Goal: Task Accomplishment & Management: Manage account settings

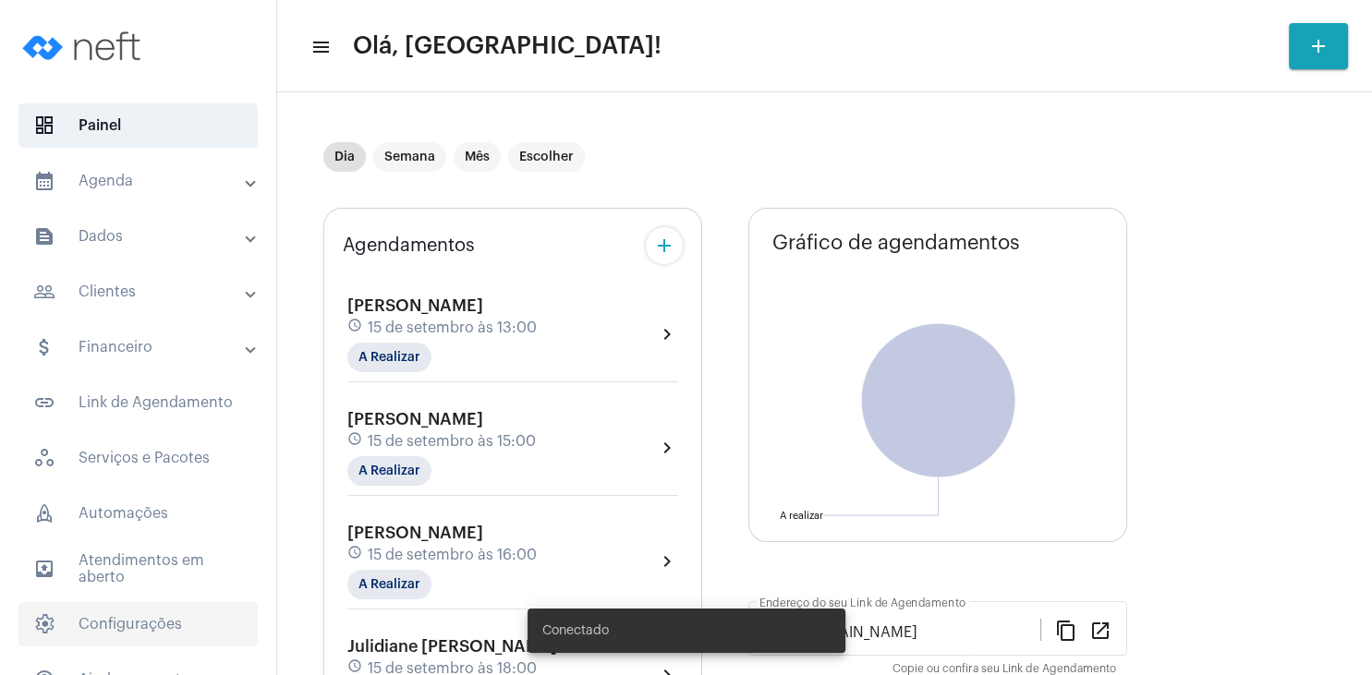
click at [152, 623] on span "settings Configurações" at bounding box center [137, 624] width 239 height 44
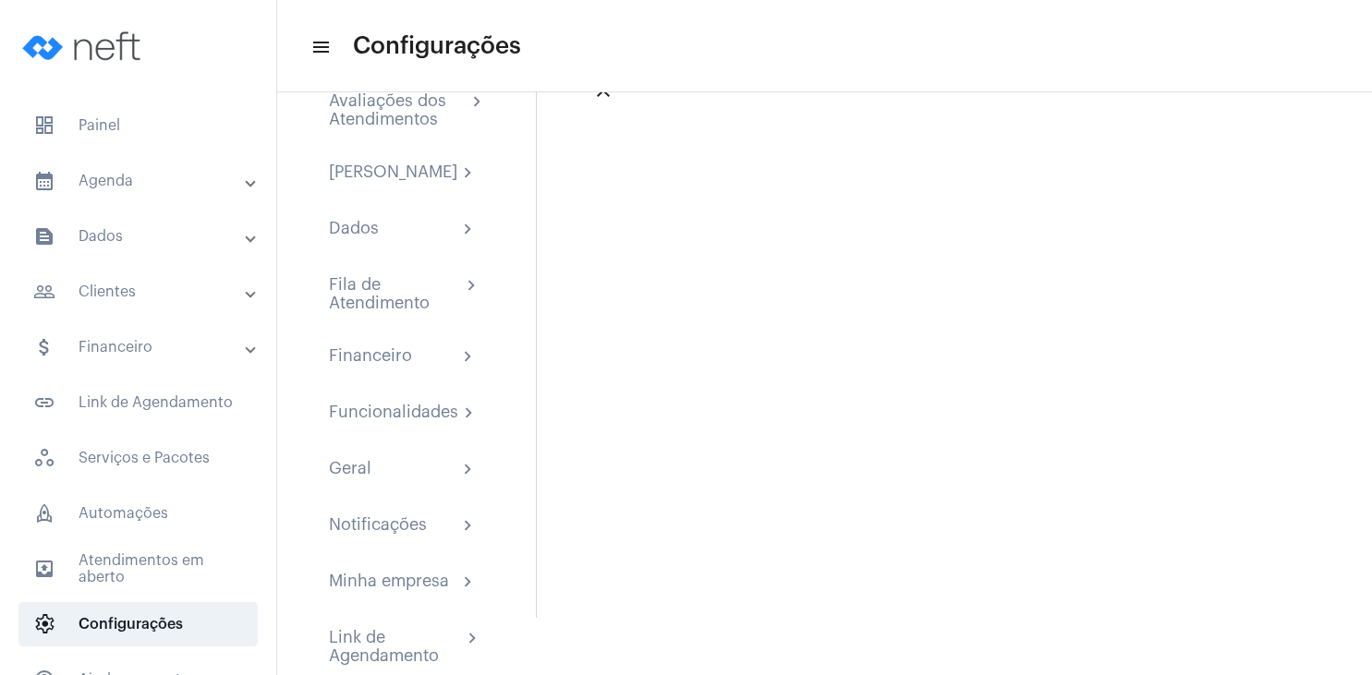
scroll to position [89, 0]
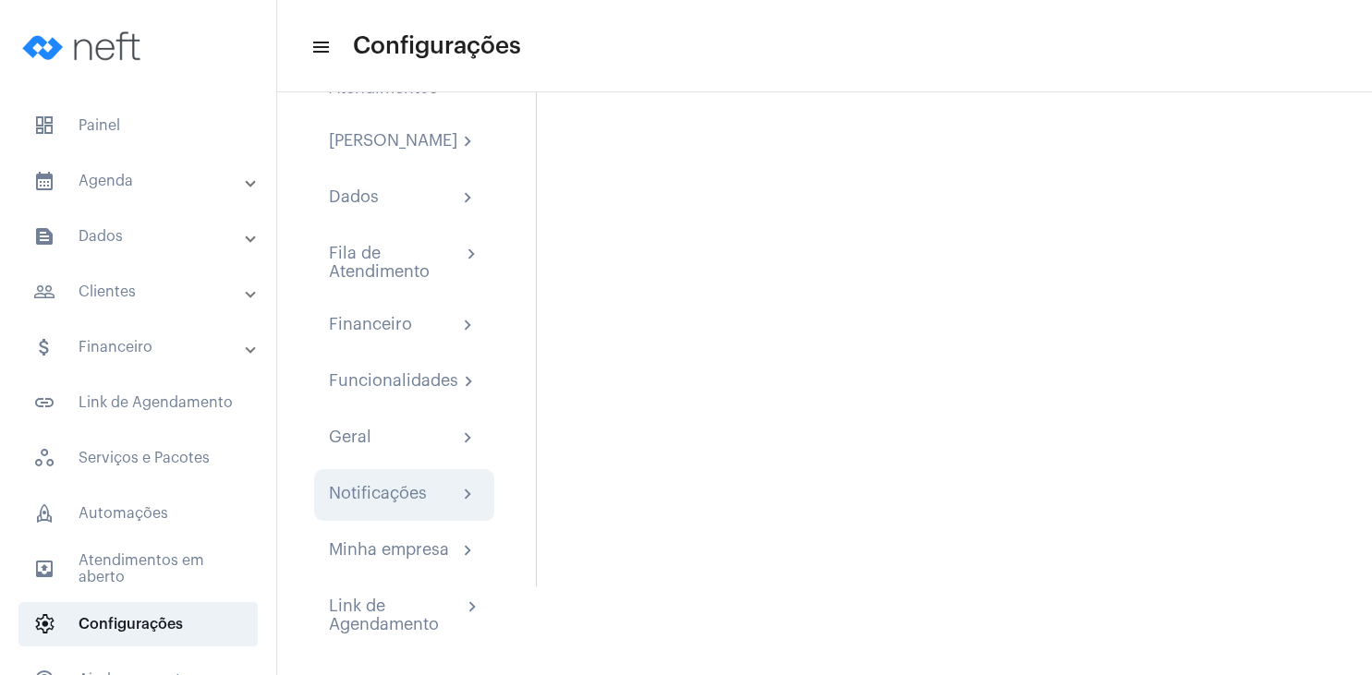
click at [401, 504] on div "Notificações" at bounding box center [378, 495] width 98 height 22
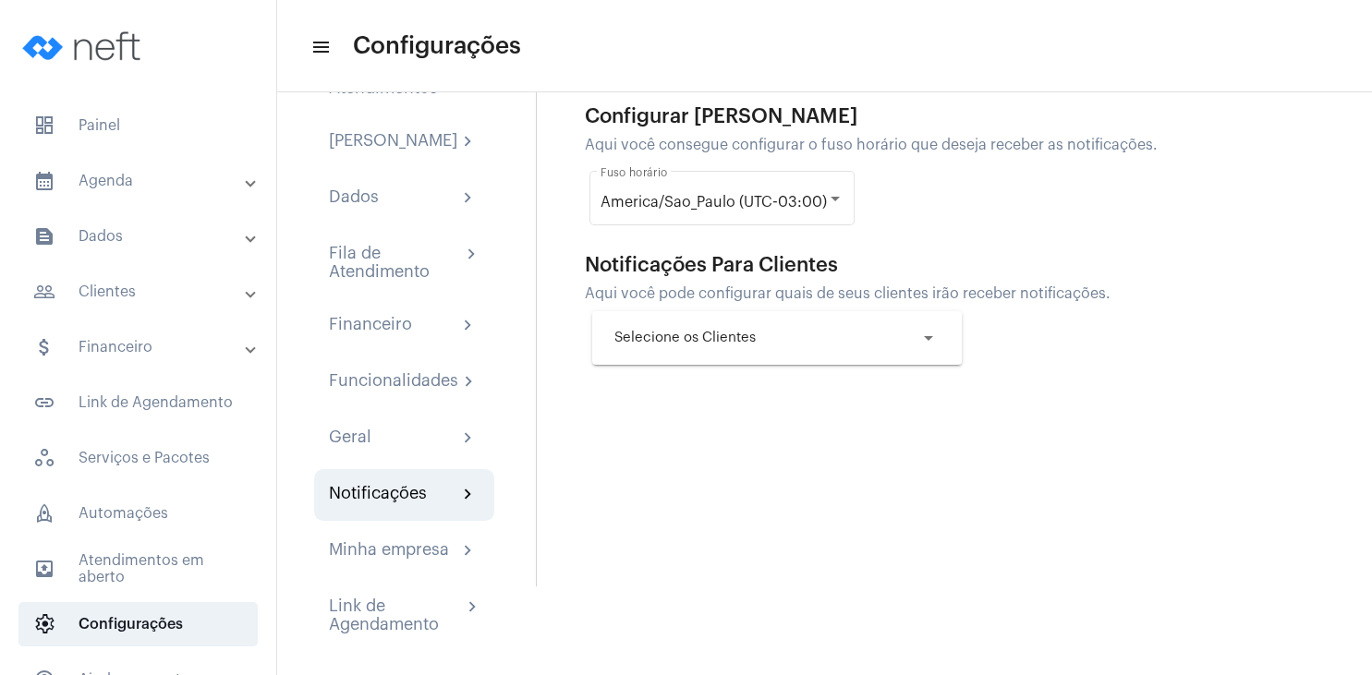
scroll to position [121, 0]
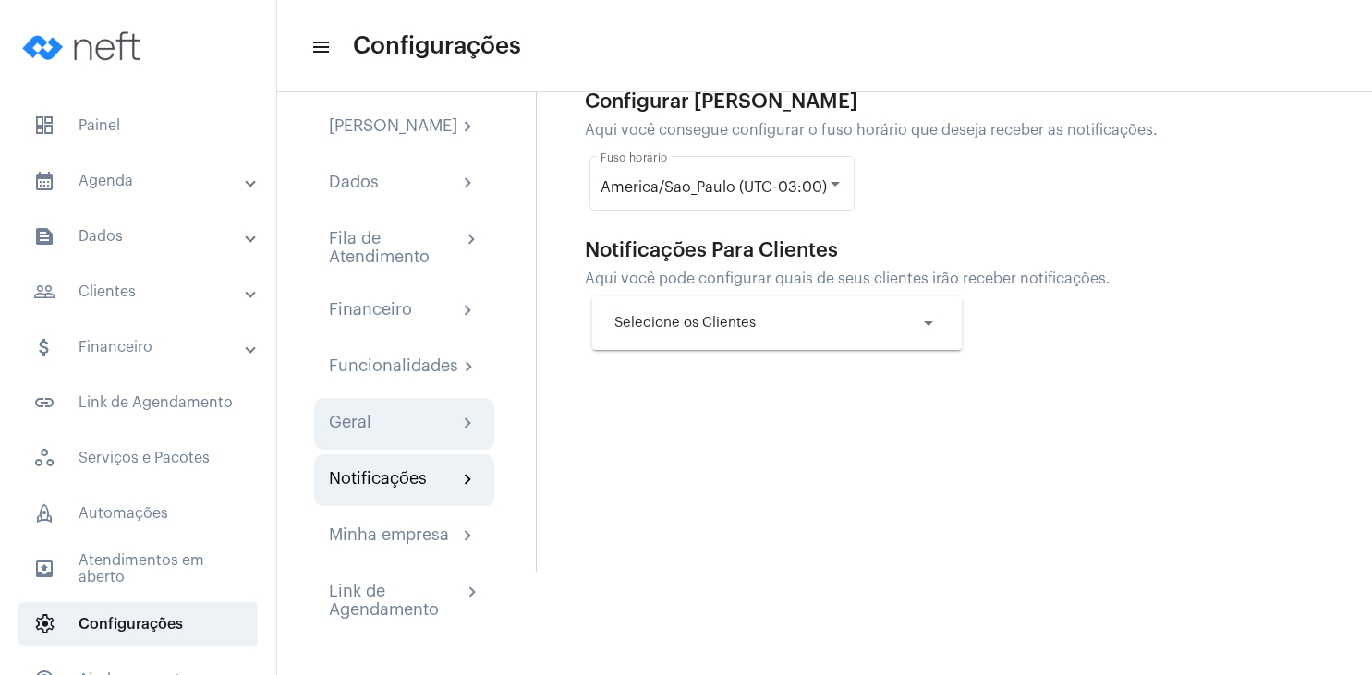
click at [392, 415] on div "Geral chevron_right" at bounding box center [404, 424] width 151 height 22
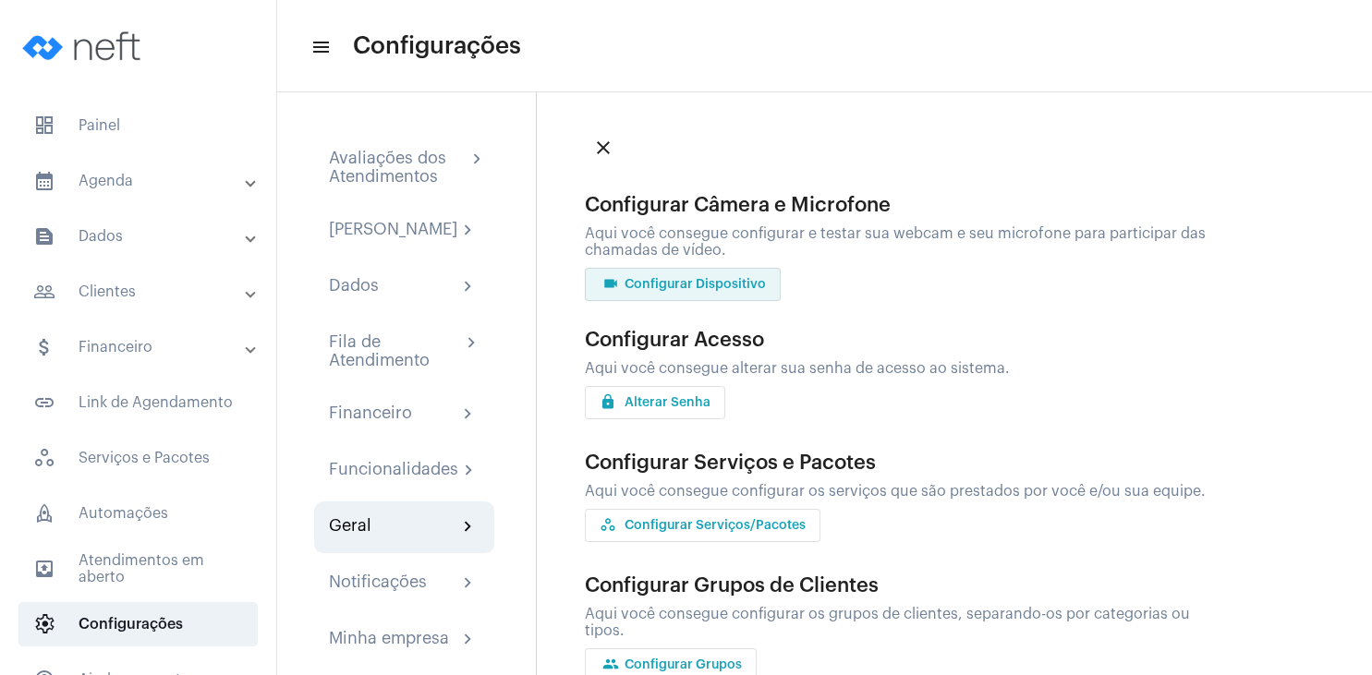
click at [759, 286] on span "videocam Configurar Dispositivo" at bounding box center [683, 284] width 166 height 13
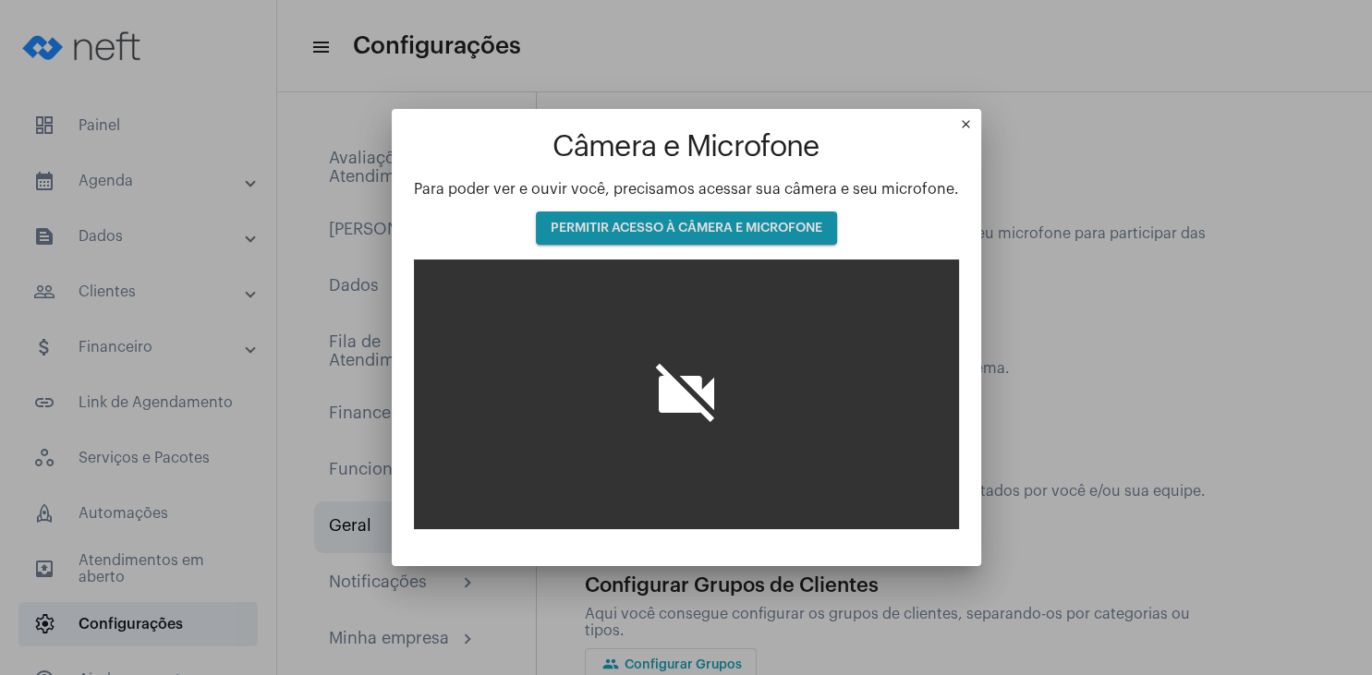
click at [967, 120] on mat-icon "close" at bounding box center [970, 128] width 22 height 22
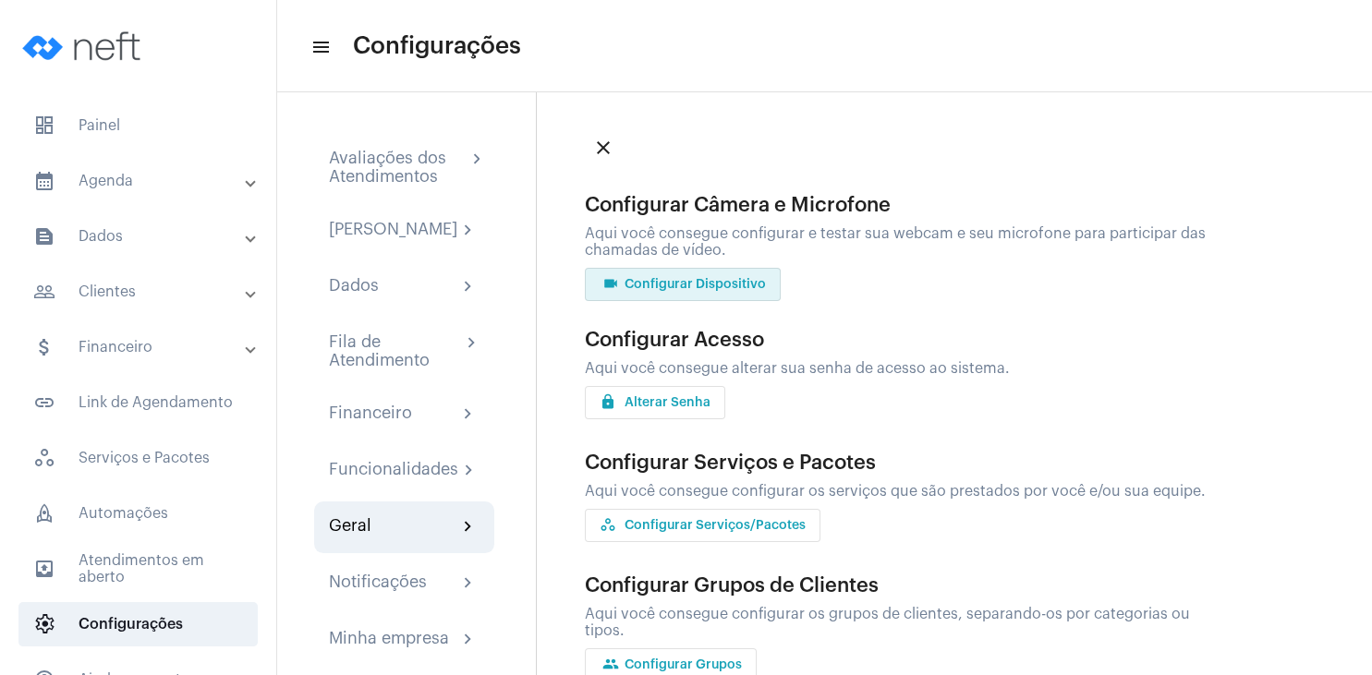
scroll to position [266, 0]
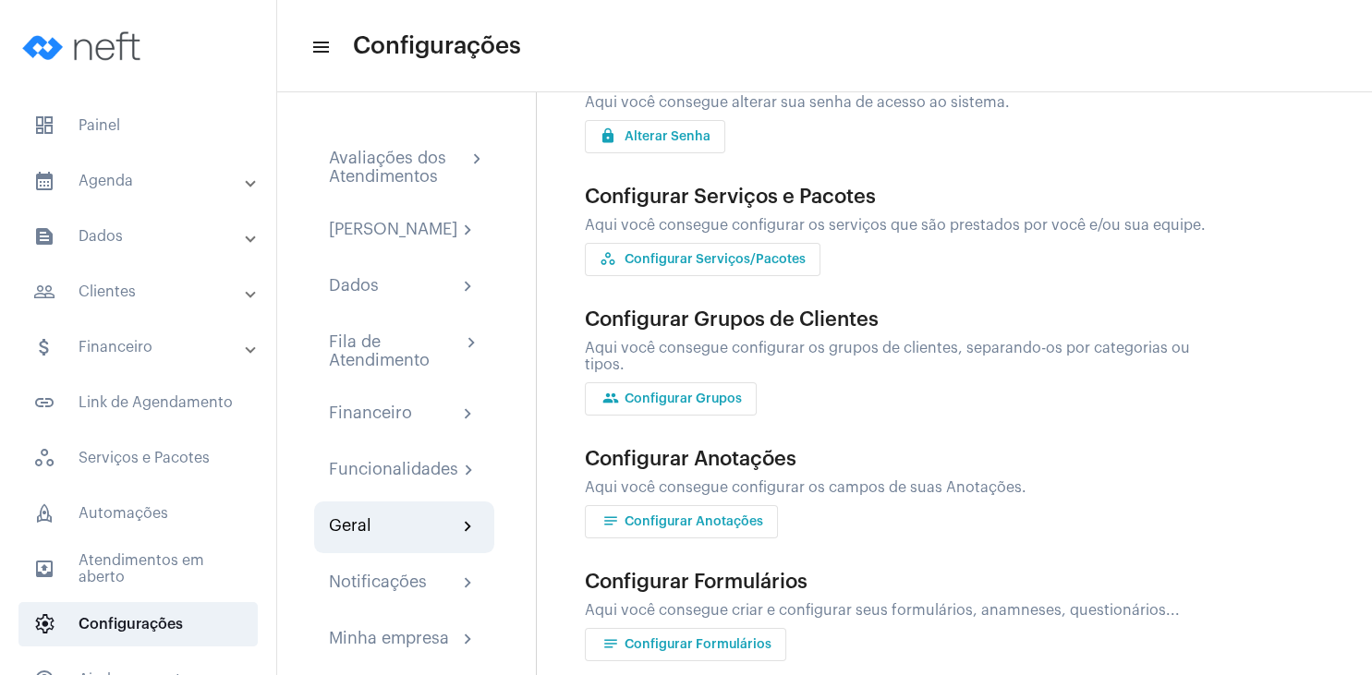
click at [774, 265] on span "workspaces_outlined Configurar Serviços/Pacotes" at bounding box center [703, 259] width 206 height 13
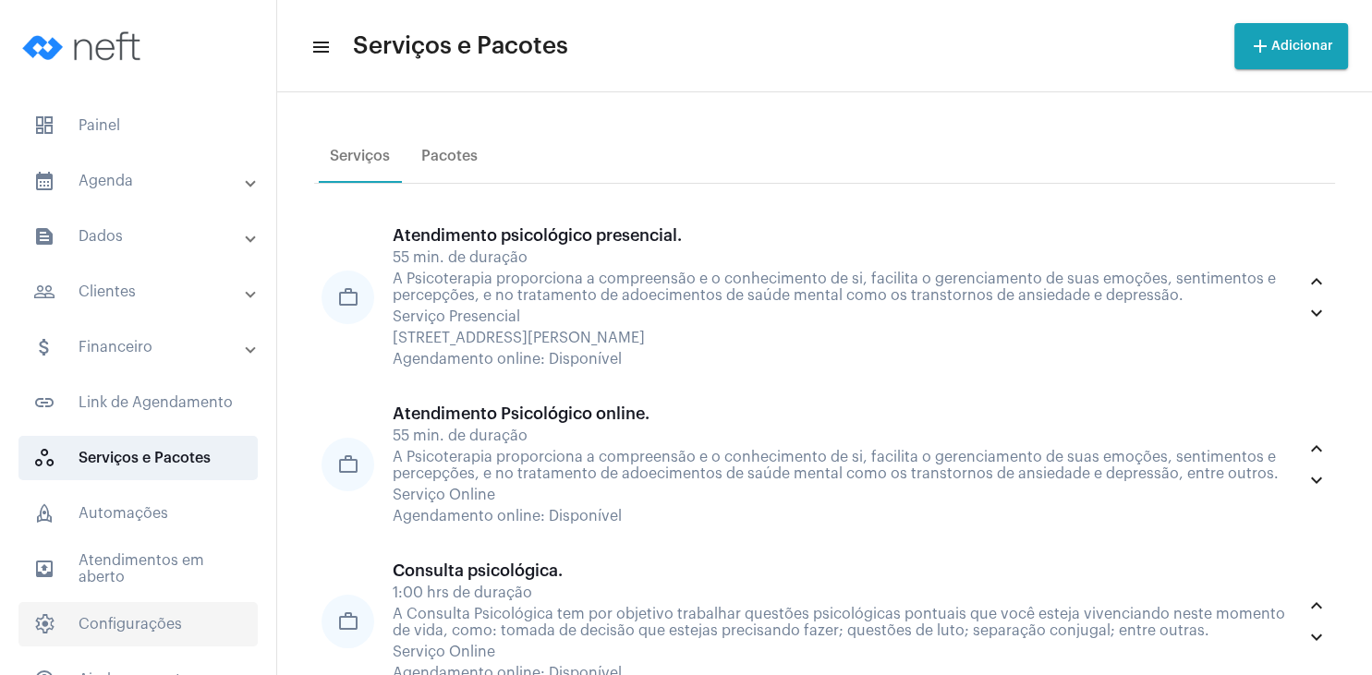
click at [150, 626] on span "settings Configurações" at bounding box center [137, 624] width 239 height 44
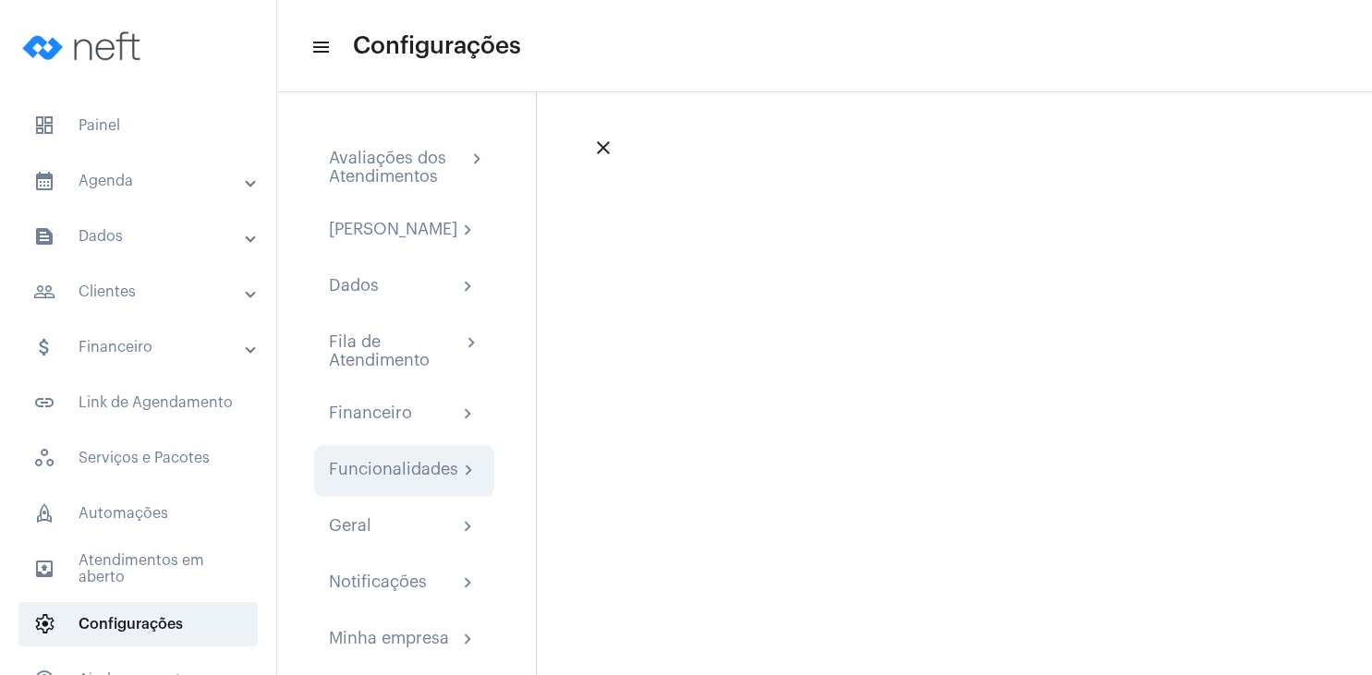
click at [395, 480] on div "Funcionalidades" at bounding box center [393, 471] width 129 height 22
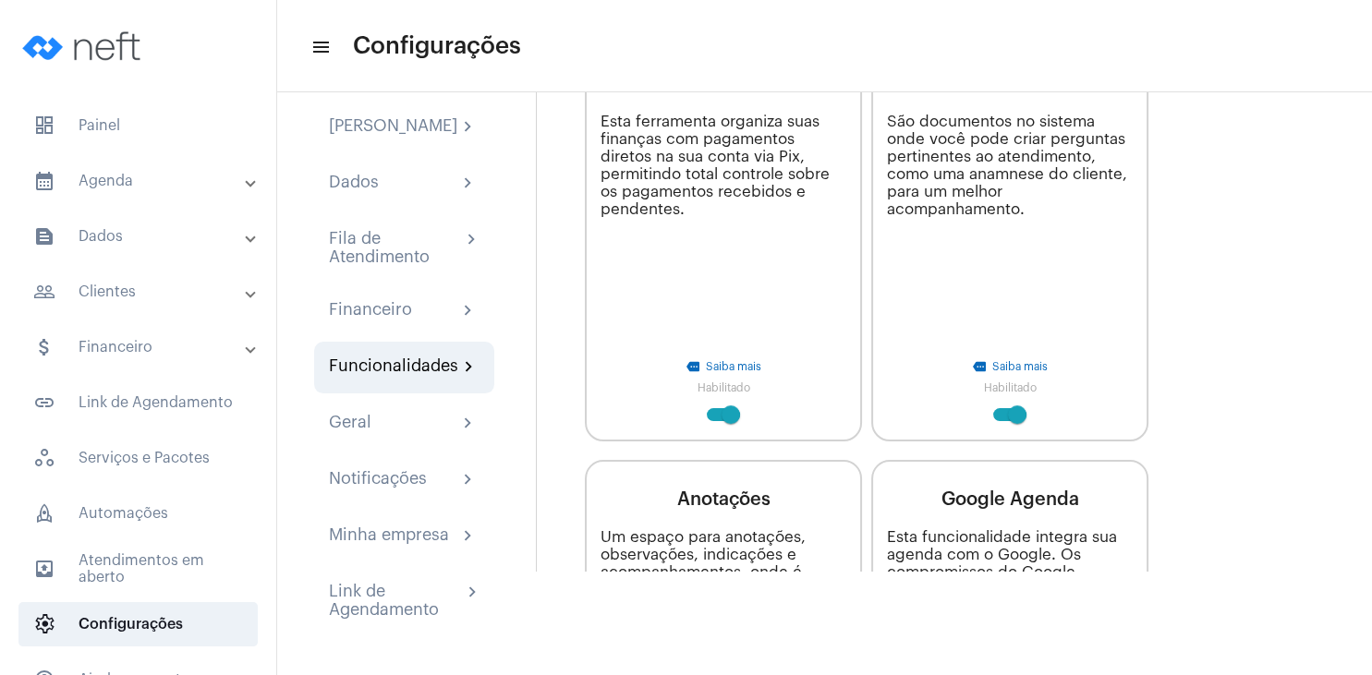
scroll to position [266, 0]
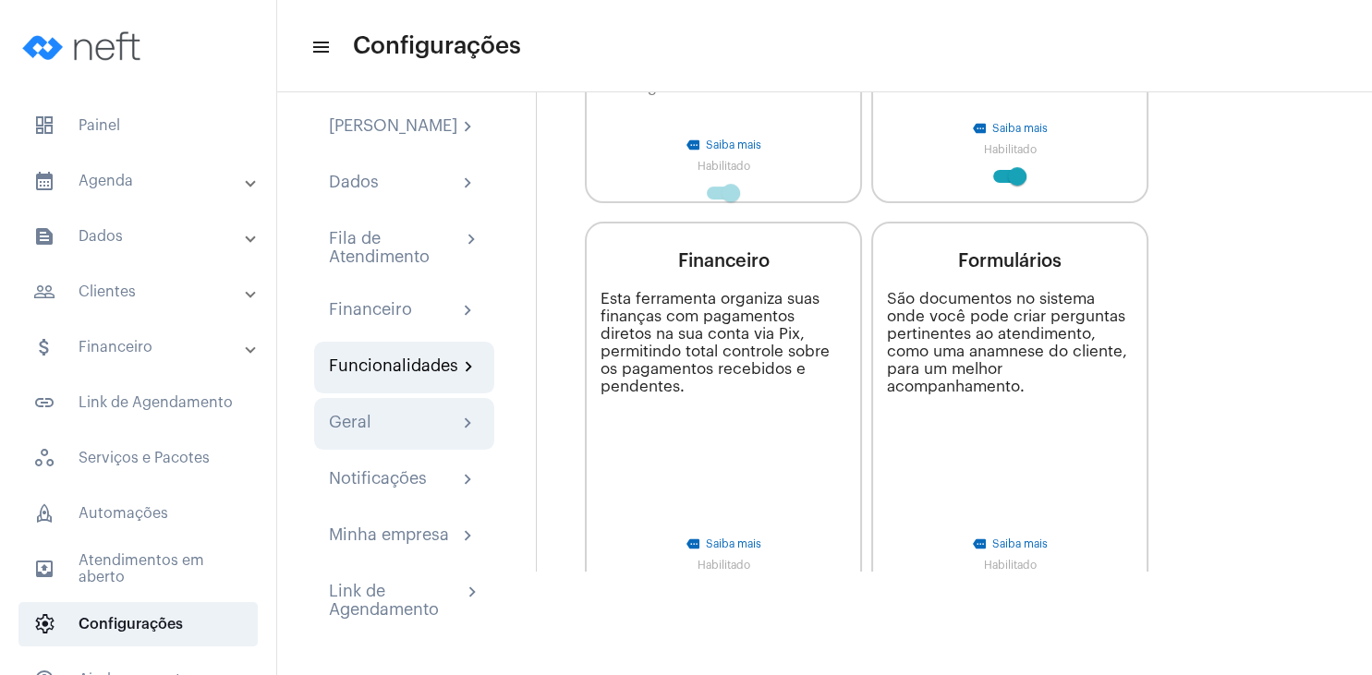
click at [369, 438] on div "Geral chevron_right" at bounding box center [404, 424] width 180 height 52
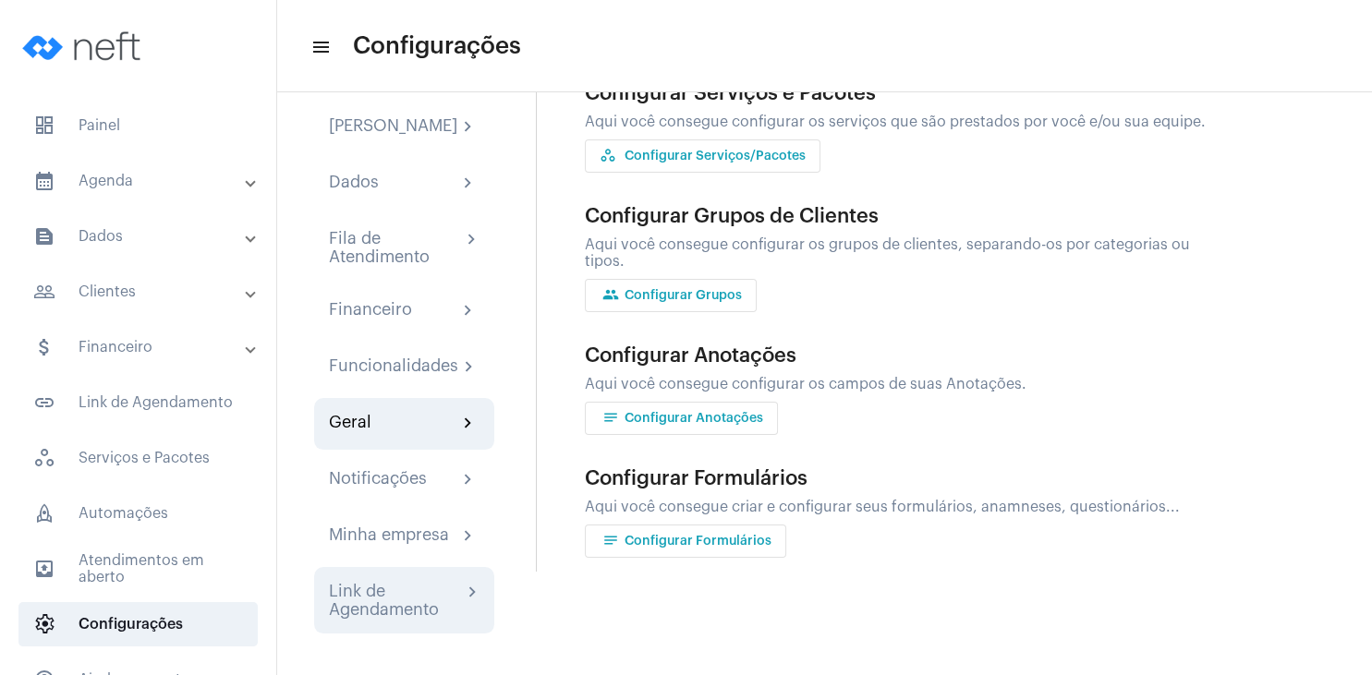
click at [397, 591] on div "Link de Agendamento" at bounding box center [395, 600] width 133 height 37
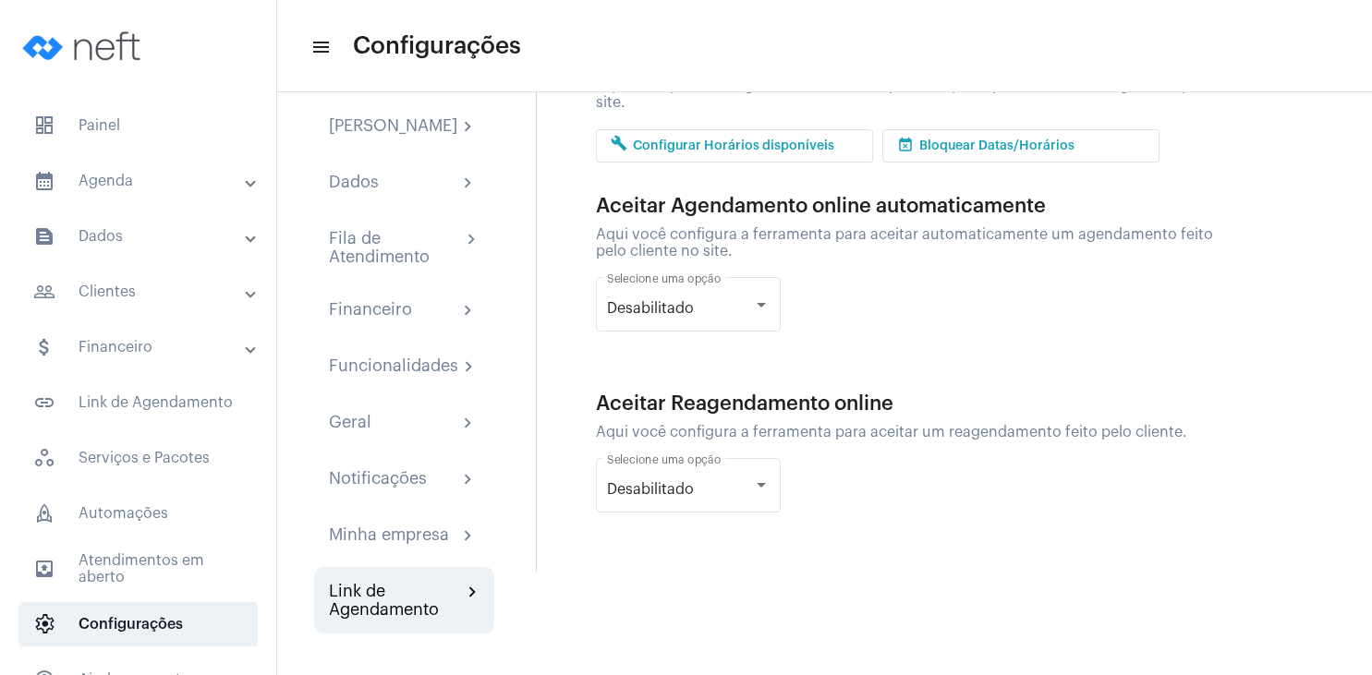
scroll to position [228, 0]
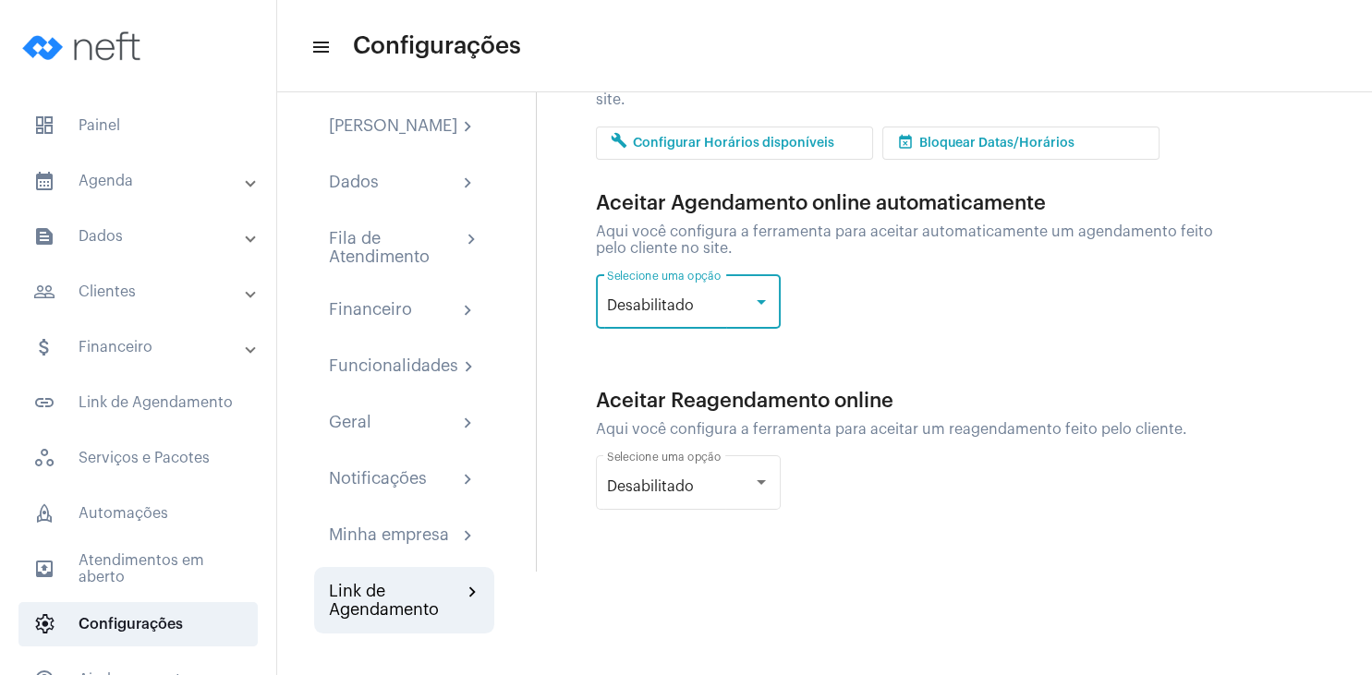
click at [768, 295] on div at bounding box center [761, 302] width 17 height 15
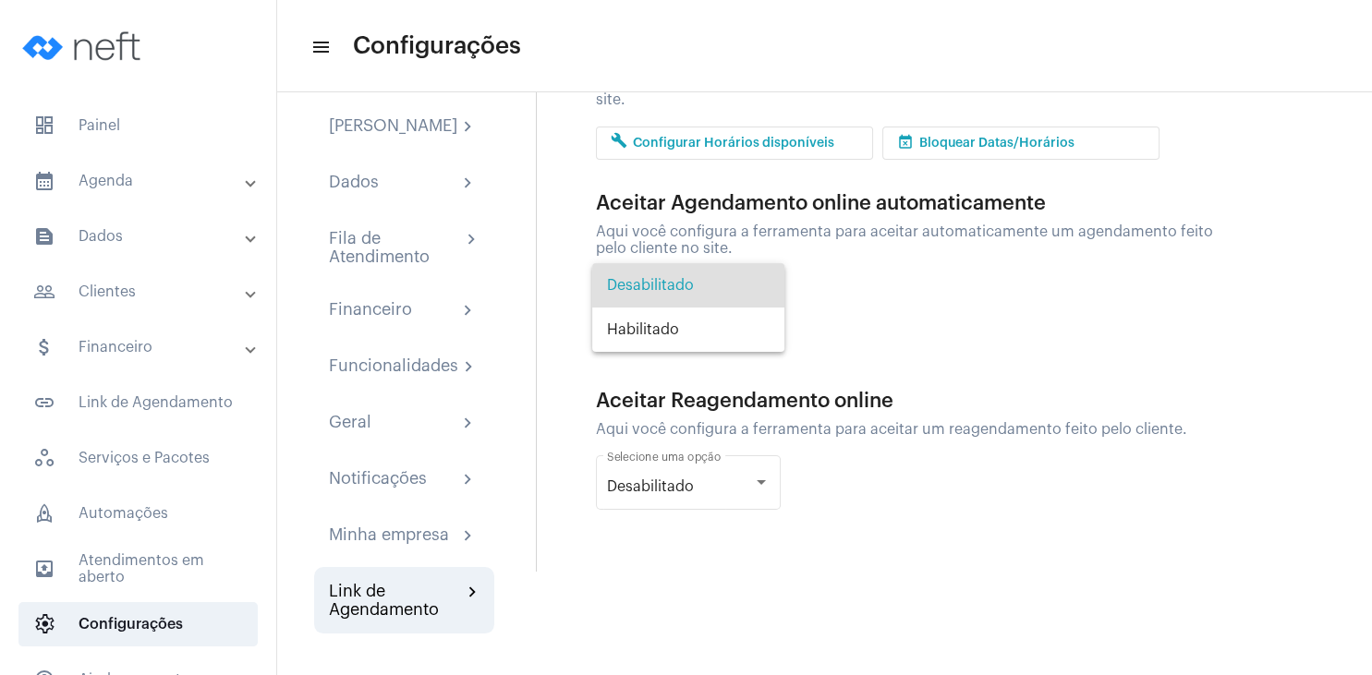
click at [929, 283] on div at bounding box center [686, 337] width 1372 height 675
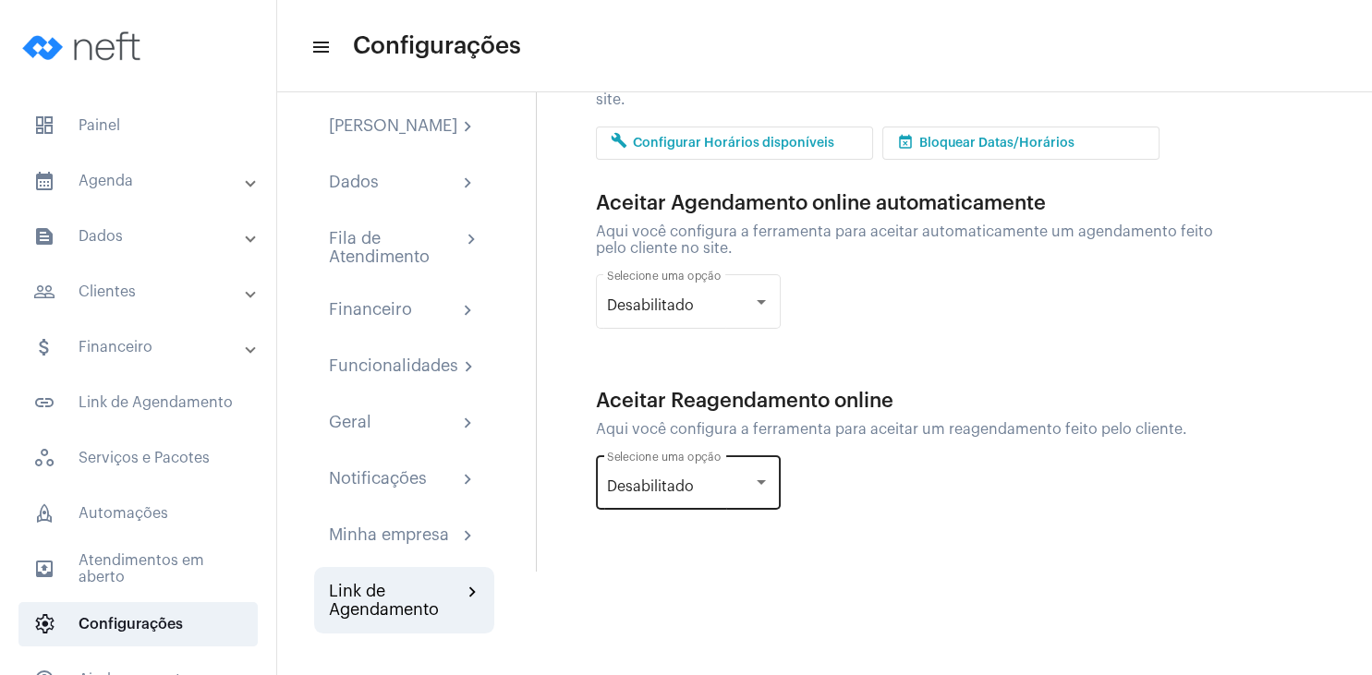
click at [762, 452] on div "Desabilitado Selecione uma opção" at bounding box center [688, 481] width 163 height 58
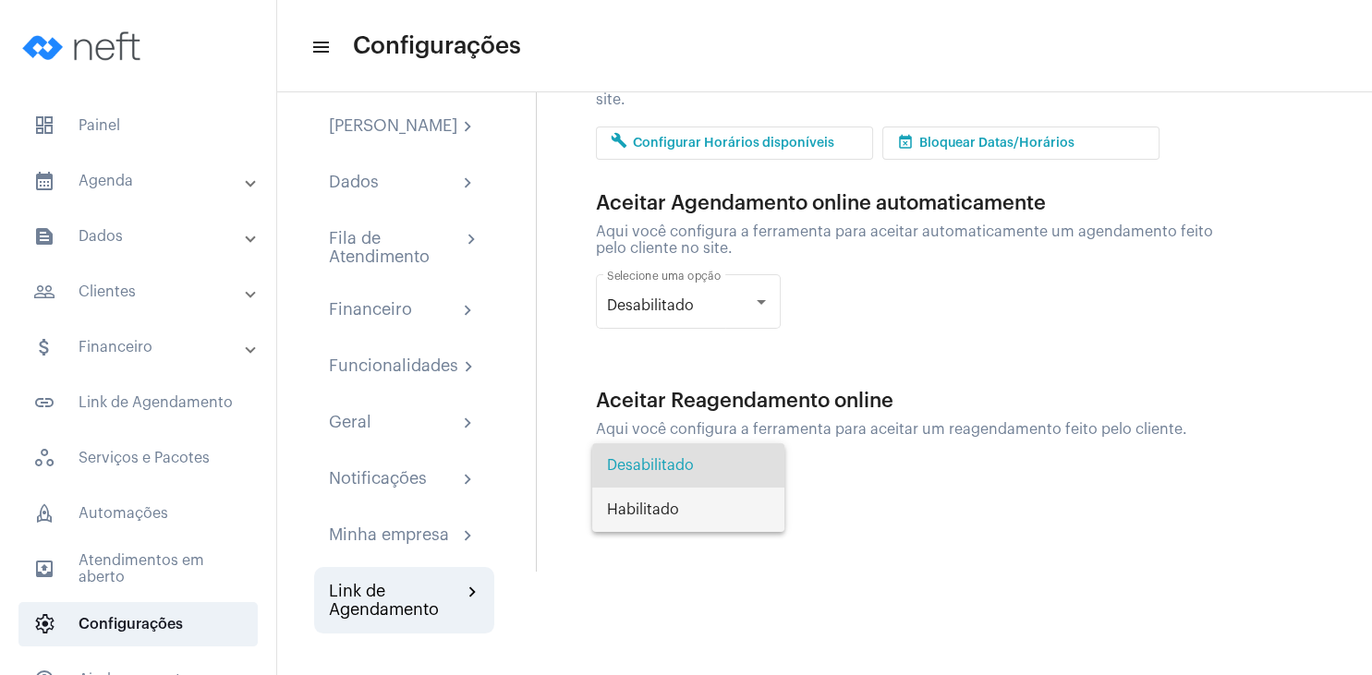
click at [722, 507] on span "Habilitado" at bounding box center [688, 510] width 163 height 44
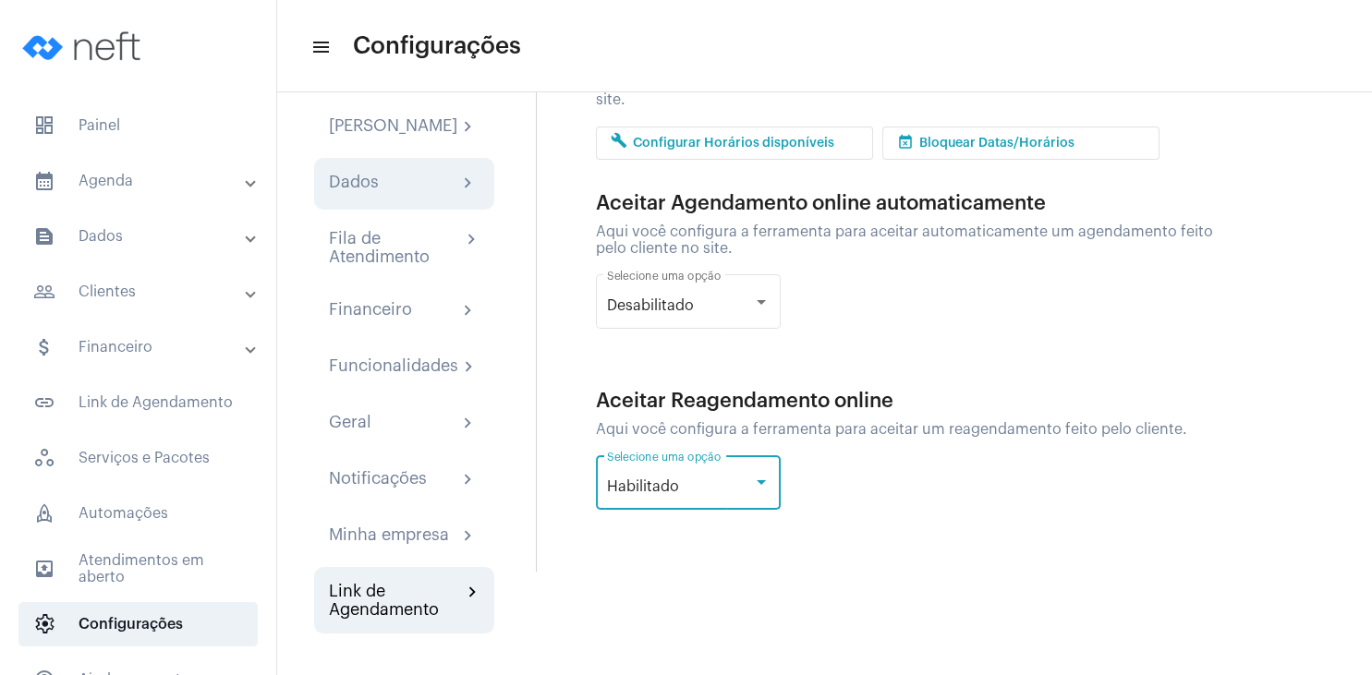
click at [413, 173] on div "Dados chevron_right" at bounding box center [404, 184] width 151 height 22
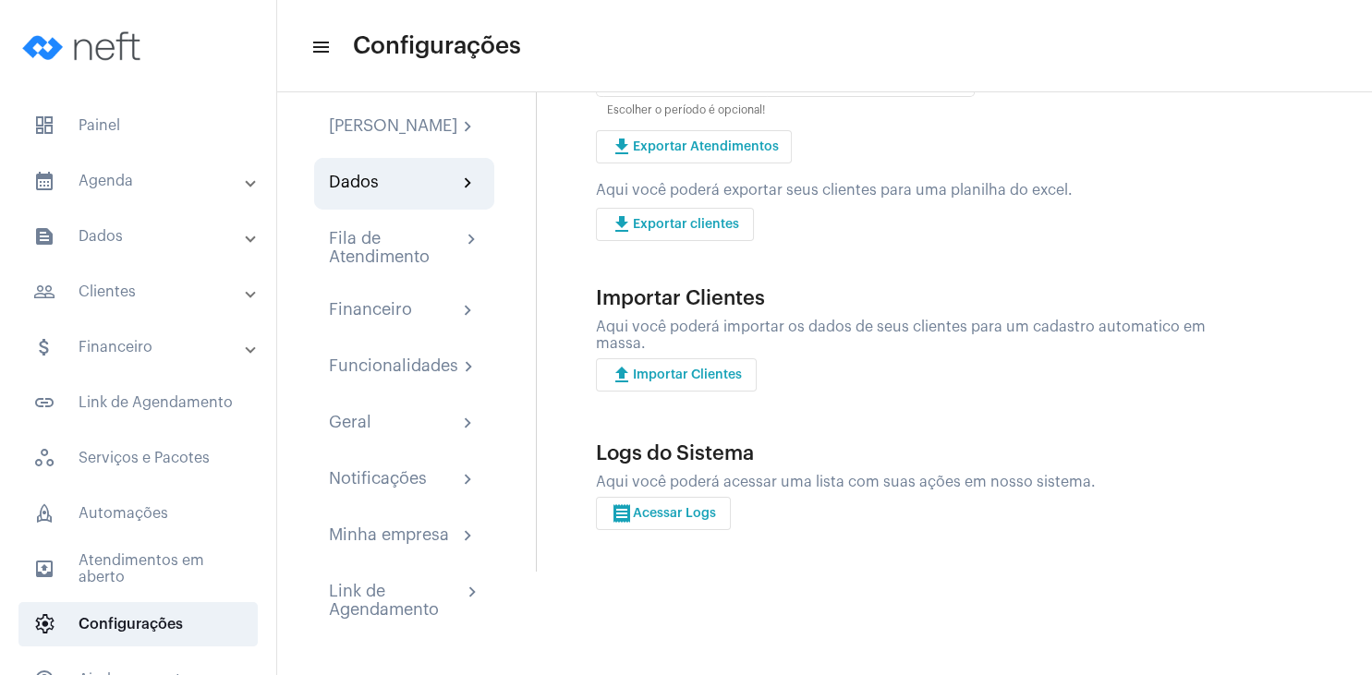
scroll to position [112, 0]
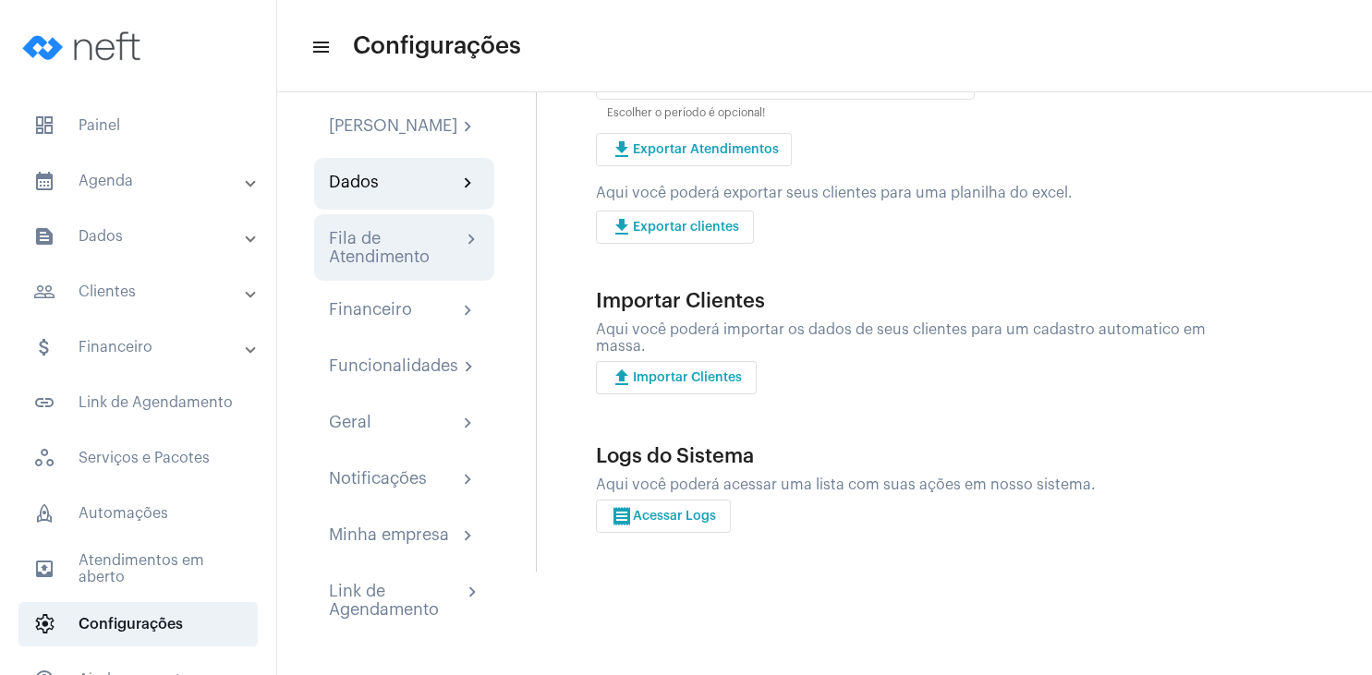
click at [390, 257] on div "Fila de Atendimento" at bounding box center [395, 247] width 132 height 37
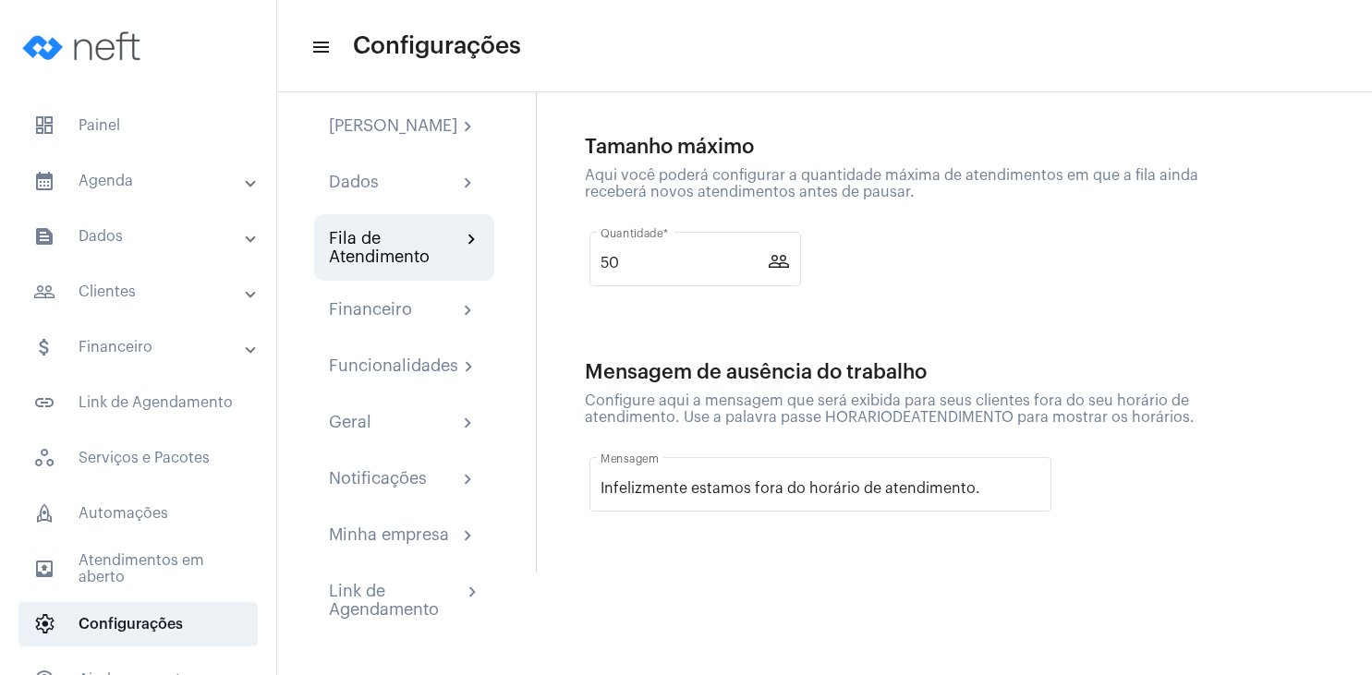
scroll to position [276, 0]
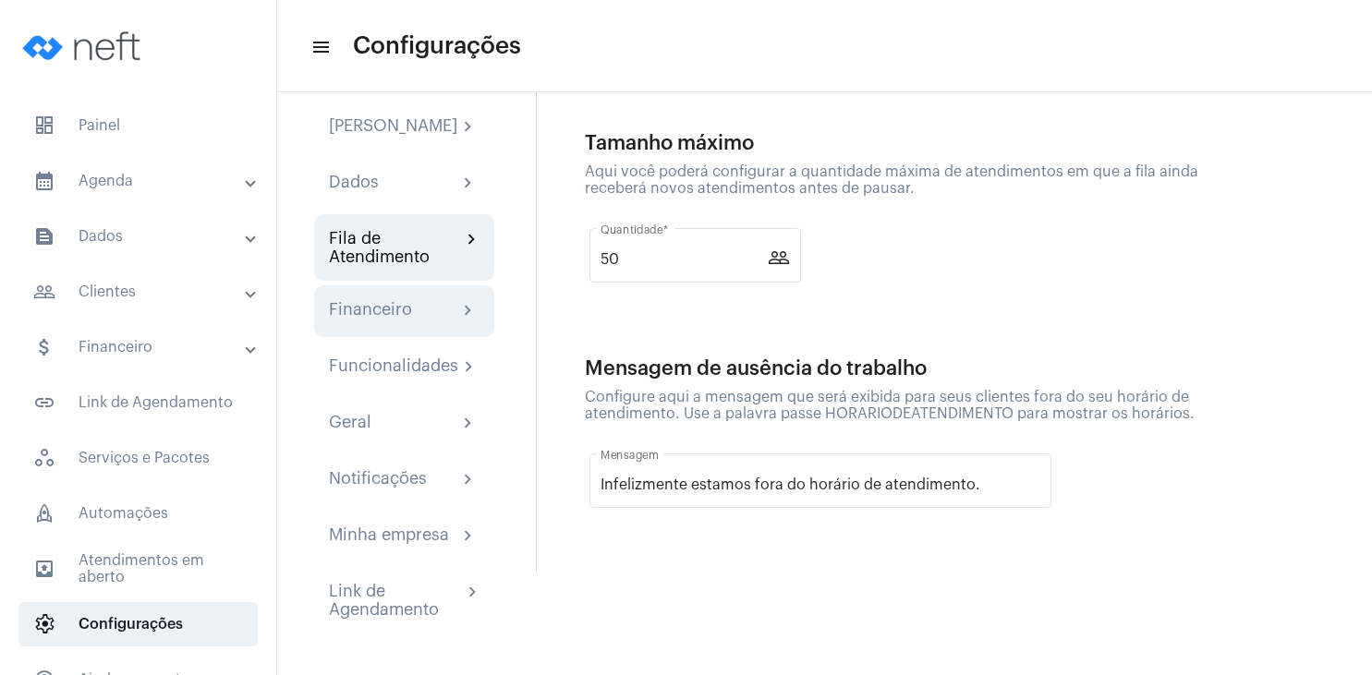
click at [382, 312] on div "Financeiro" at bounding box center [370, 311] width 83 height 22
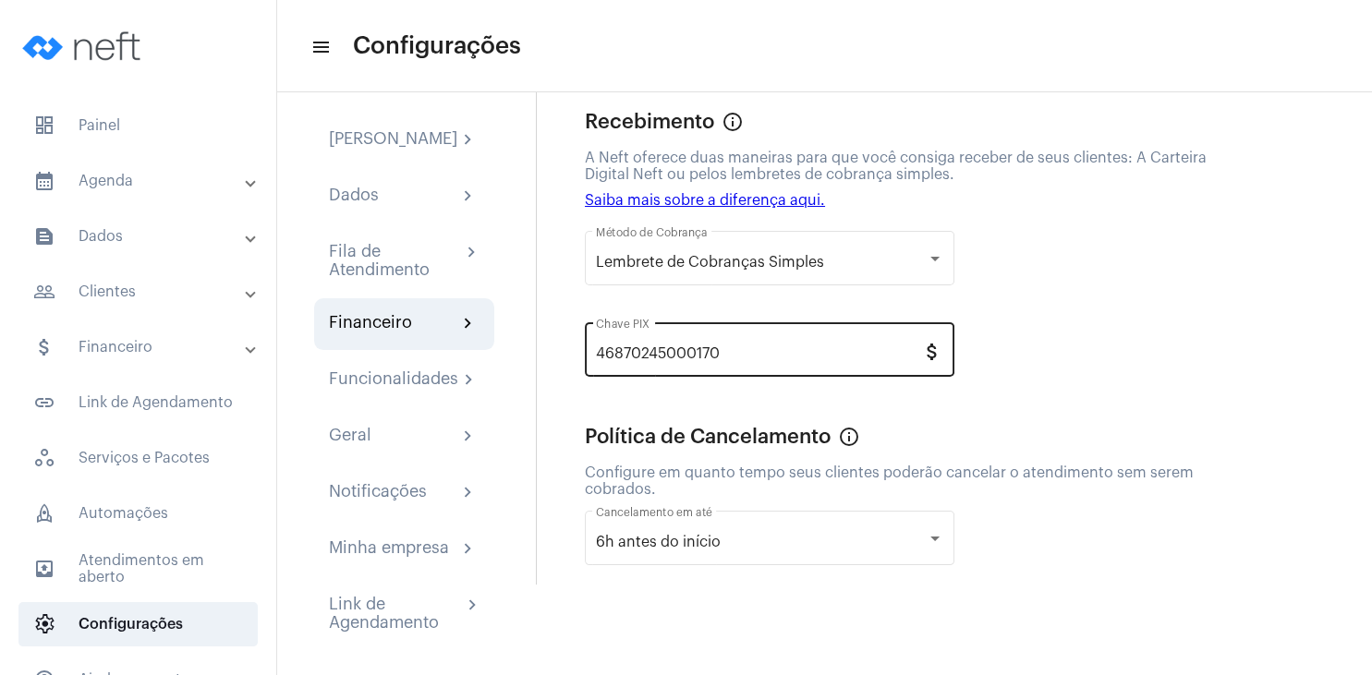
scroll to position [121, 0]
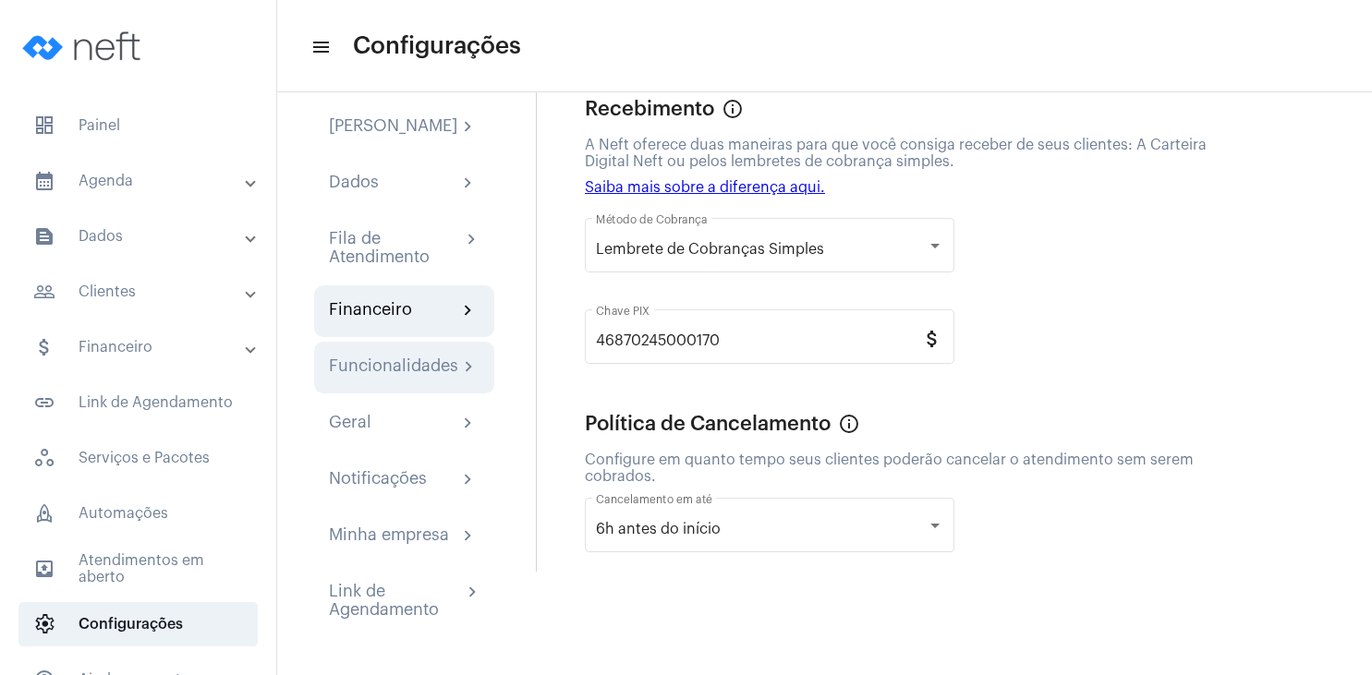
click at [408, 372] on div "Funcionalidades" at bounding box center [393, 368] width 129 height 22
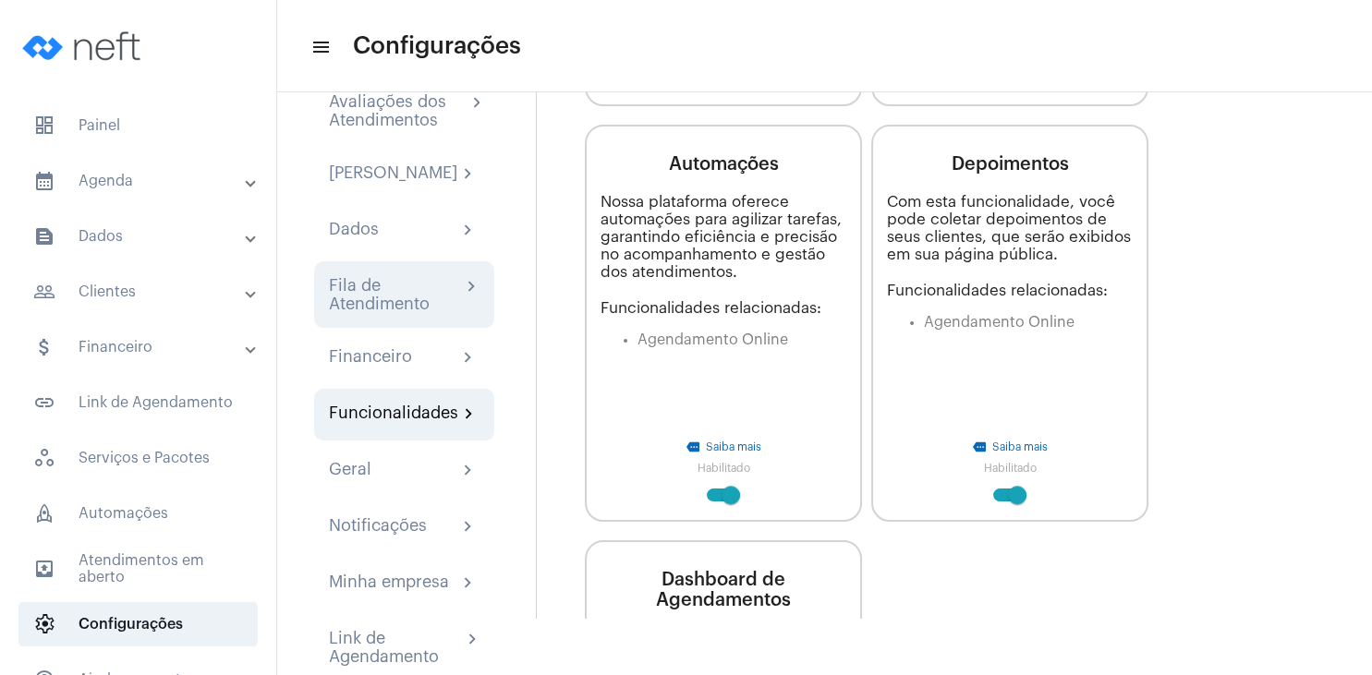
scroll to position [121, 0]
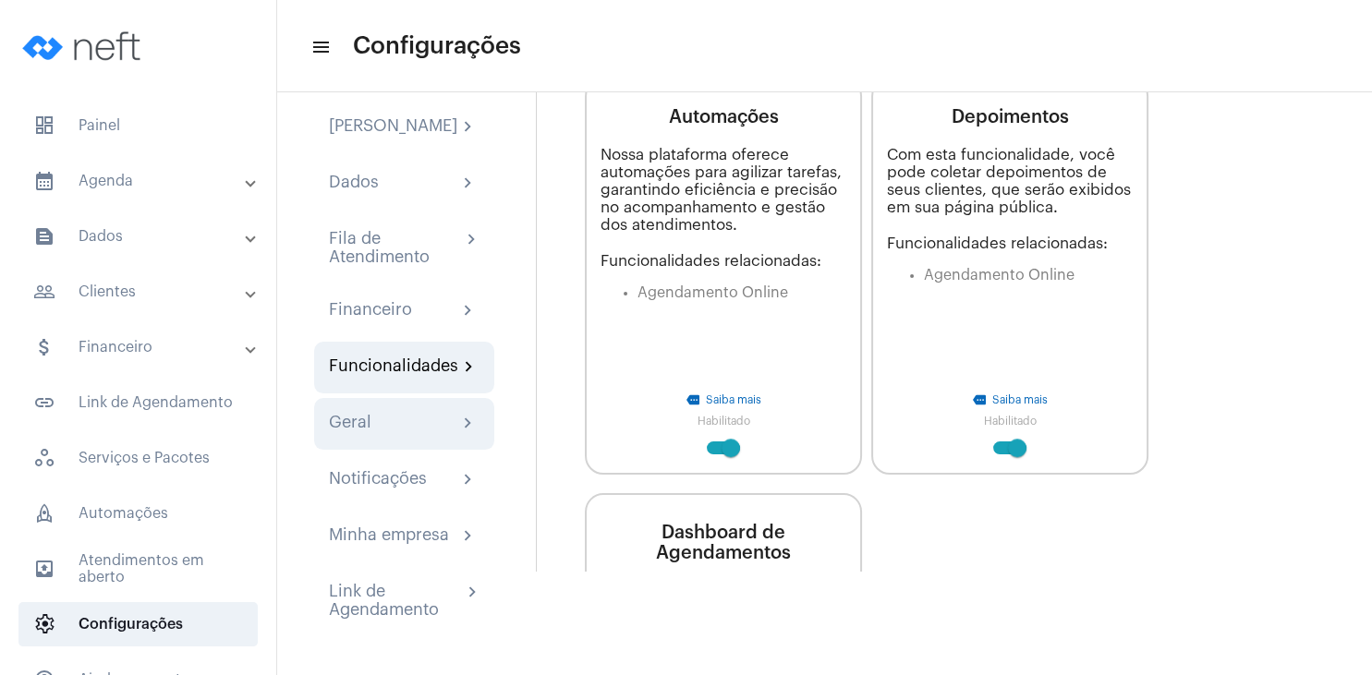
click at [427, 409] on div "Geral chevron_right" at bounding box center [404, 424] width 180 height 52
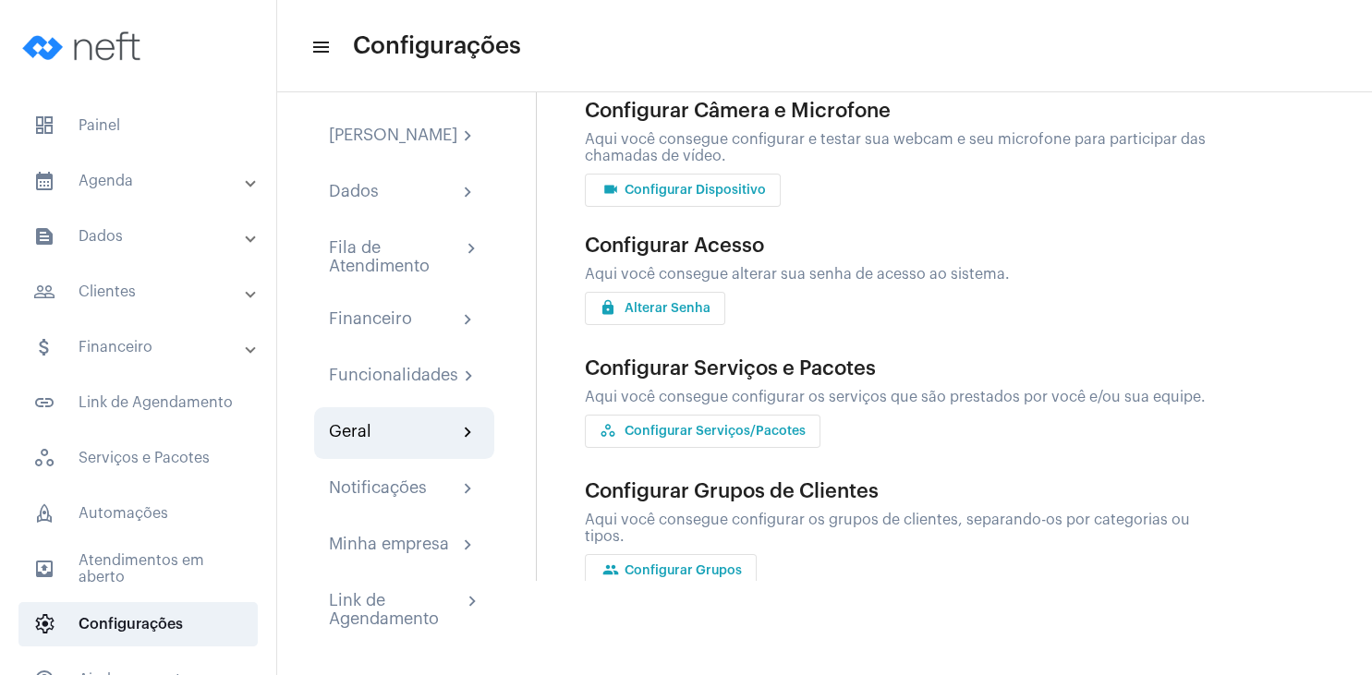
scroll to position [121, 0]
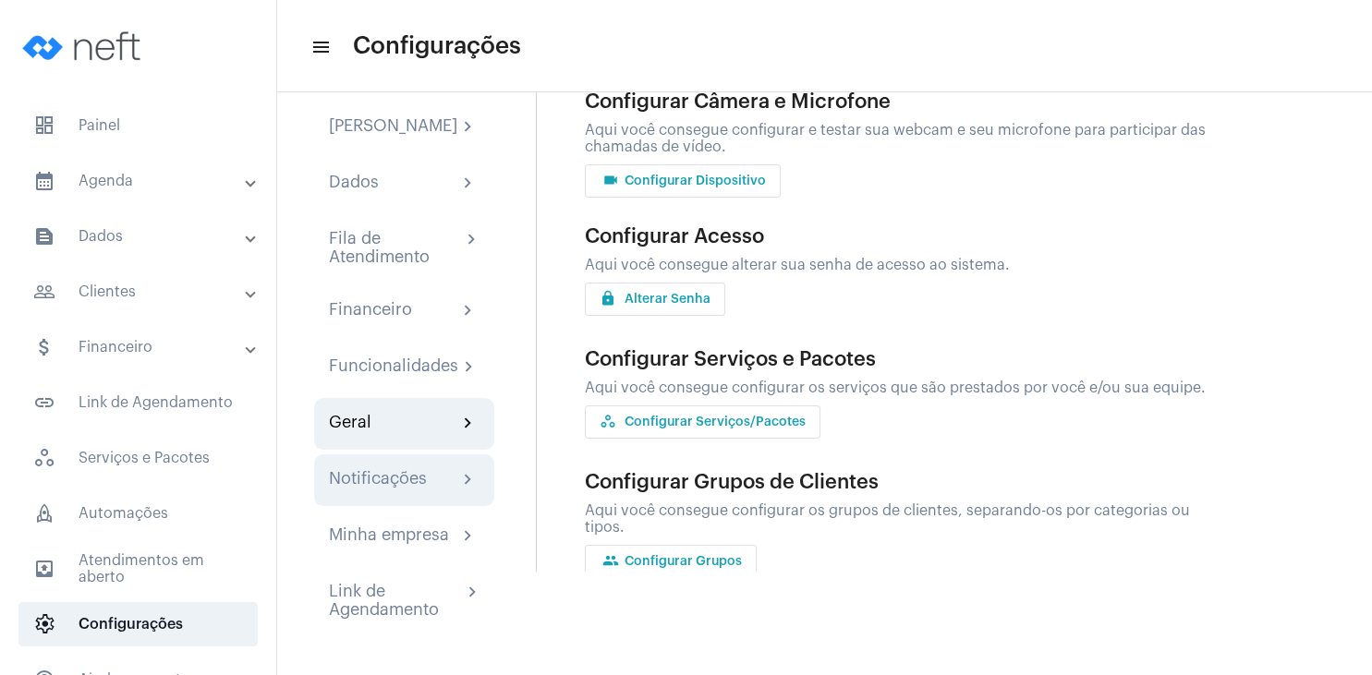
click at [417, 478] on div "Notificações" at bounding box center [378, 480] width 98 height 22
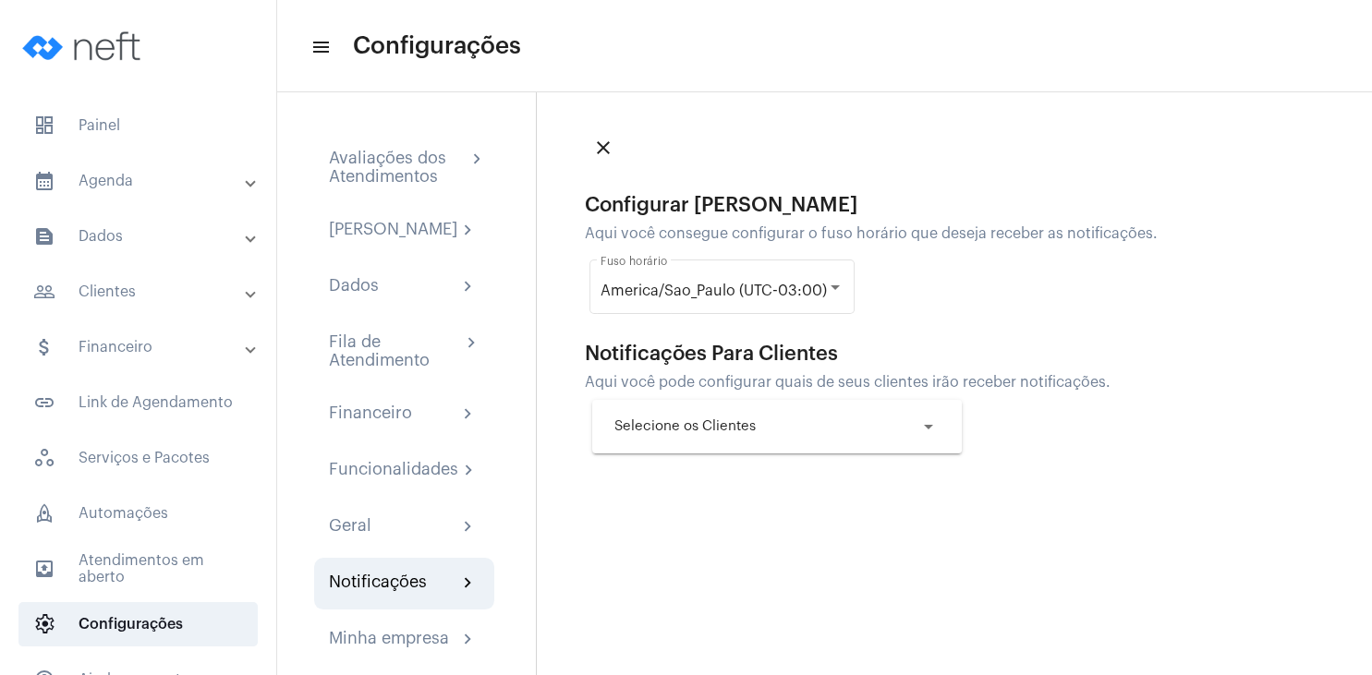
scroll to position [121, 0]
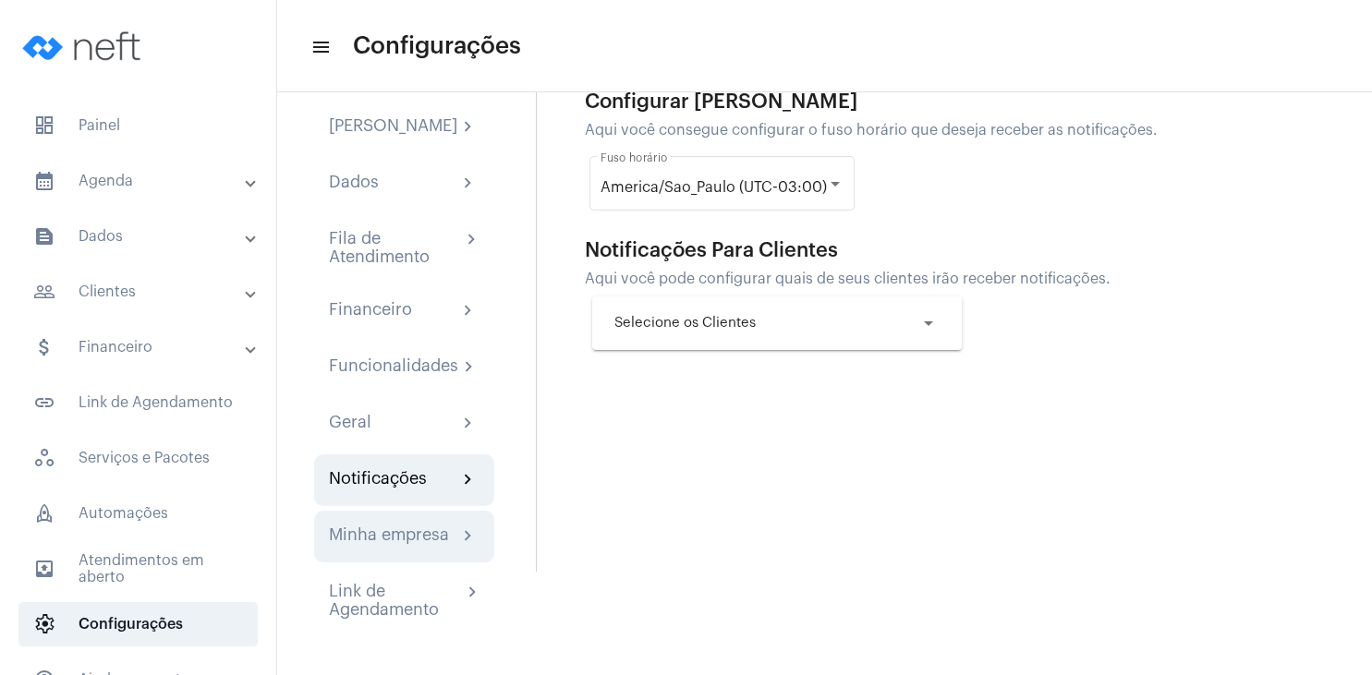
click at [438, 543] on div "Minha empresa" at bounding box center [389, 537] width 120 height 22
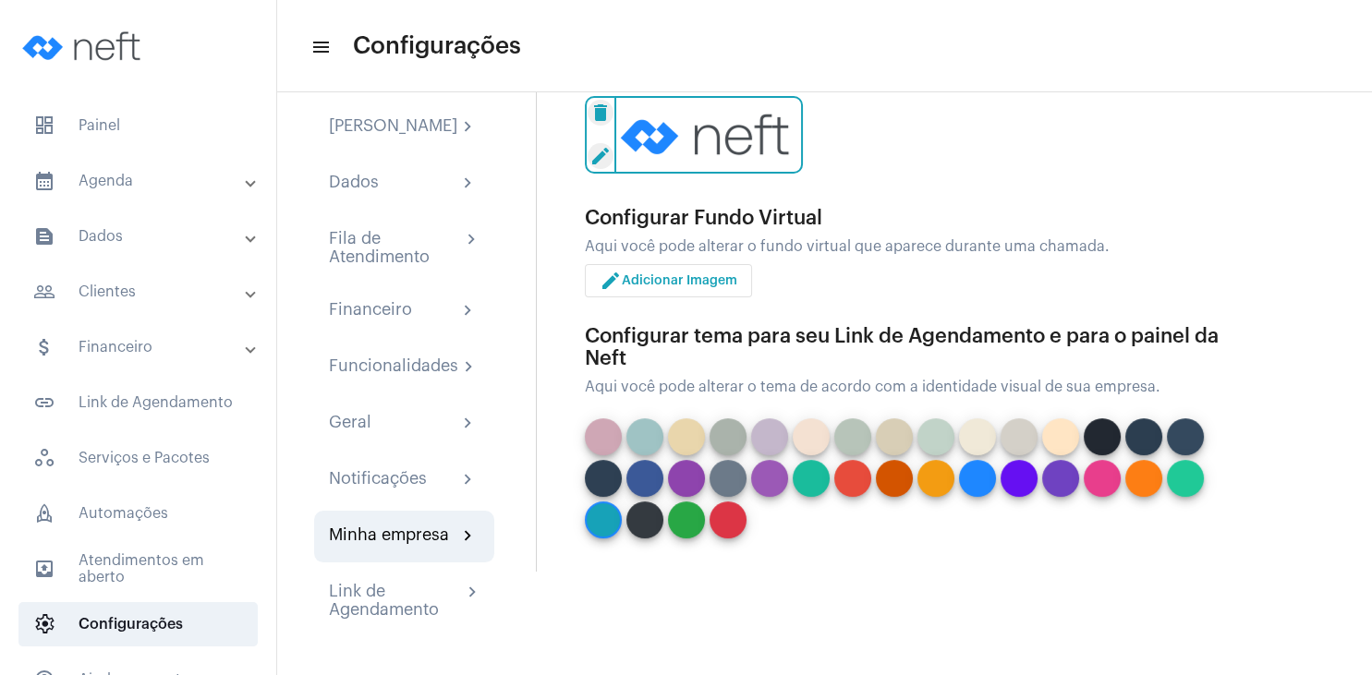
scroll to position [407, 0]
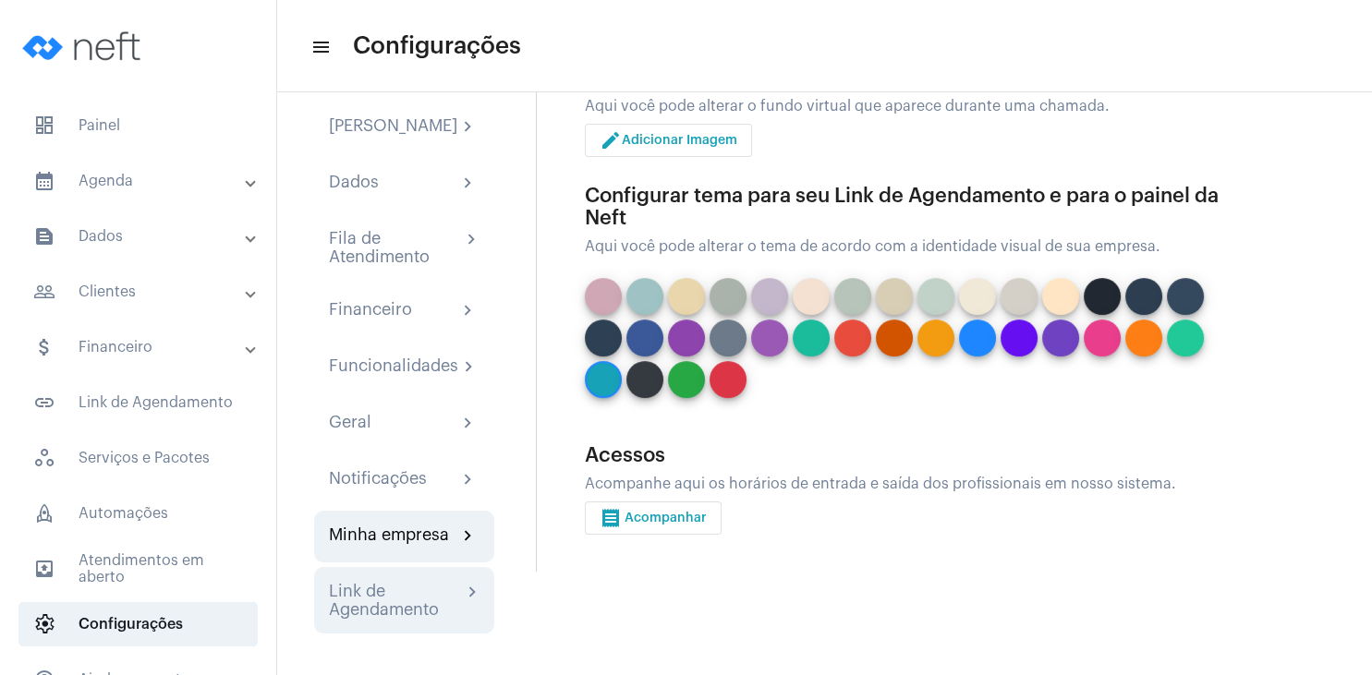
click at [426, 597] on div "Link de Agendamento" at bounding box center [395, 600] width 133 height 37
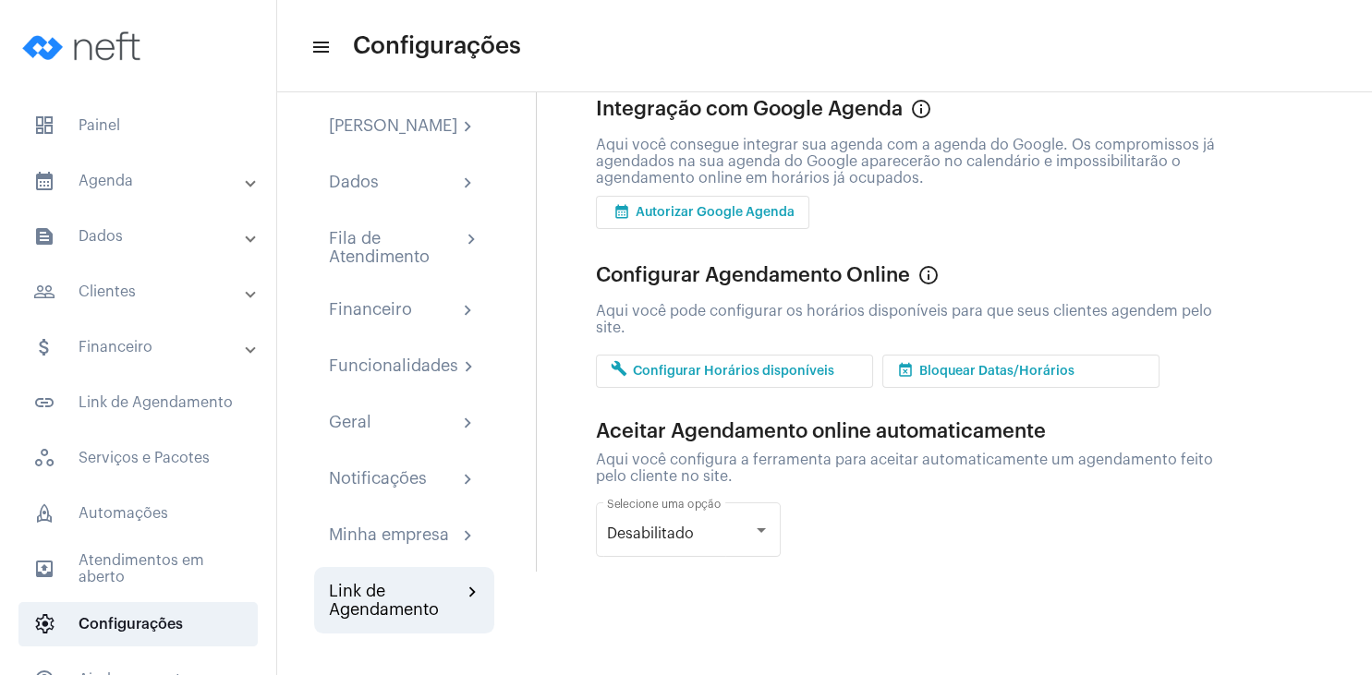
scroll to position [121, 0]
click at [189, 565] on span "outbox_outline Atendimentos em aberto" at bounding box center [137, 569] width 239 height 44
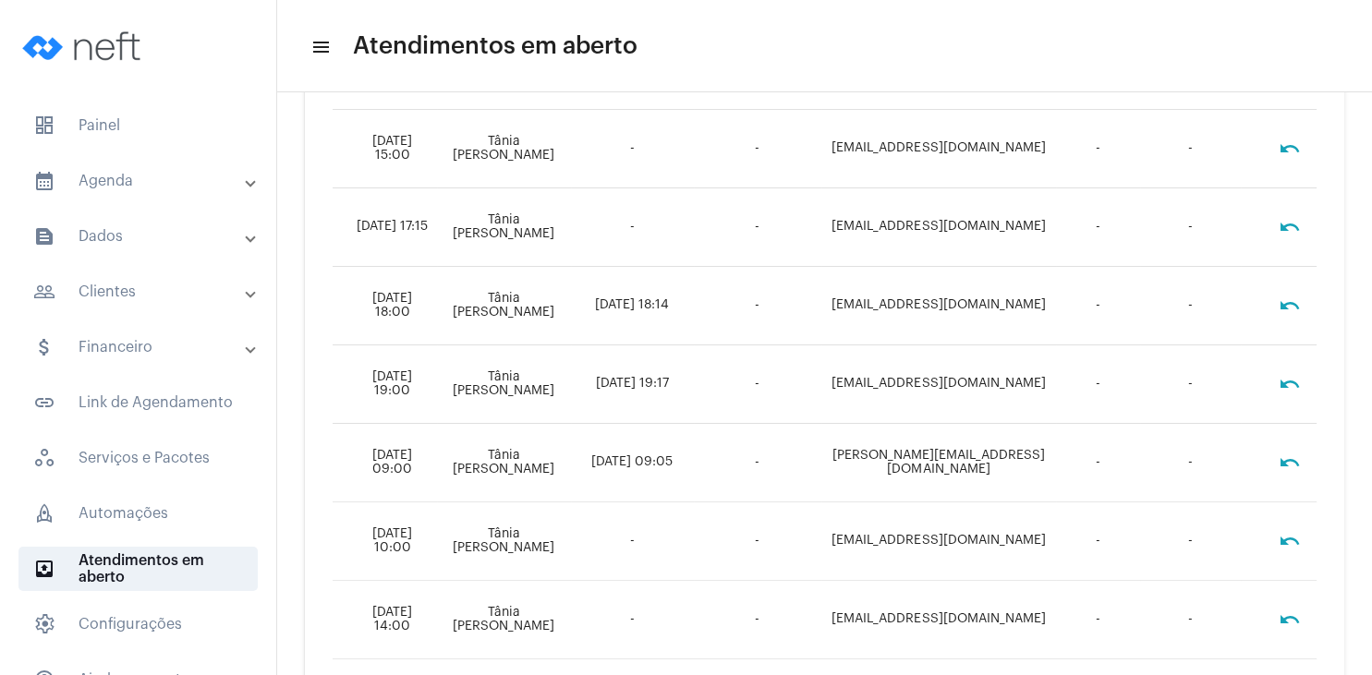
scroll to position [505, 0]
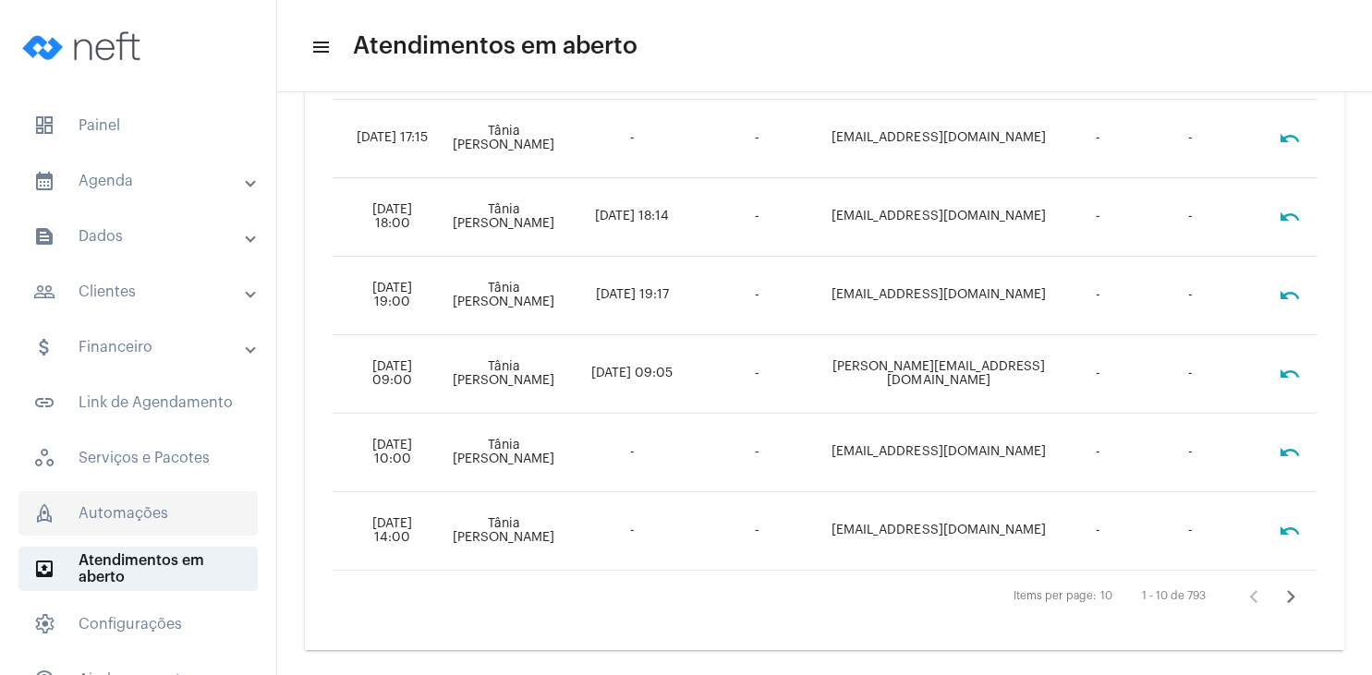
click at [153, 514] on span "rocket_outlined Automações" at bounding box center [137, 514] width 239 height 44
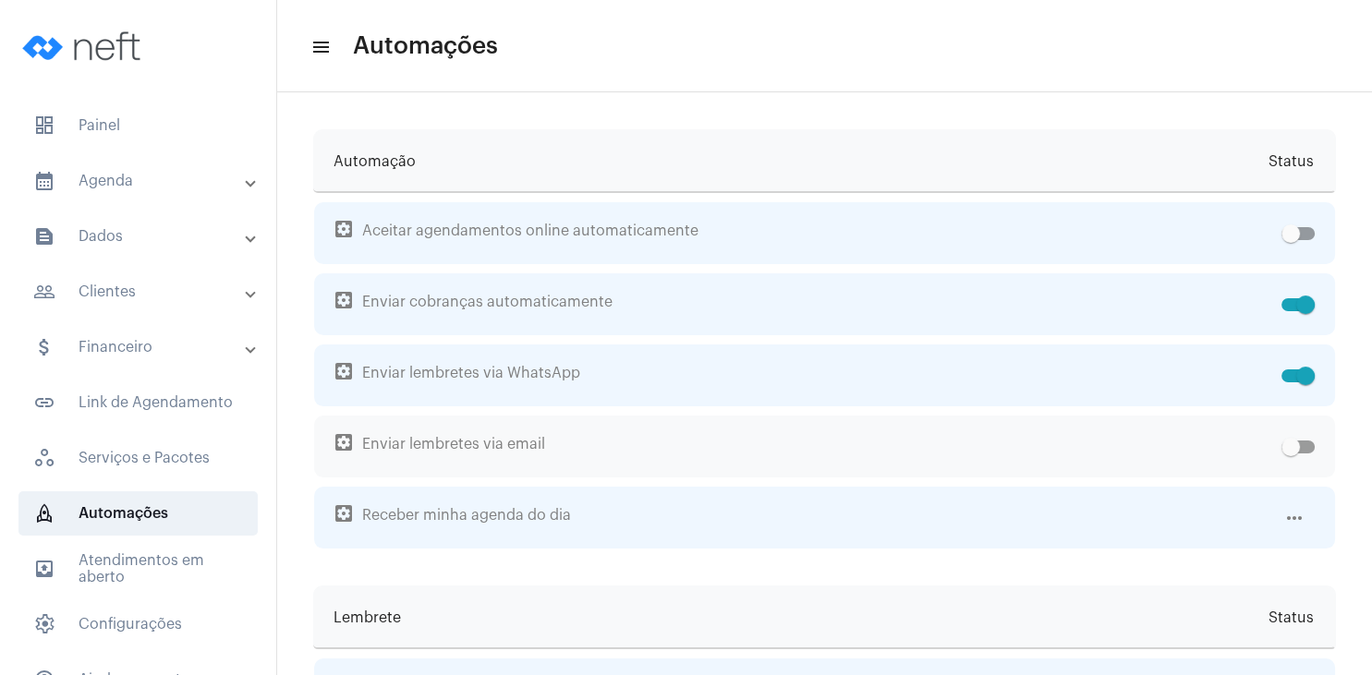
click at [1306, 445] on span at bounding box center [1297, 447] width 33 height 13
click at [1291, 454] on input "checkbox" at bounding box center [1290, 454] width 1 height 1
checkbox input "true"
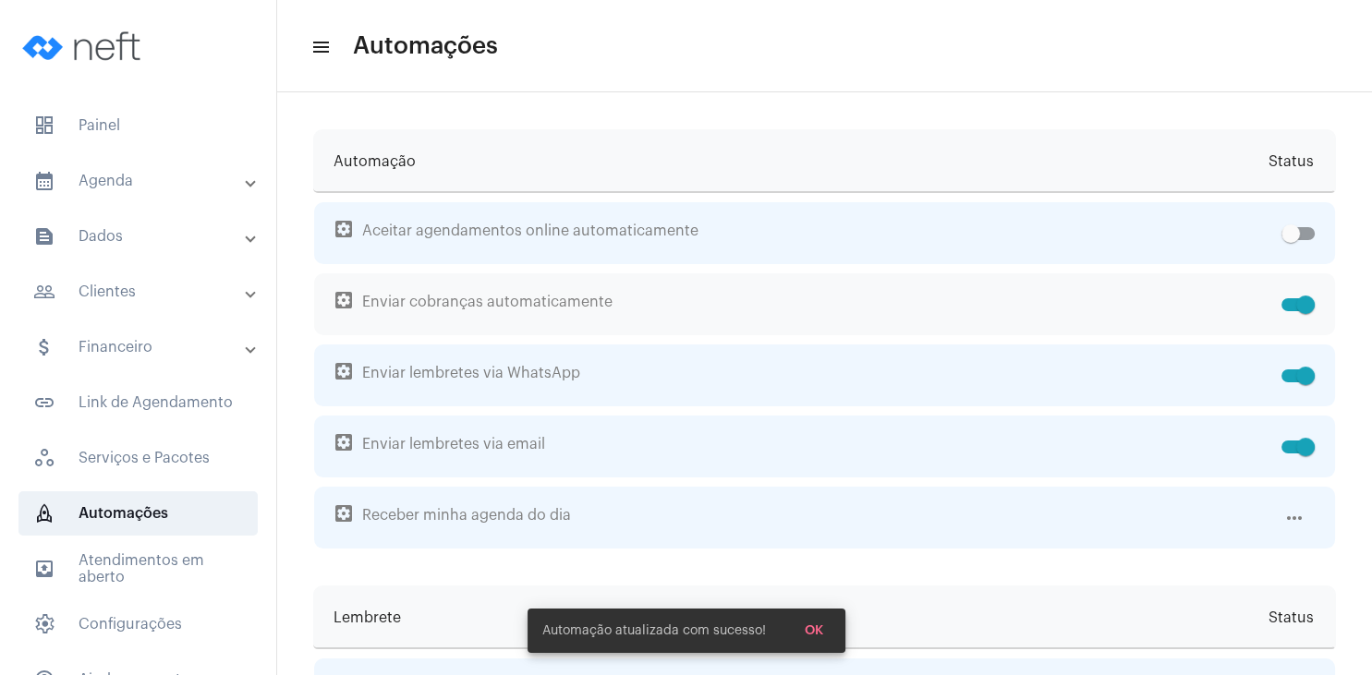
click at [1284, 305] on span at bounding box center [1297, 304] width 33 height 13
click at [1290, 311] on input "checkbox" at bounding box center [1290, 311] width 1 height 1
checkbox input "false"
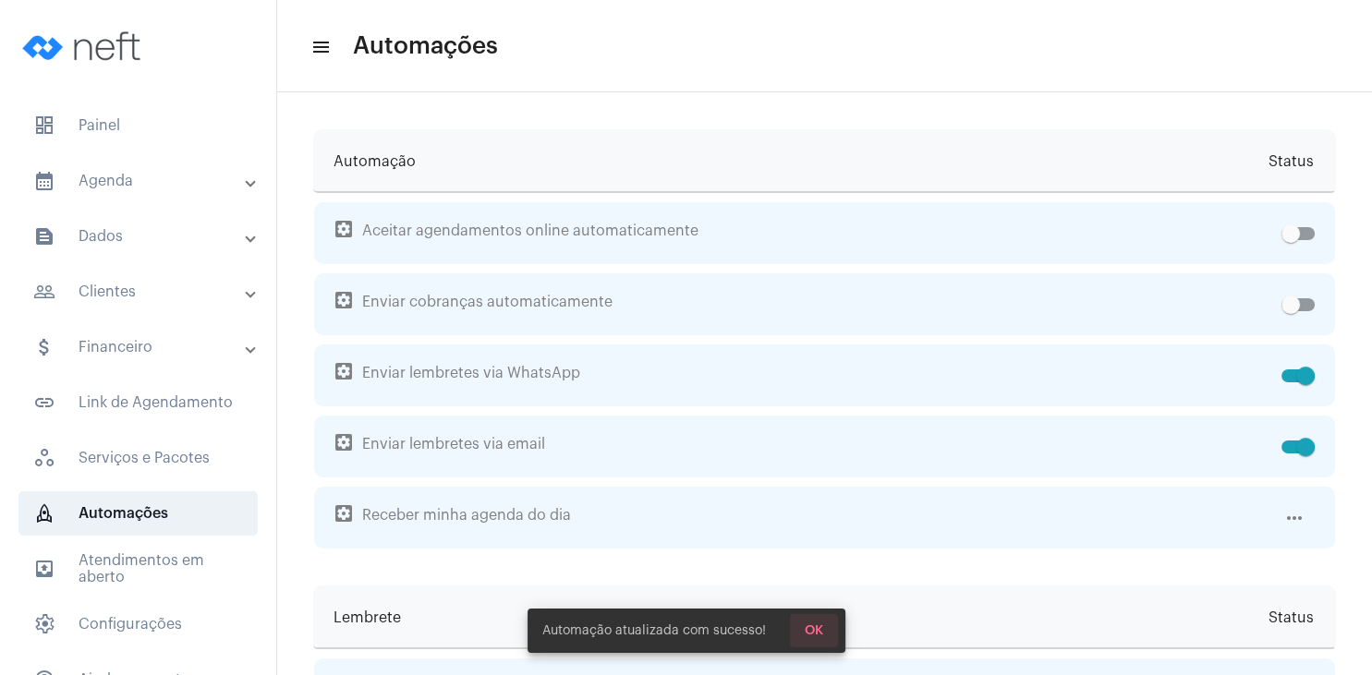
click at [812, 634] on span "OK" at bounding box center [814, 631] width 18 height 13
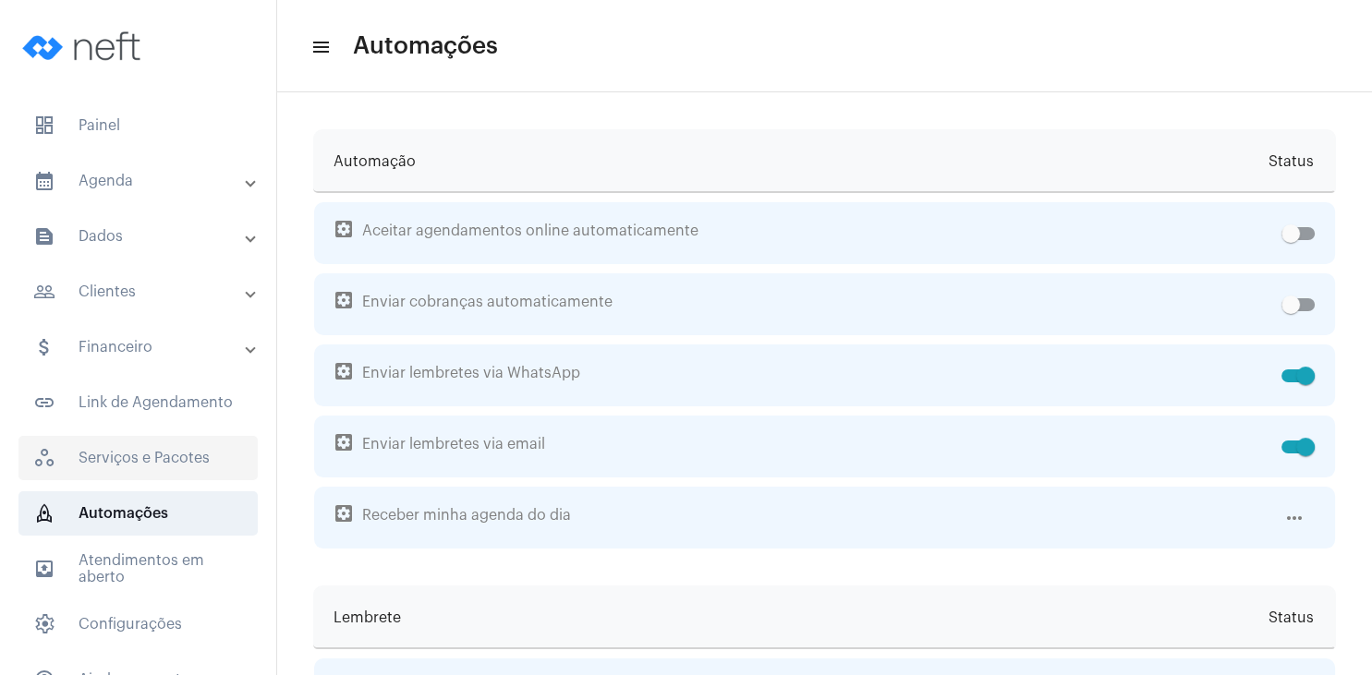
click at [194, 446] on span "workspaces_outlined Serviços e Pacotes" at bounding box center [137, 458] width 239 height 44
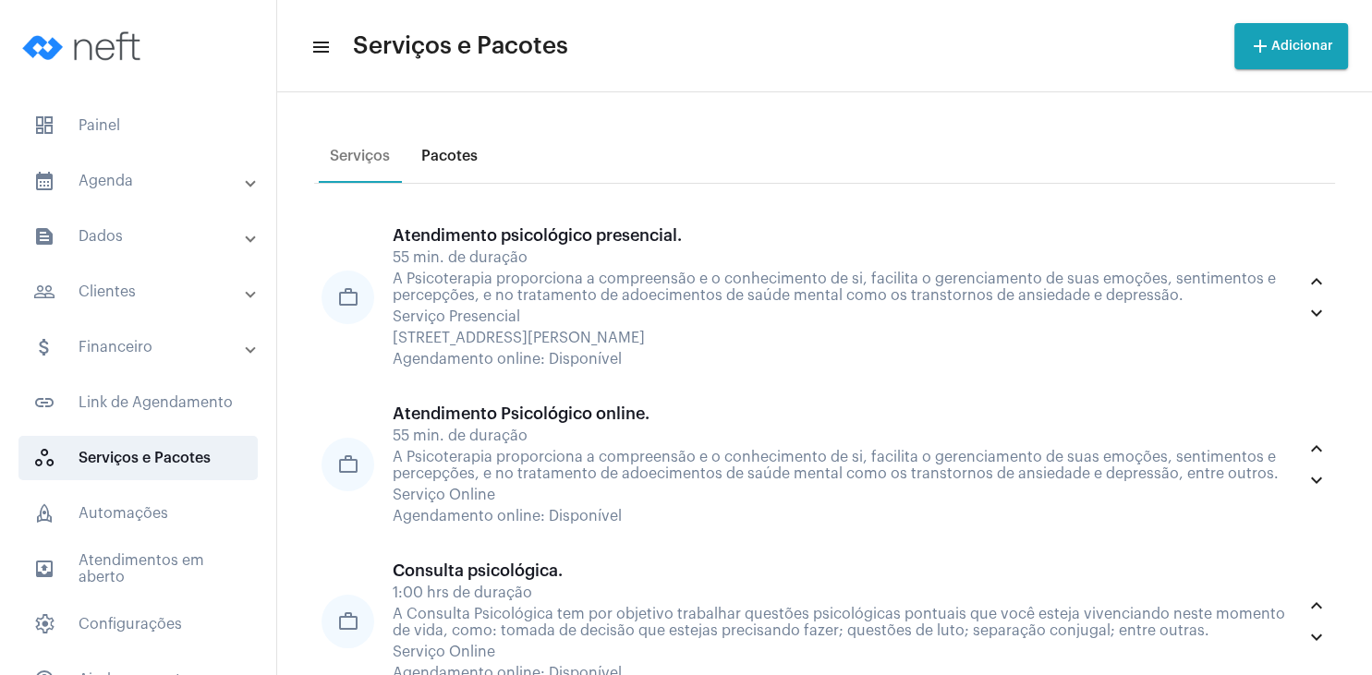
click at [454, 156] on div "Pacotes" at bounding box center [449, 156] width 56 height 17
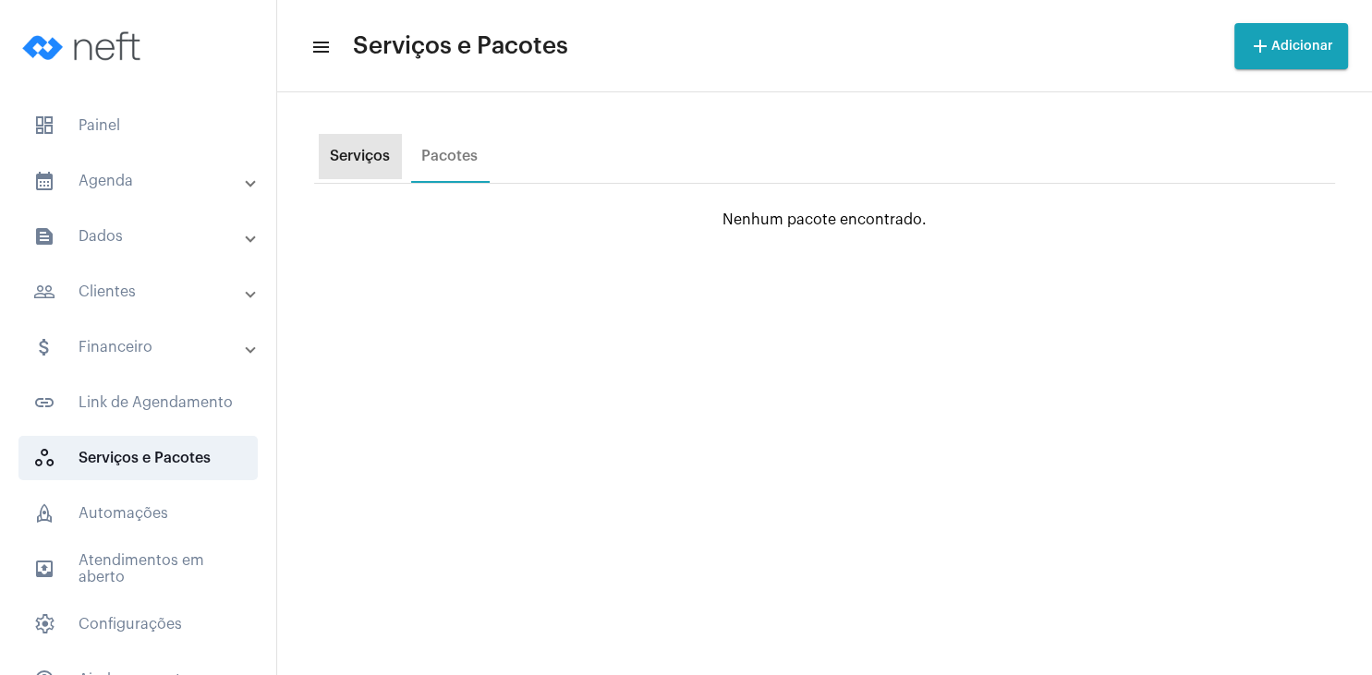
click at [354, 153] on div "Serviços" at bounding box center [360, 156] width 60 height 17
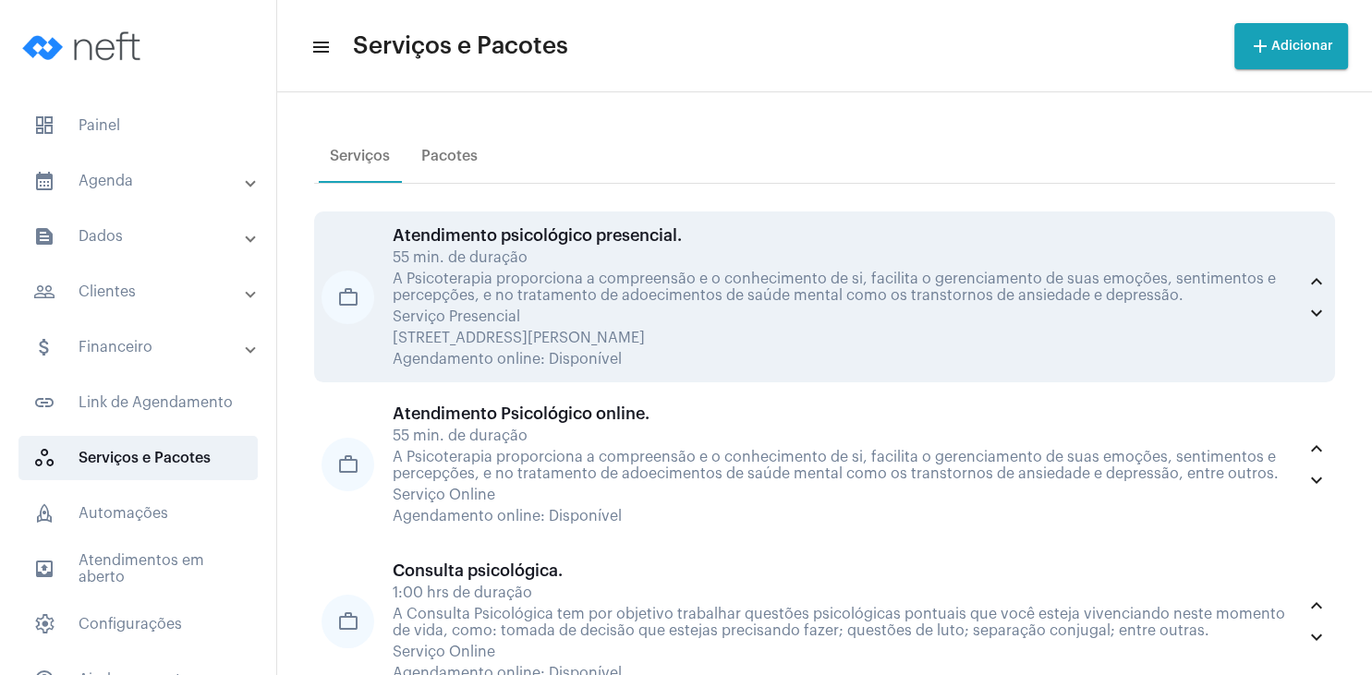
click at [575, 294] on div "A Psicoterapia proporciona a compreensão e o conhecimento de si, facilita o ger…" at bounding box center [845, 287] width 904 height 33
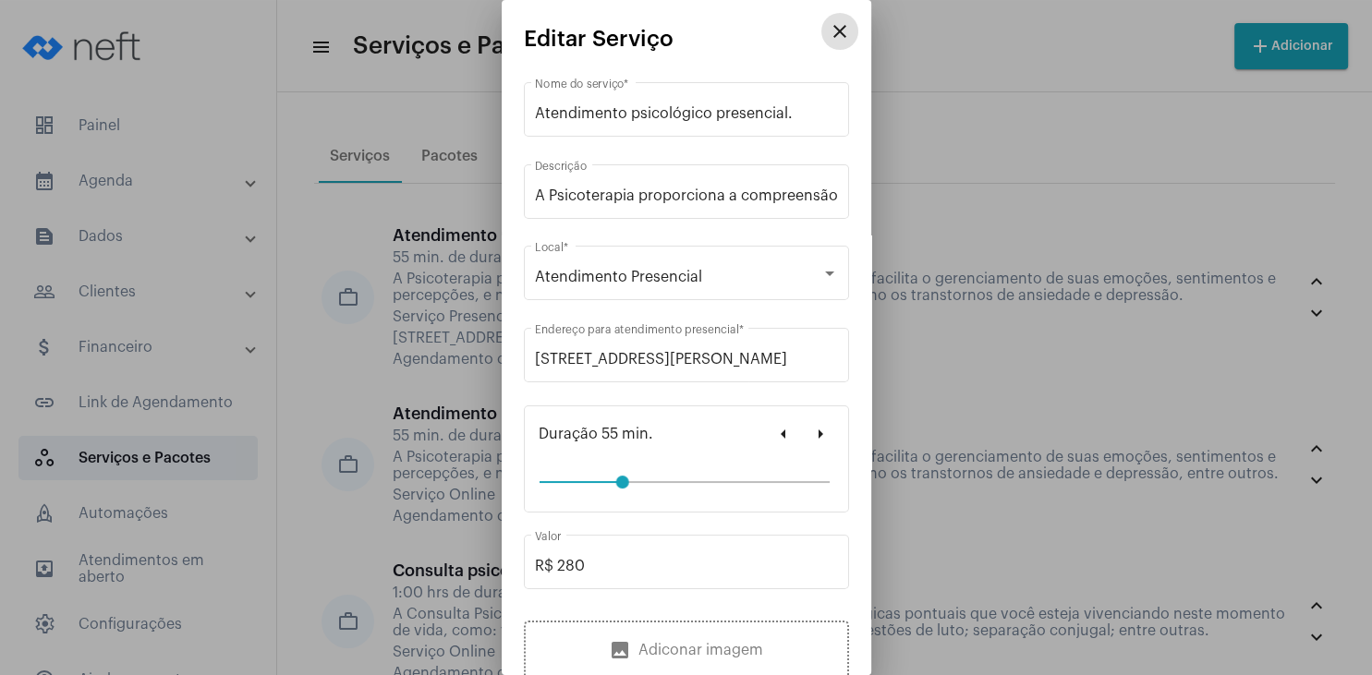
click at [848, 31] on mat-icon "close" at bounding box center [840, 31] width 22 height 22
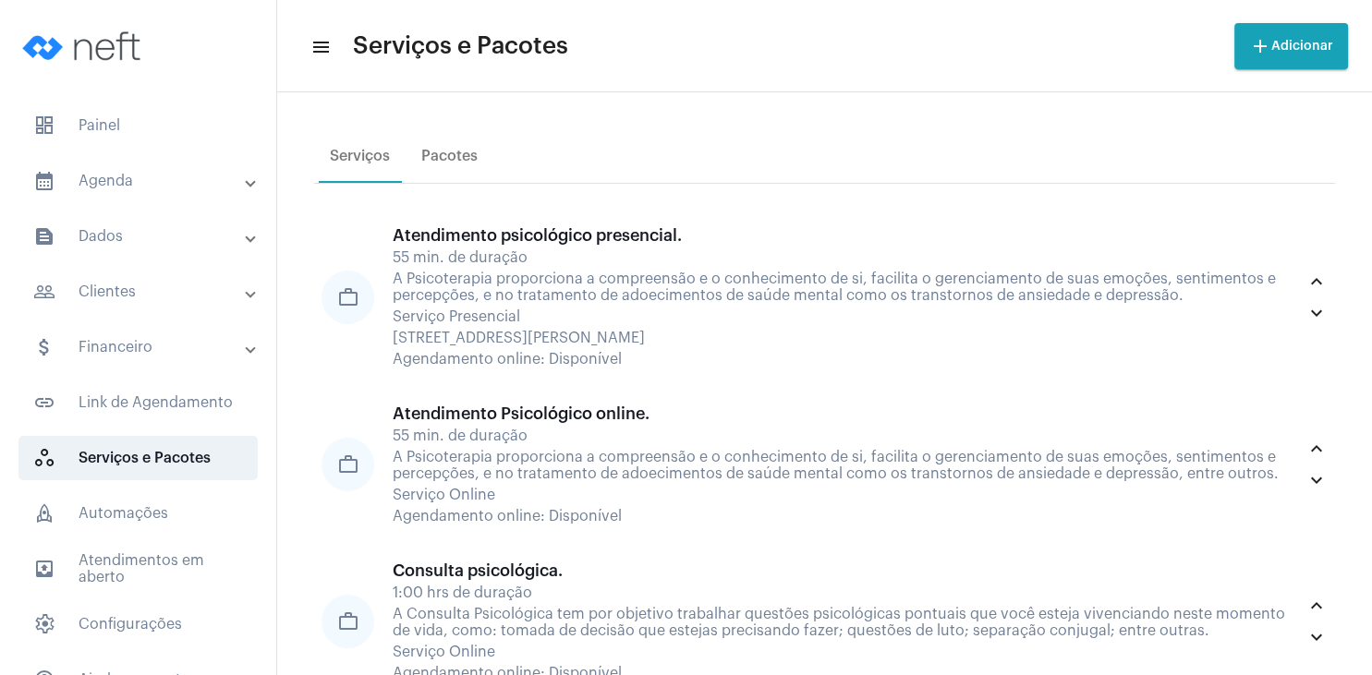
click at [128, 237] on mat-panel-title "text_snippet_outlined Dados" at bounding box center [139, 236] width 213 height 22
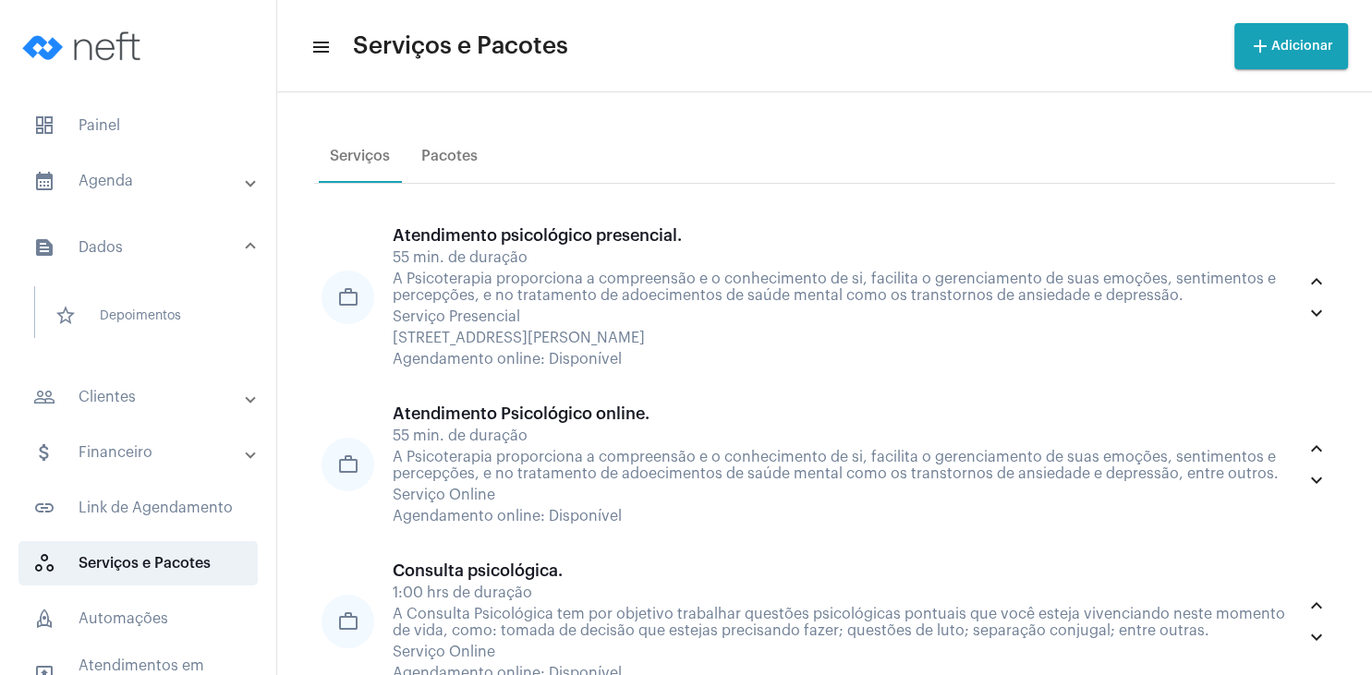
click at [131, 401] on mat-panel-title "people_outline Clientes" at bounding box center [139, 397] width 213 height 22
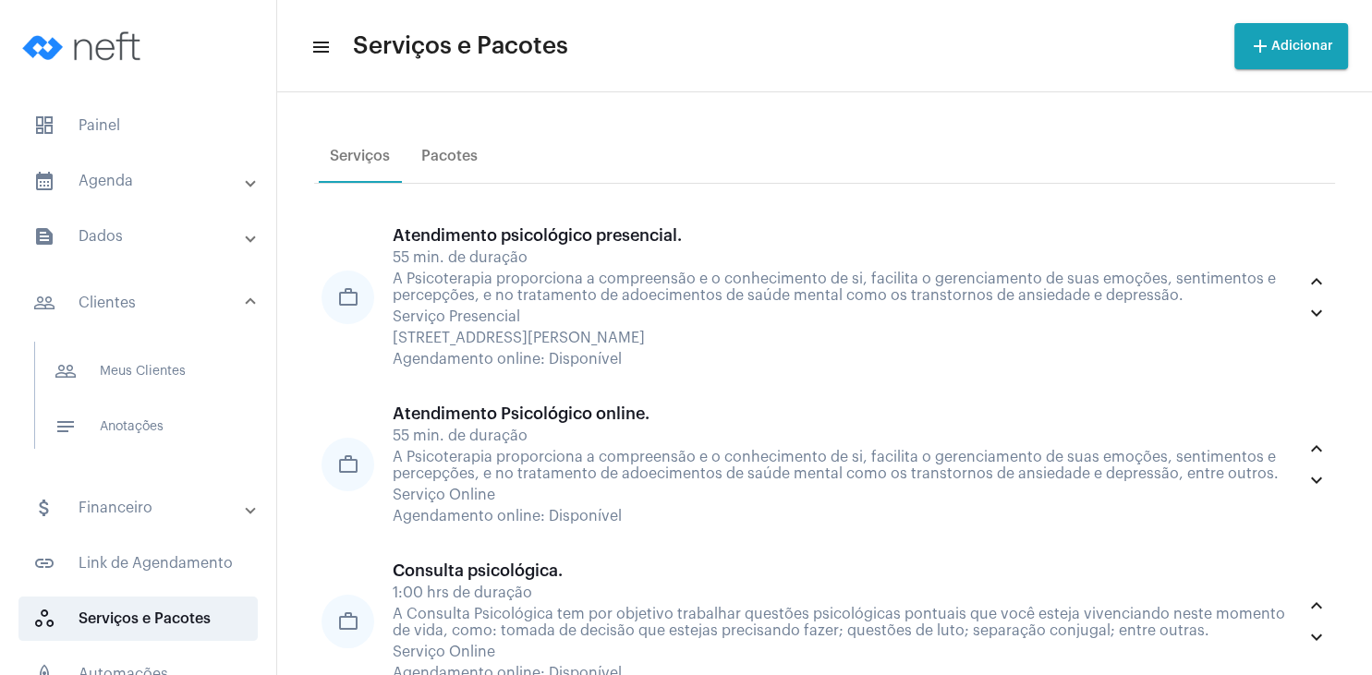
click at [149, 518] on mat-panel-title "attach_money Financeiro" at bounding box center [139, 508] width 213 height 22
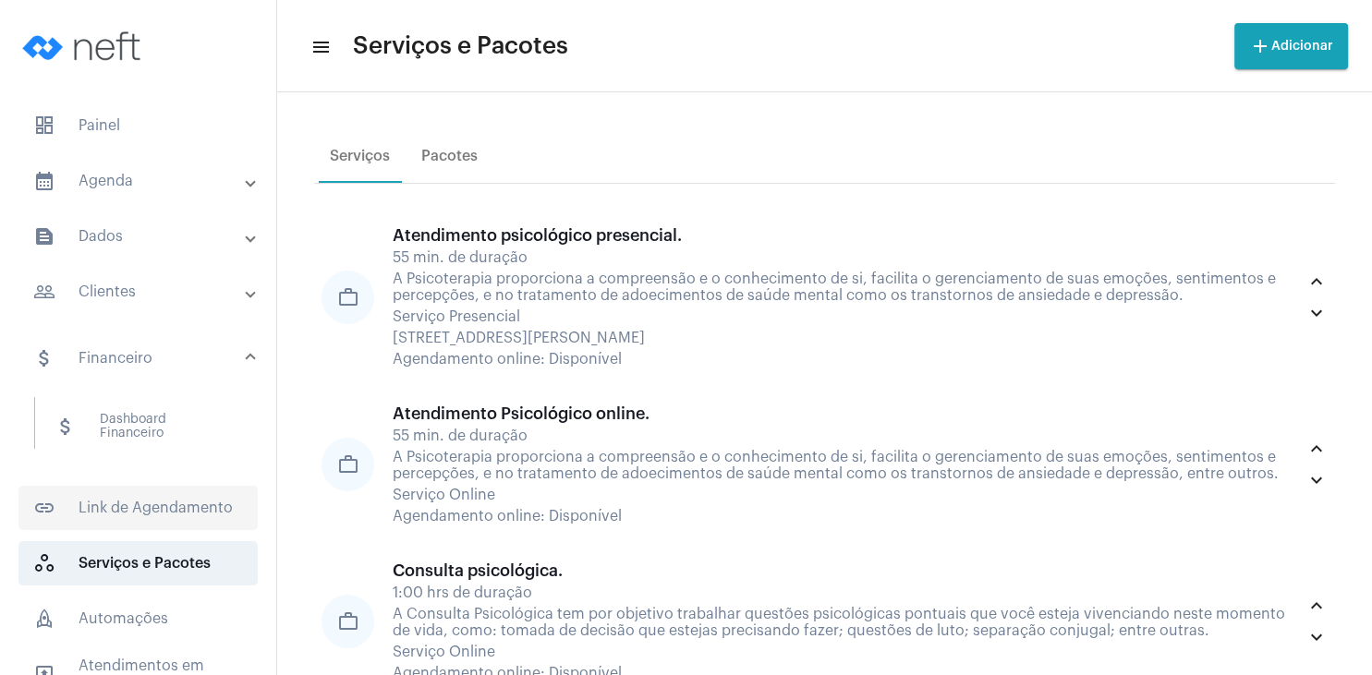
scroll to position [199, 0]
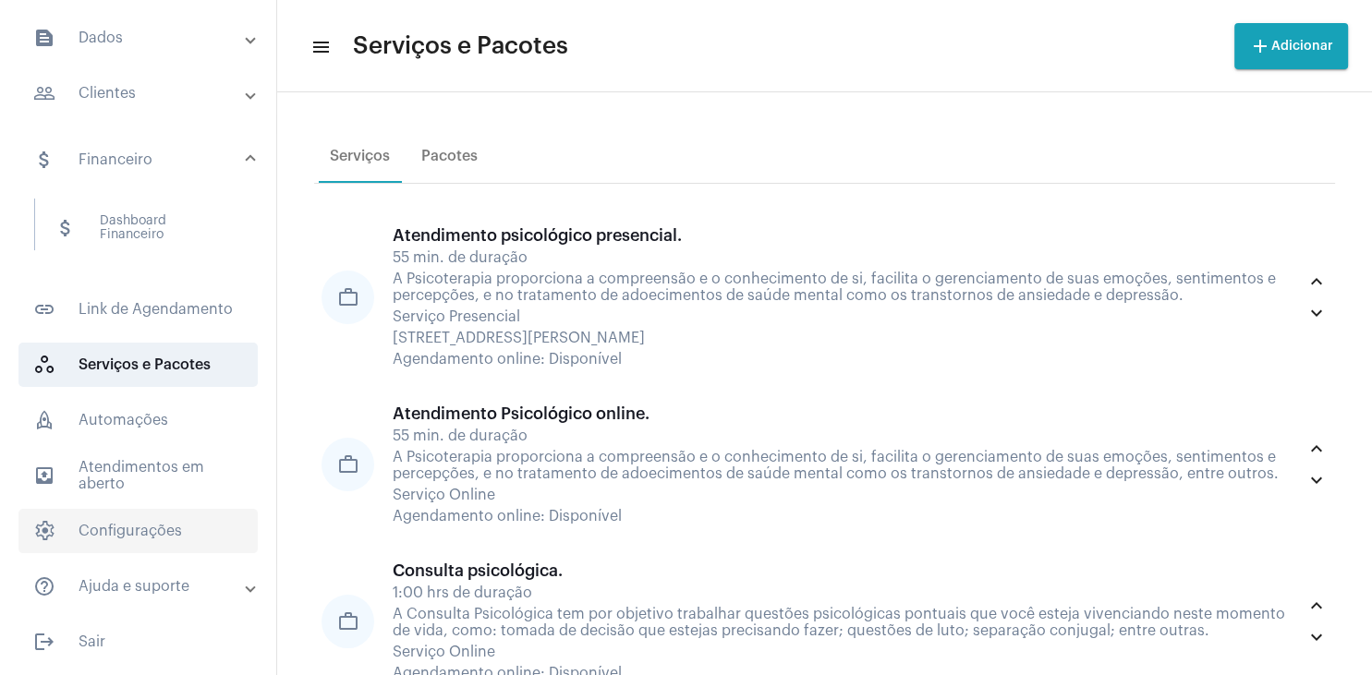
click at [164, 523] on span "settings Configurações" at bounding box center [137, 531] width 239 height 44
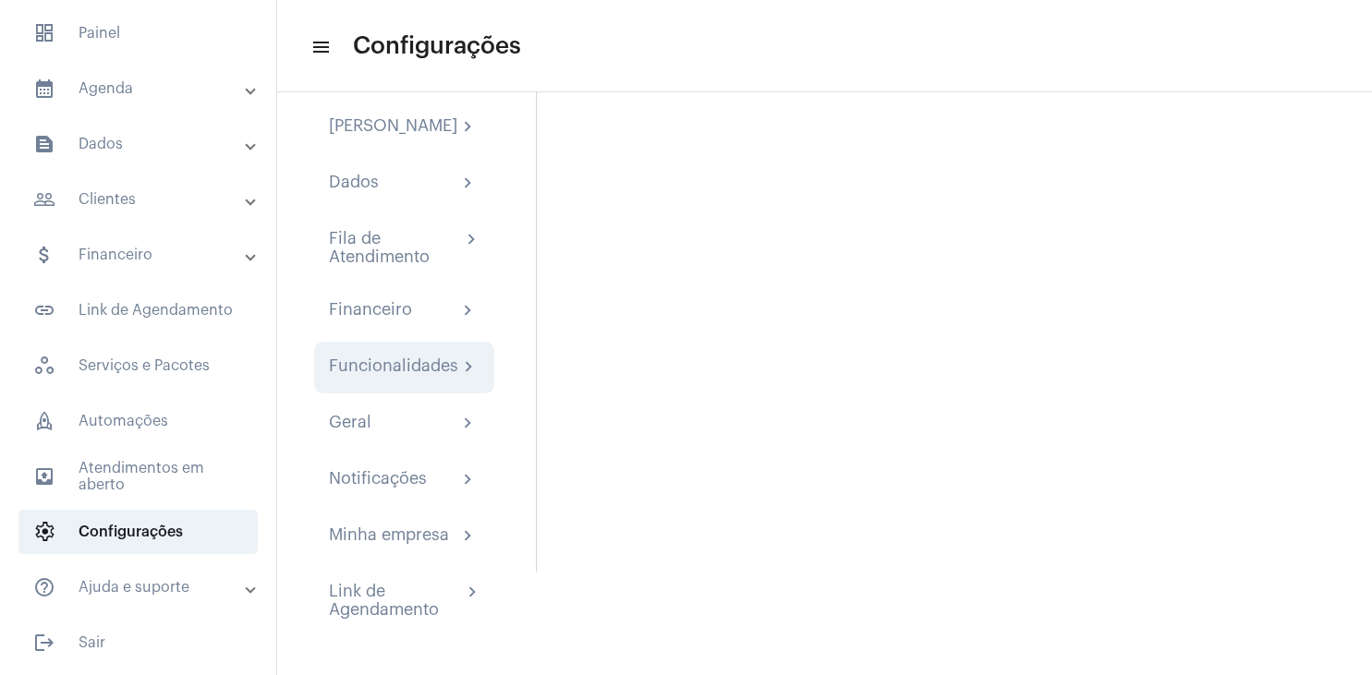
scroll to position [121, 0]
click at [401, 368] on div "Funcionalidades" at bounding box center [393, 368] width 129 height 22
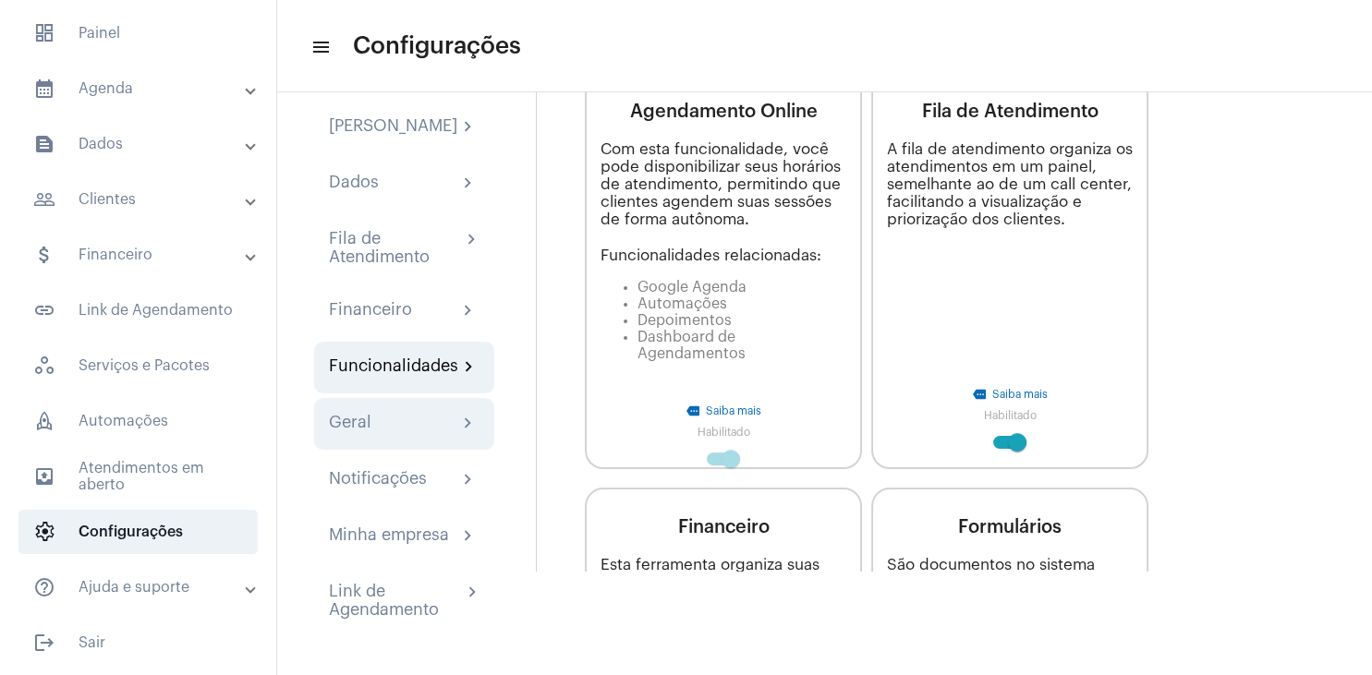
click at [395, 428] on div "Geral chevron_right" at bounding box center [404, 424] width 151 height 22
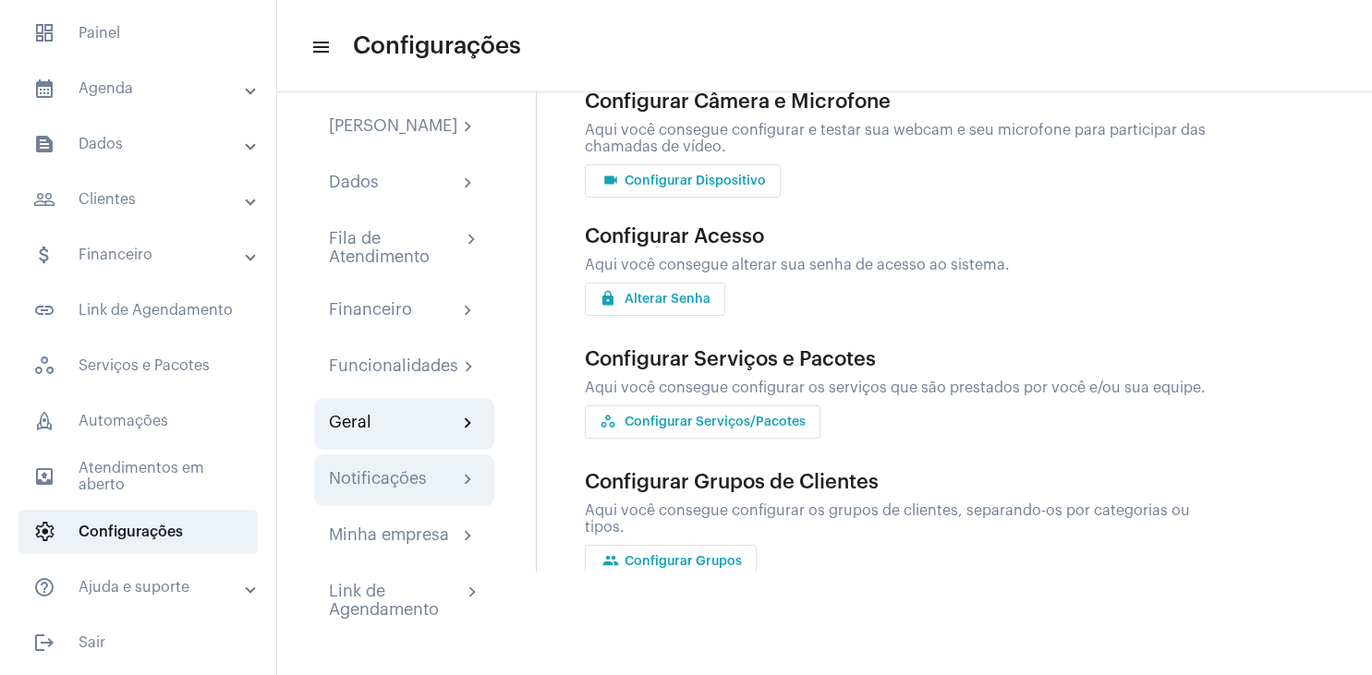
click at [382, 485] on div "Notificações" at bounding box center [378, 480] width 98 height 22
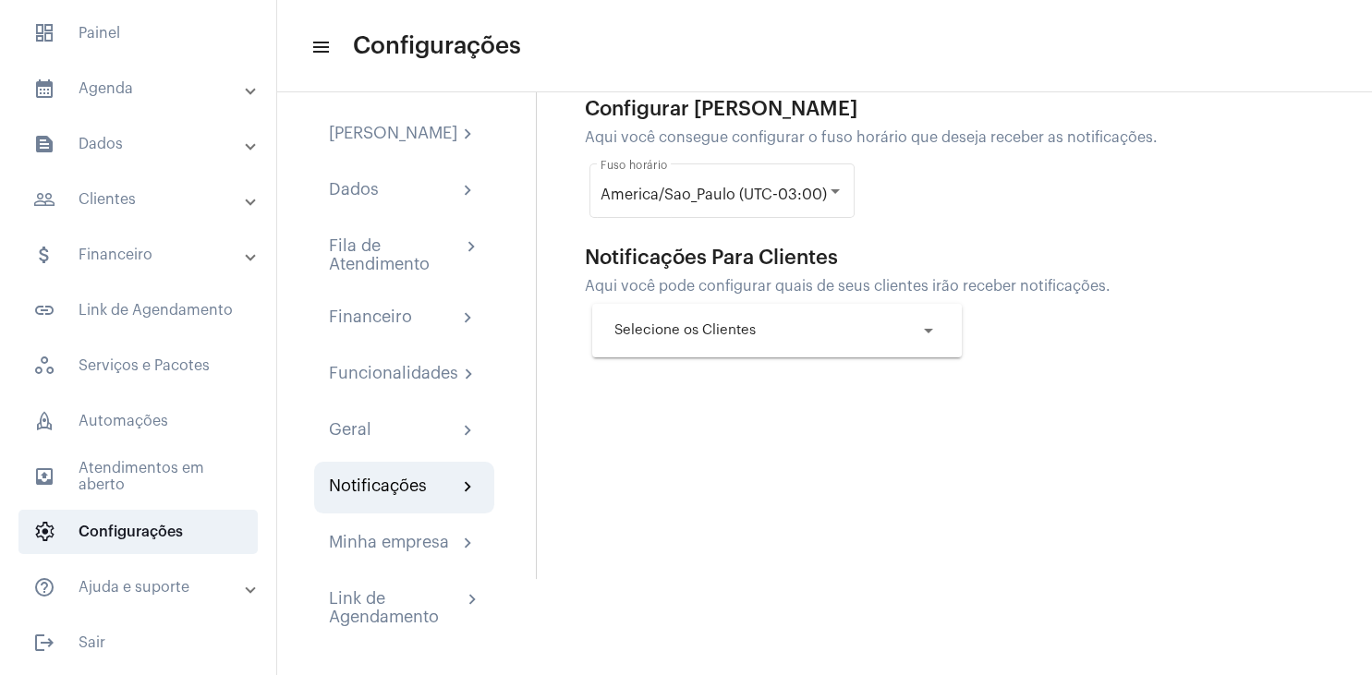
scroll to position [121, 0]
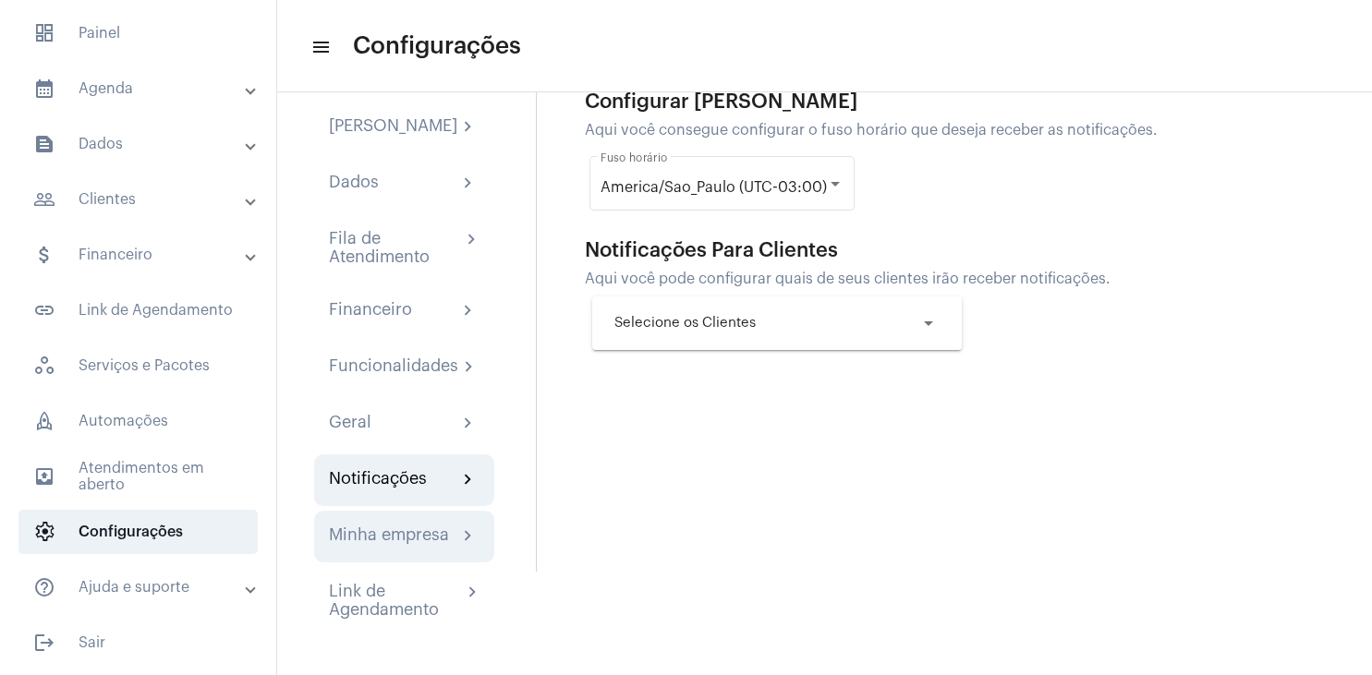
click at [407, 534] on div "Minha empresa" at bounding box center [389, 537] width 120 height 22
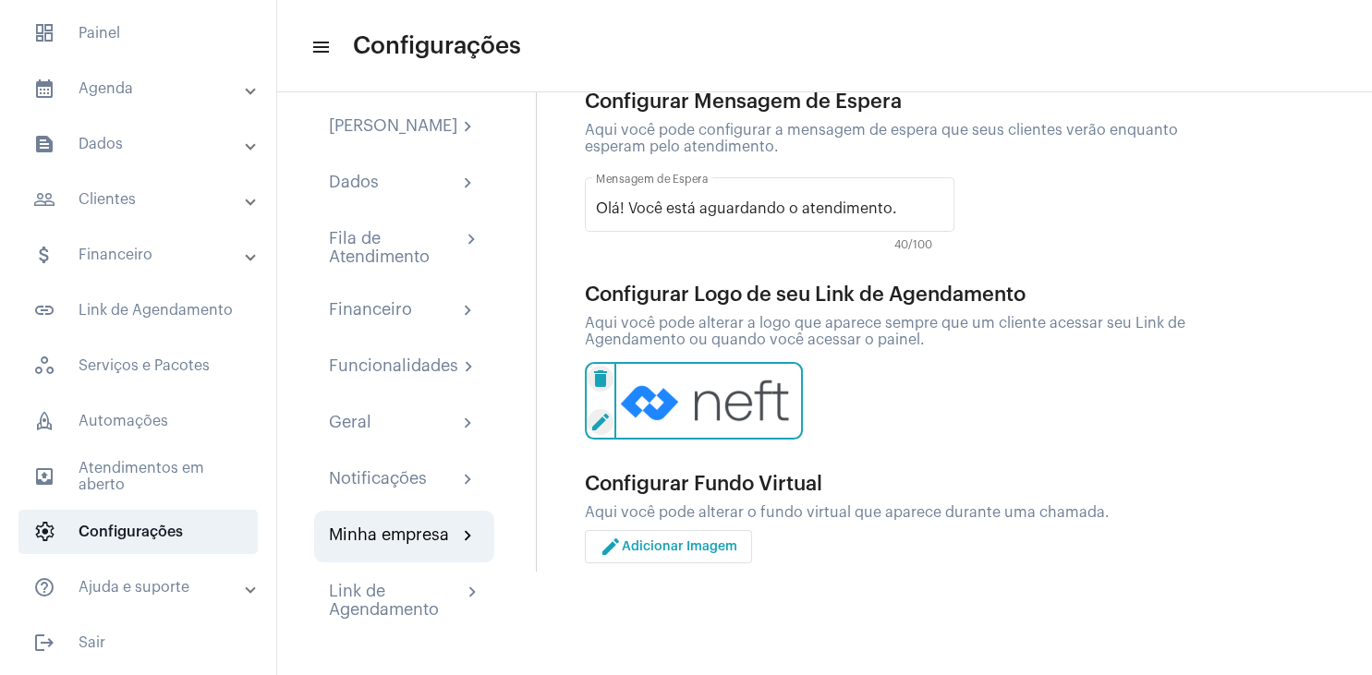
click at [710, 535] on button "edit Adicionar Imagem" at bounding box center [668, 546] width 167 height 33
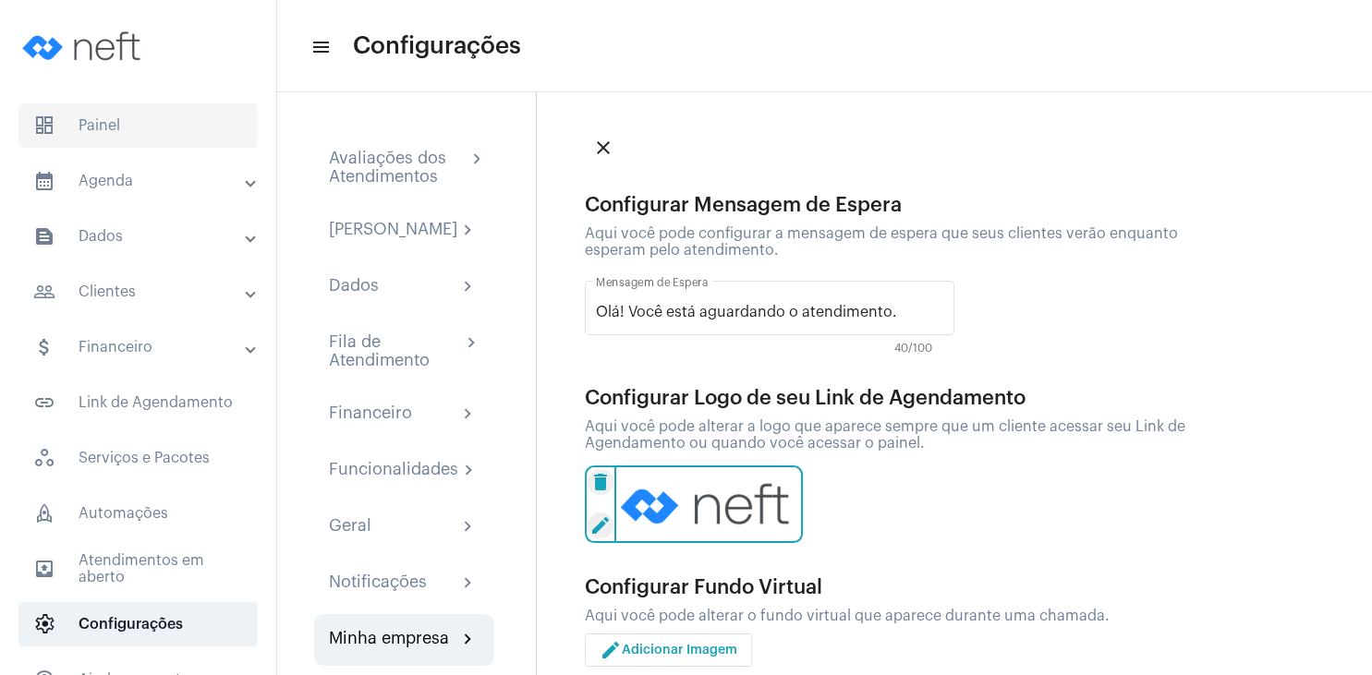
click at [123, 130] on span "dashboard Painel" at bounding box center [137, 125] width 239 height 44
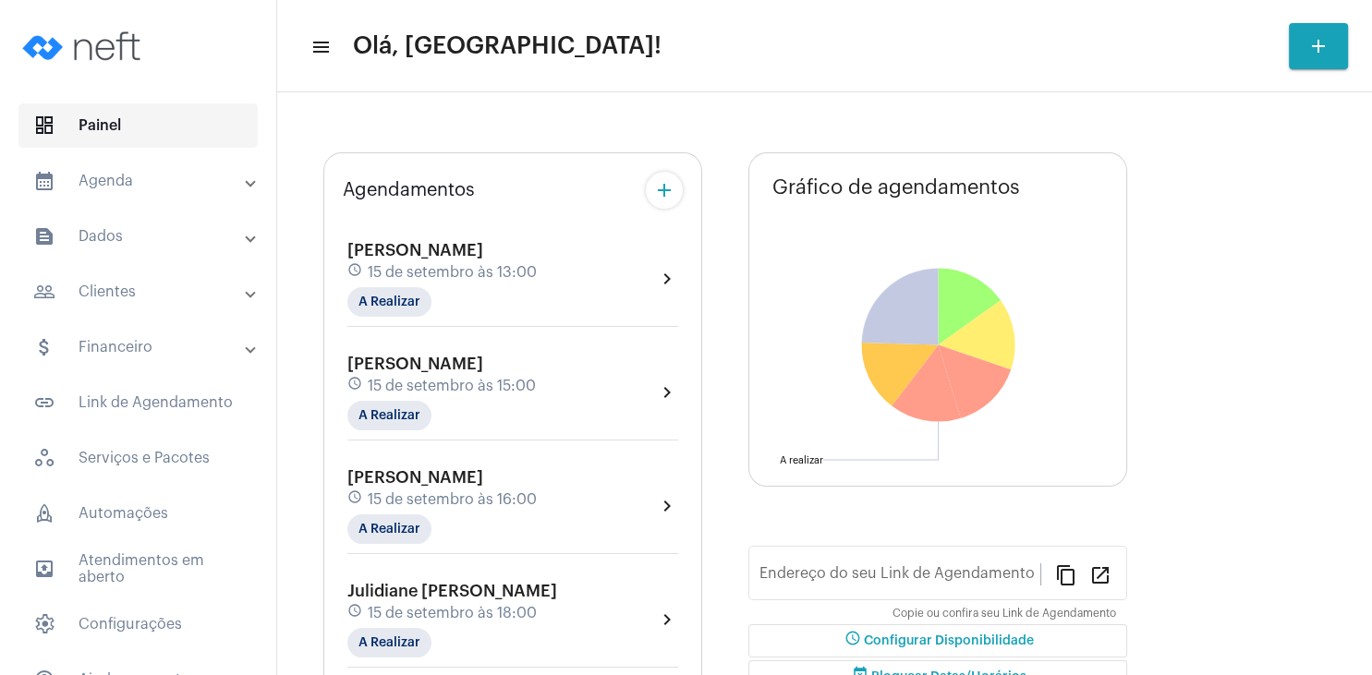
type input "[URL][DOMAIN_NAME][PERSON_NAME]"
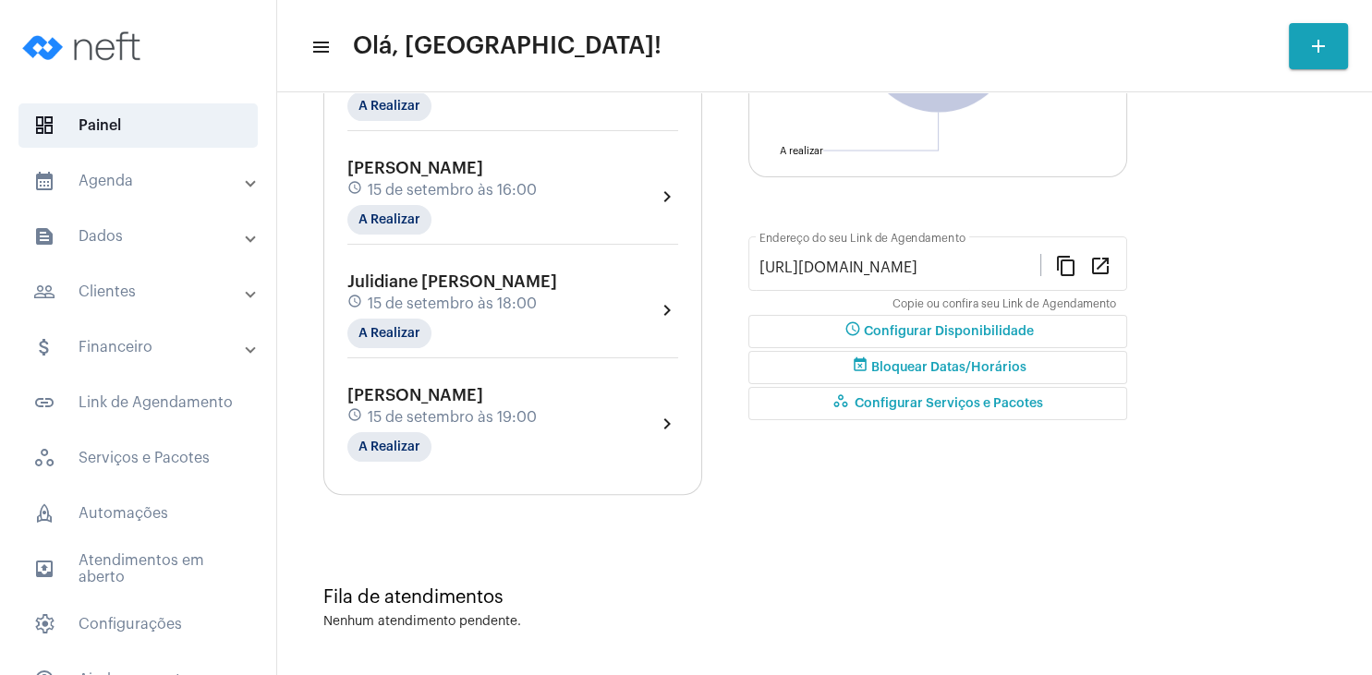
scroll to position [366, 0]
click at [142, 519] on span "rocket_outlined Automações" at bounding box center [137, 514] width 239 height 44
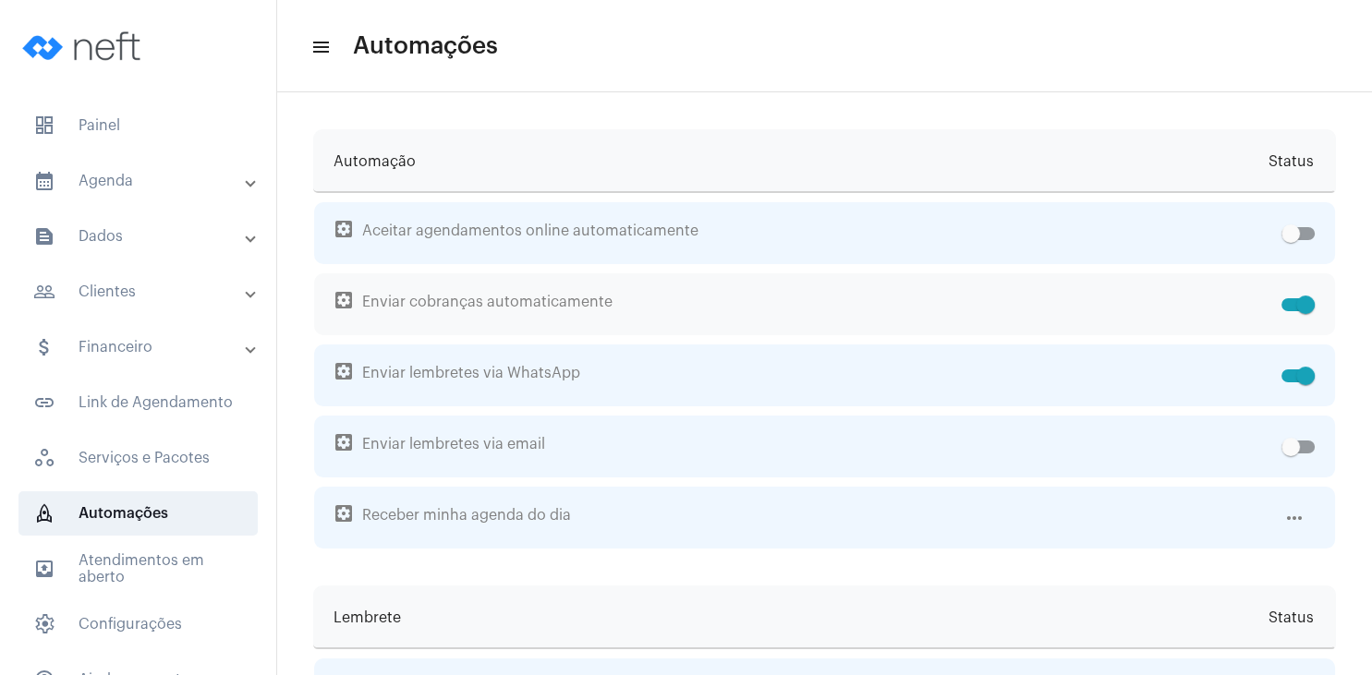
click at [1288, 300] on span at bounding box center [1297, 304] width 33 height 13
click at [1290, 311] on input "checkbox" at bounding box center [1290, 311] width 1 height 1
checkbox input "false"
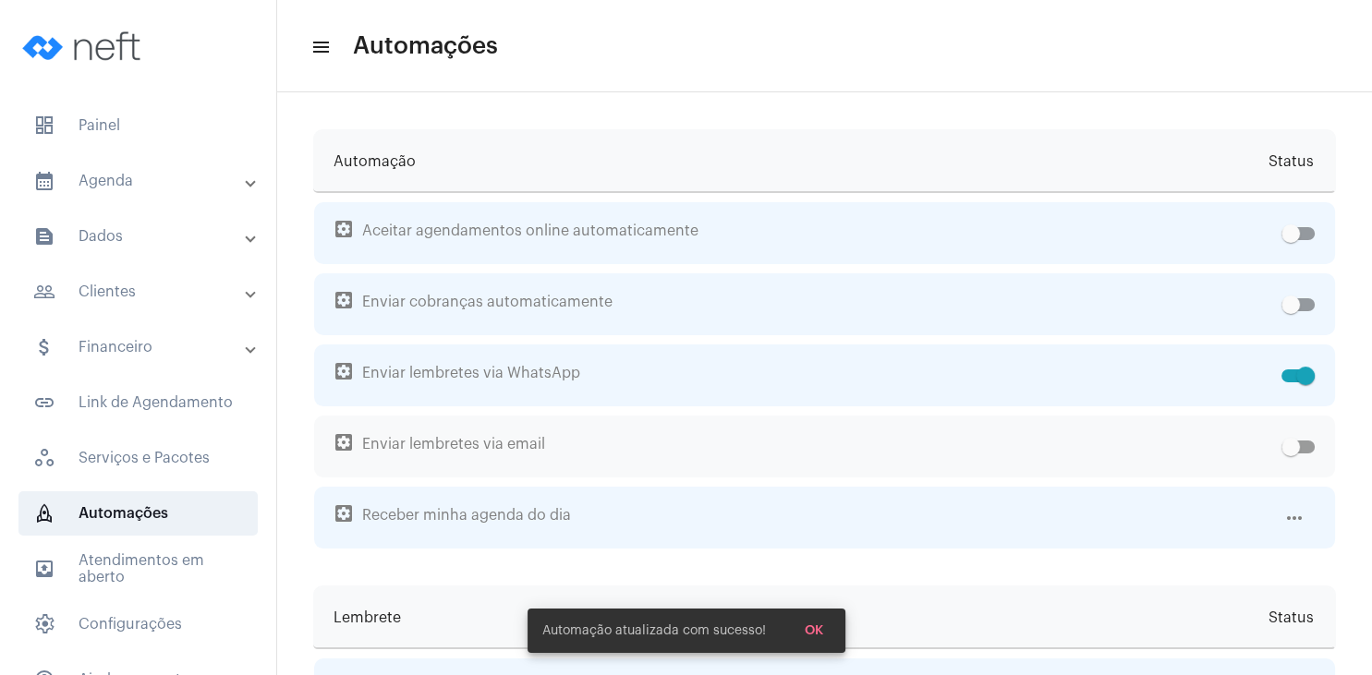
click at [1307, 445] on span at bounding box center [1297, 447] width 33 height 13
click at [1291, 454] on input "checkbox" at bounding box center [1290, 454] width 1 height 1
checkbox input "true"
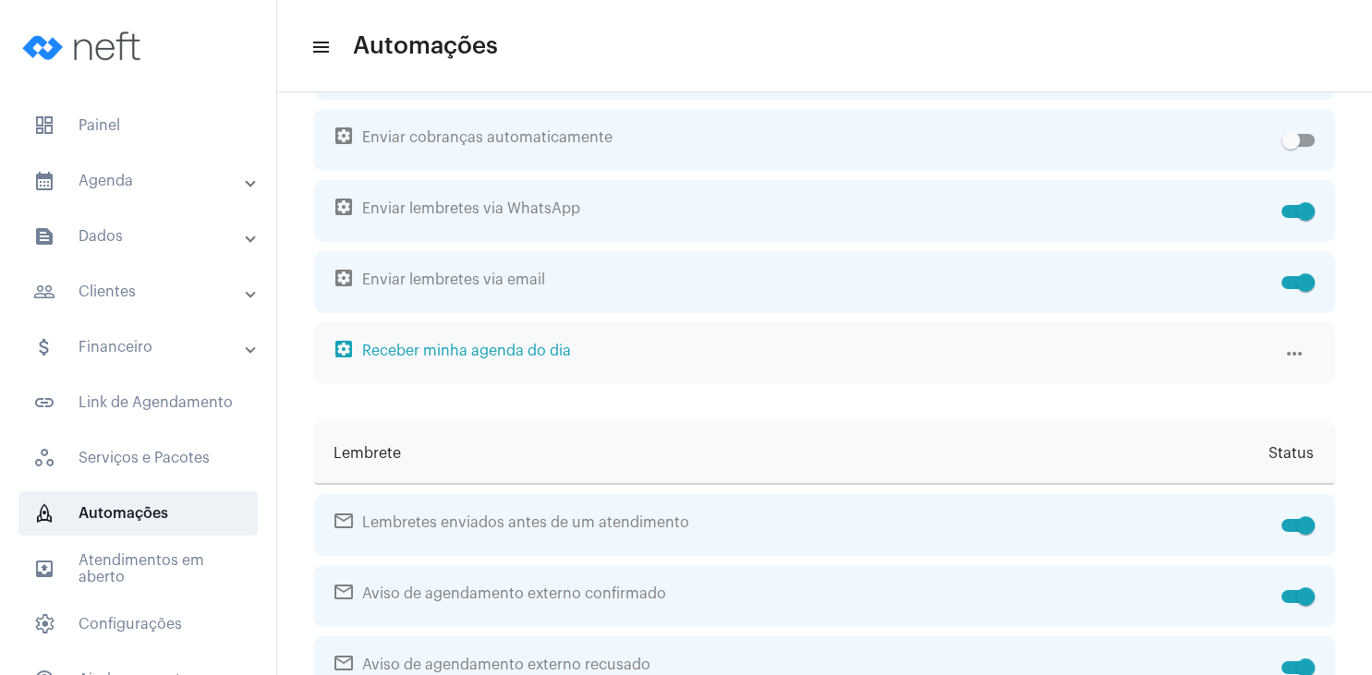
scroll to position [355, 0]
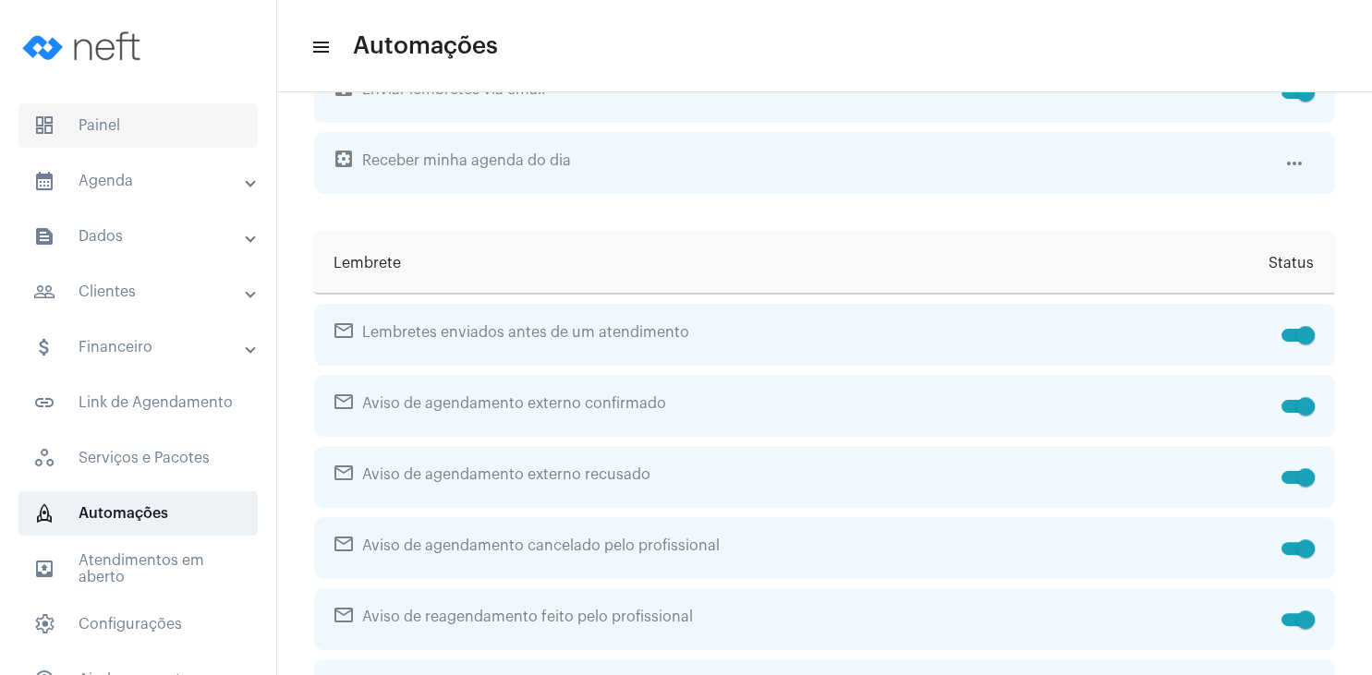
click at [126, 124] on span "dashboard Painel" at bounding box center [137, 125] width 239 height 44
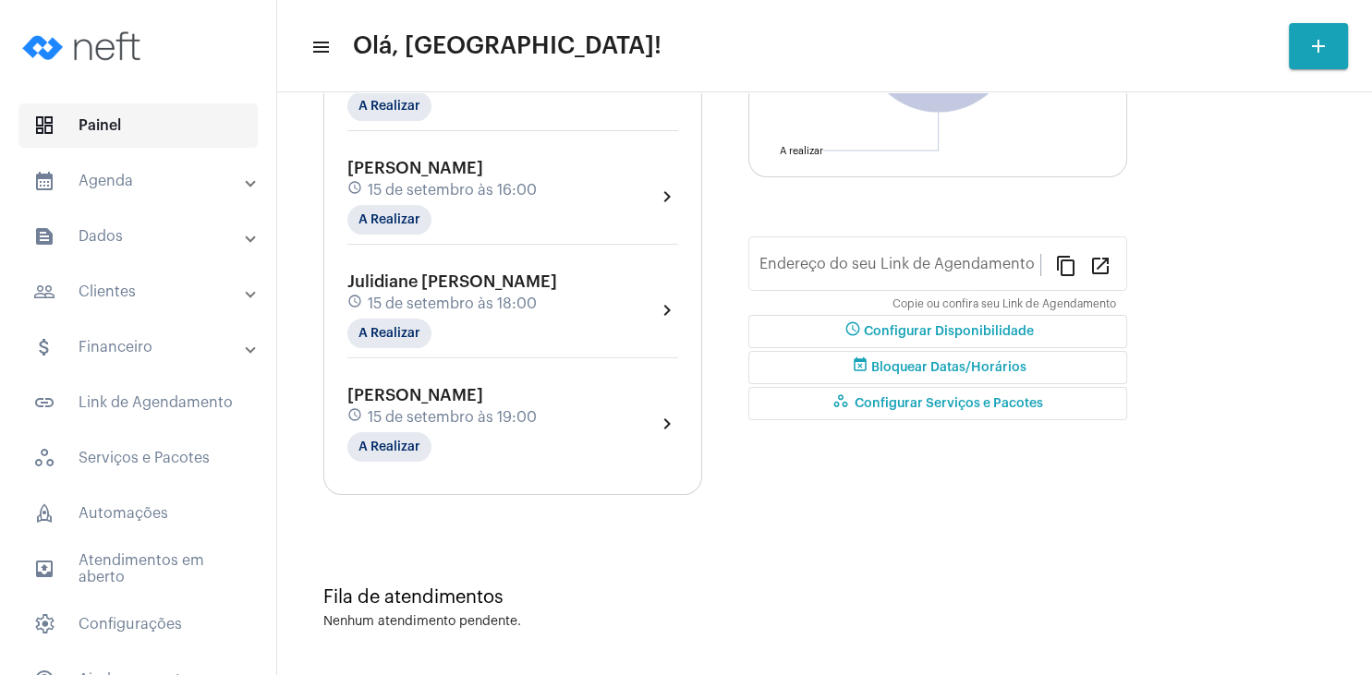
type input "[URL][DOMAIN_NAME][PERSON_NAME]"
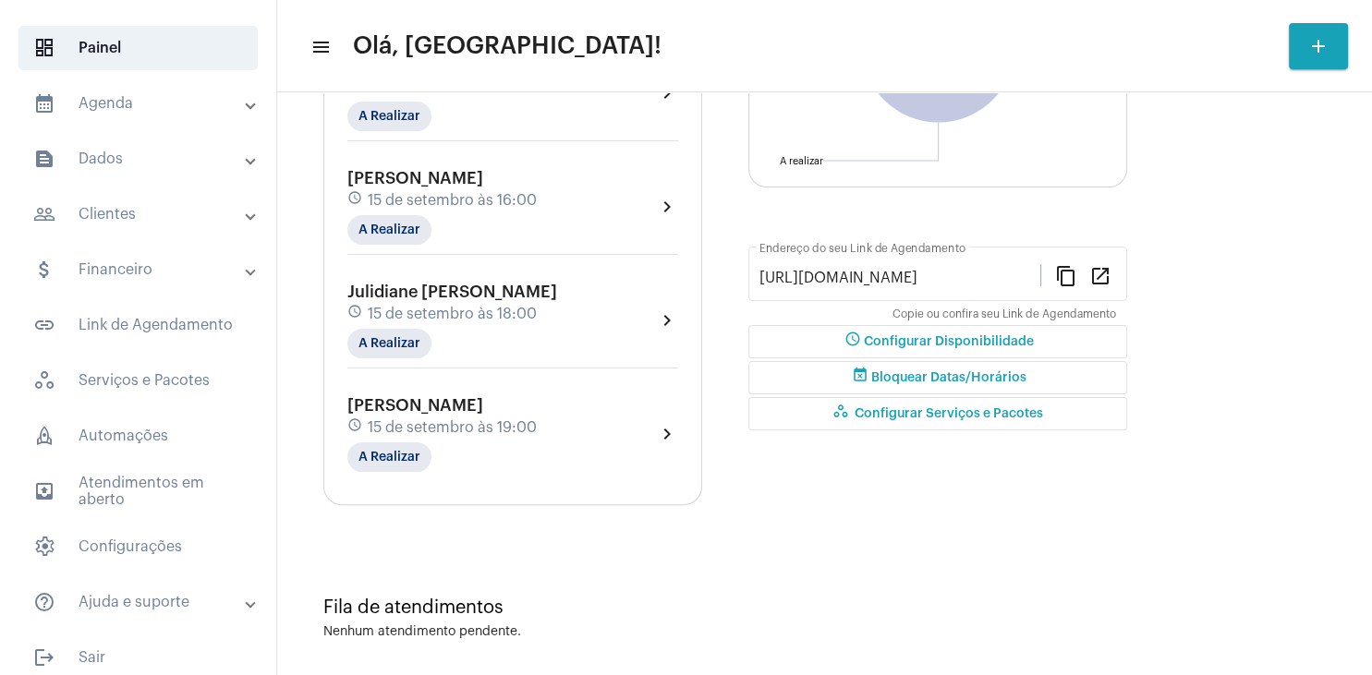
scroll to position [92, 0]
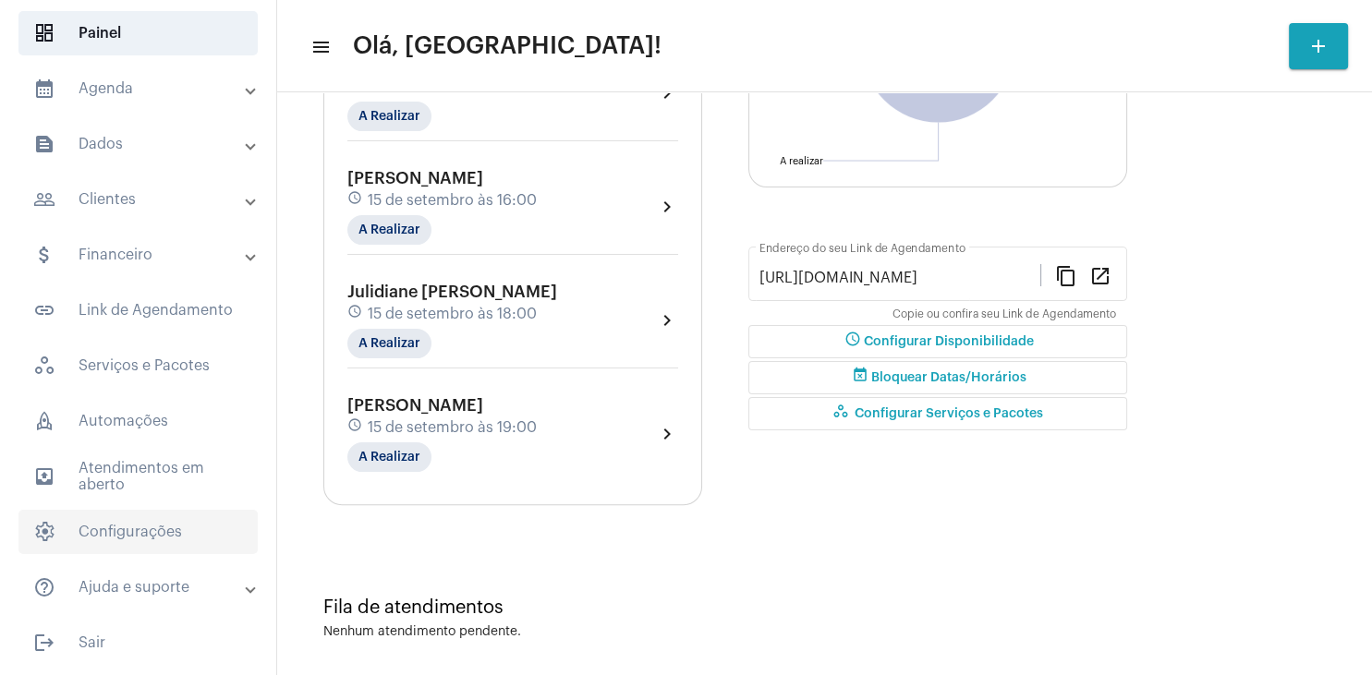
click at [182, 523] on span "settings Configurações" at bounding box center [137, 532] width 239 height 44
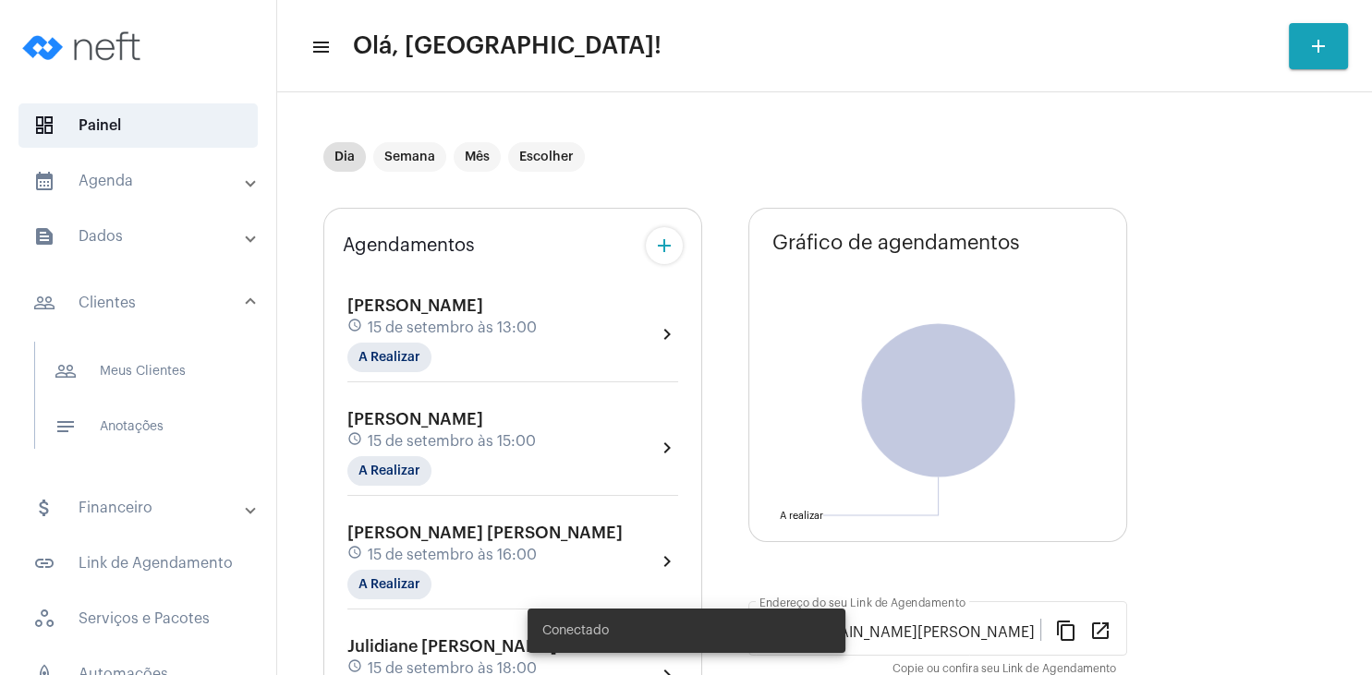
click at [357, 301] on span "[PERSON_NAME]" at bounding box center [415, 305] width 136 height 17
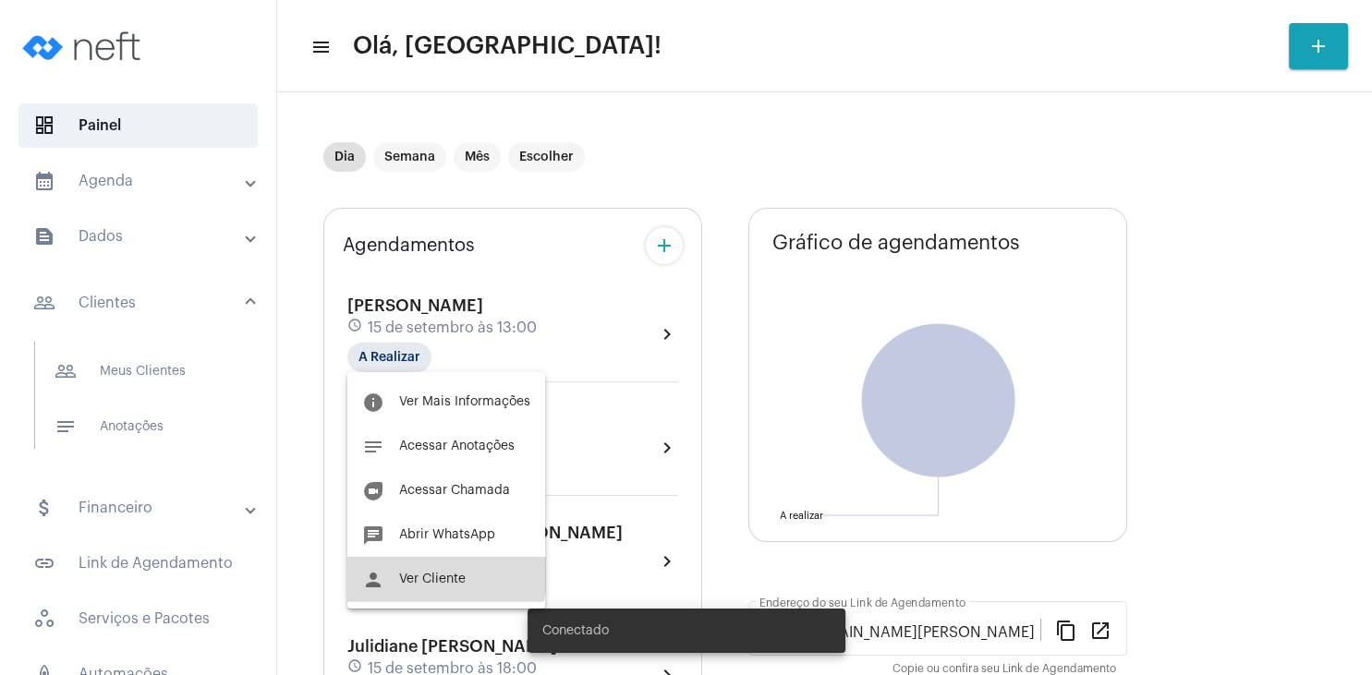
click at [442, 574] on button "person Ver Cliente" at bounding box center [446, 579] width 198 height 44
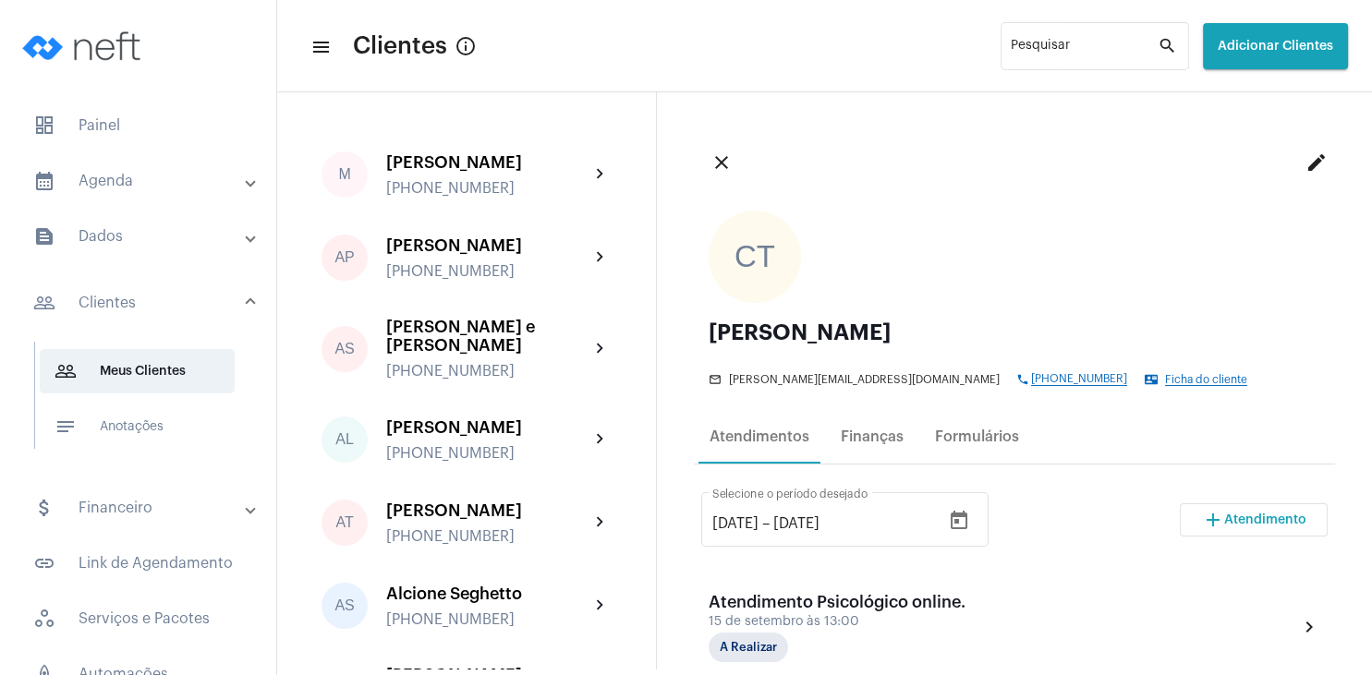
click at [1215, 518] on mat-icon "add" at bounding box center [1213, 520] width 22 height 22
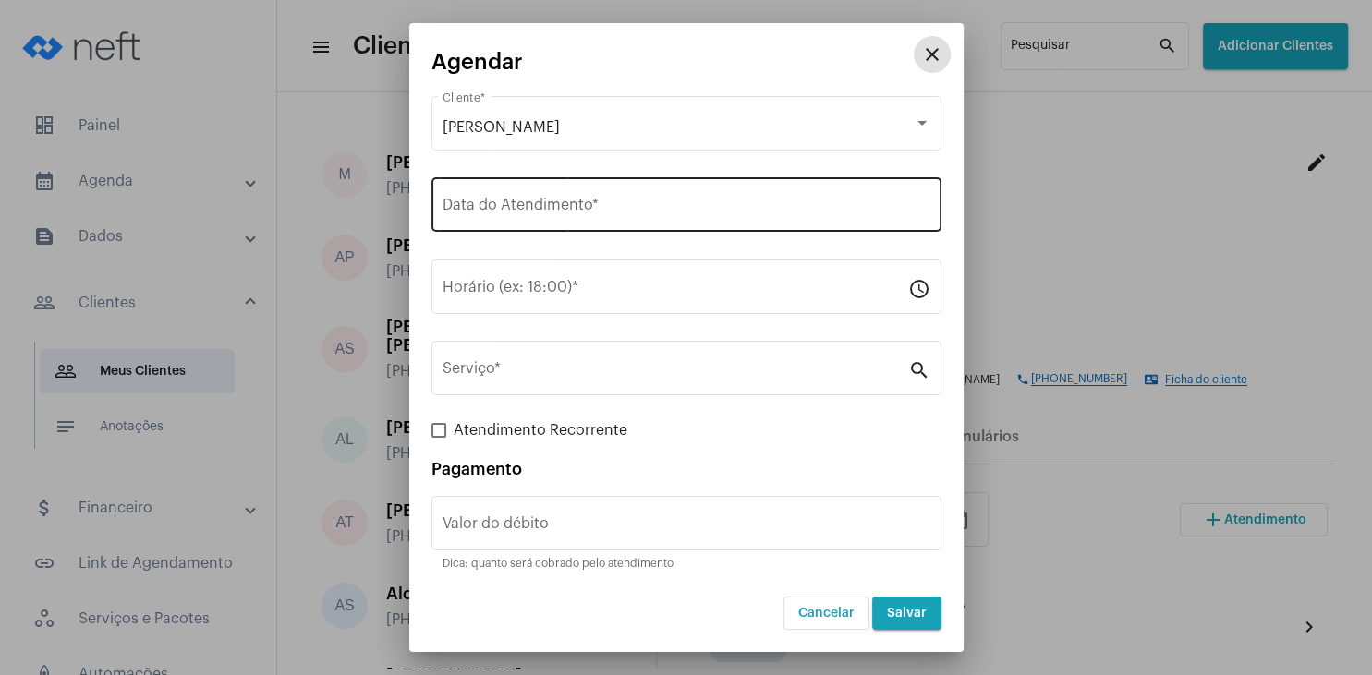
click at [512, 187] on div "Data do Atendimento *" at bounding box center [687, 203] width 488 height 58
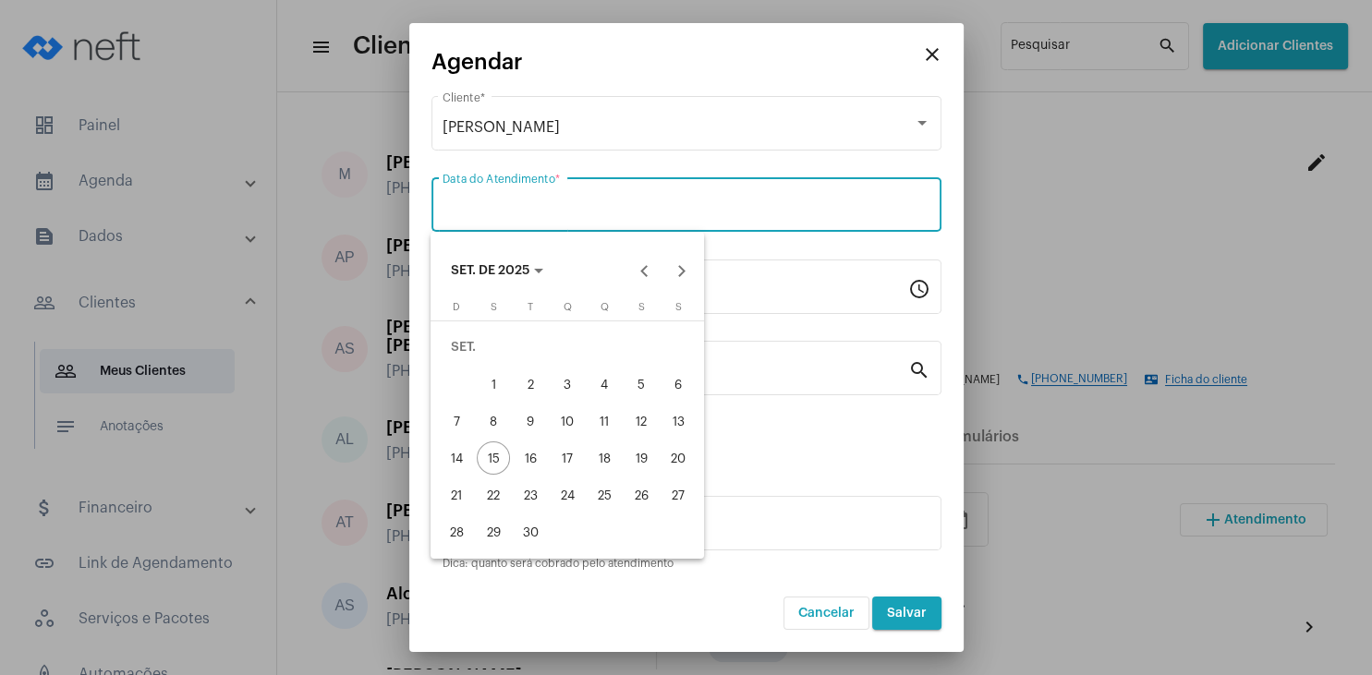
click at [504, 209] on div at bounding box center [686, 337] width 1372 height 675
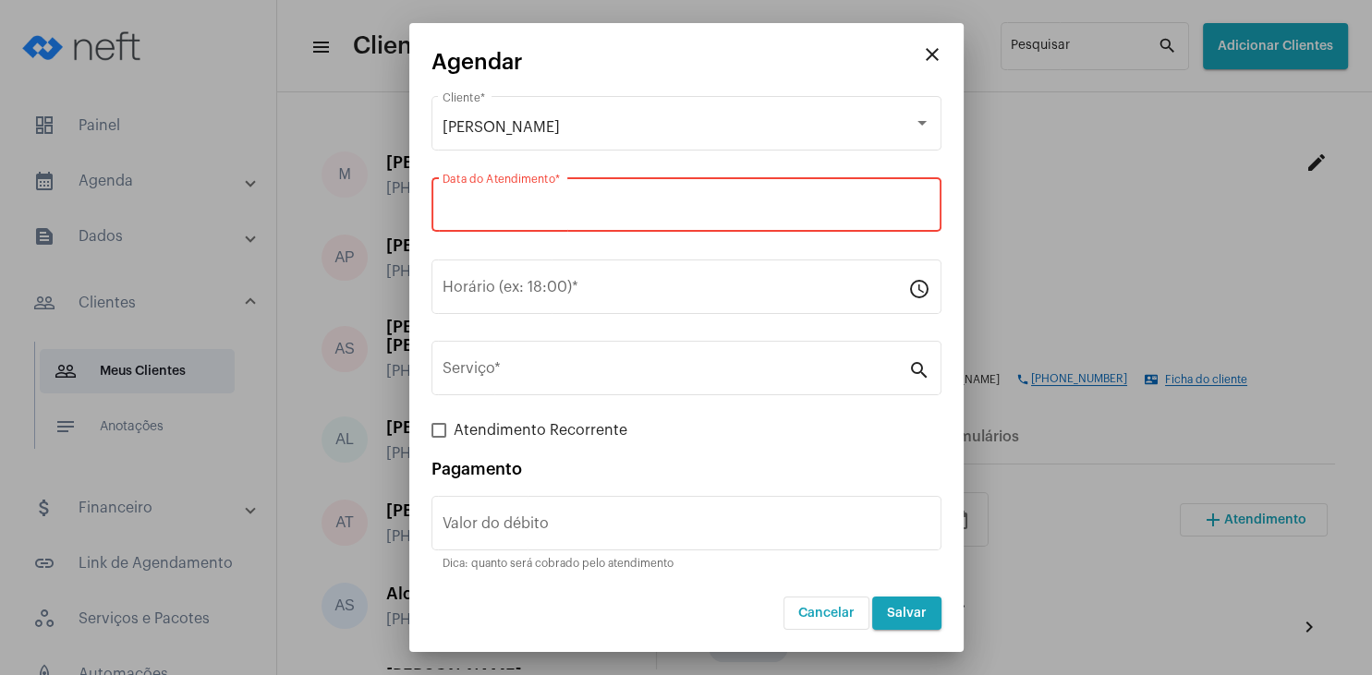
click at [504, 205] on input "Data do Atendimento *" at bounding box center [687, 208] width 488 height 17
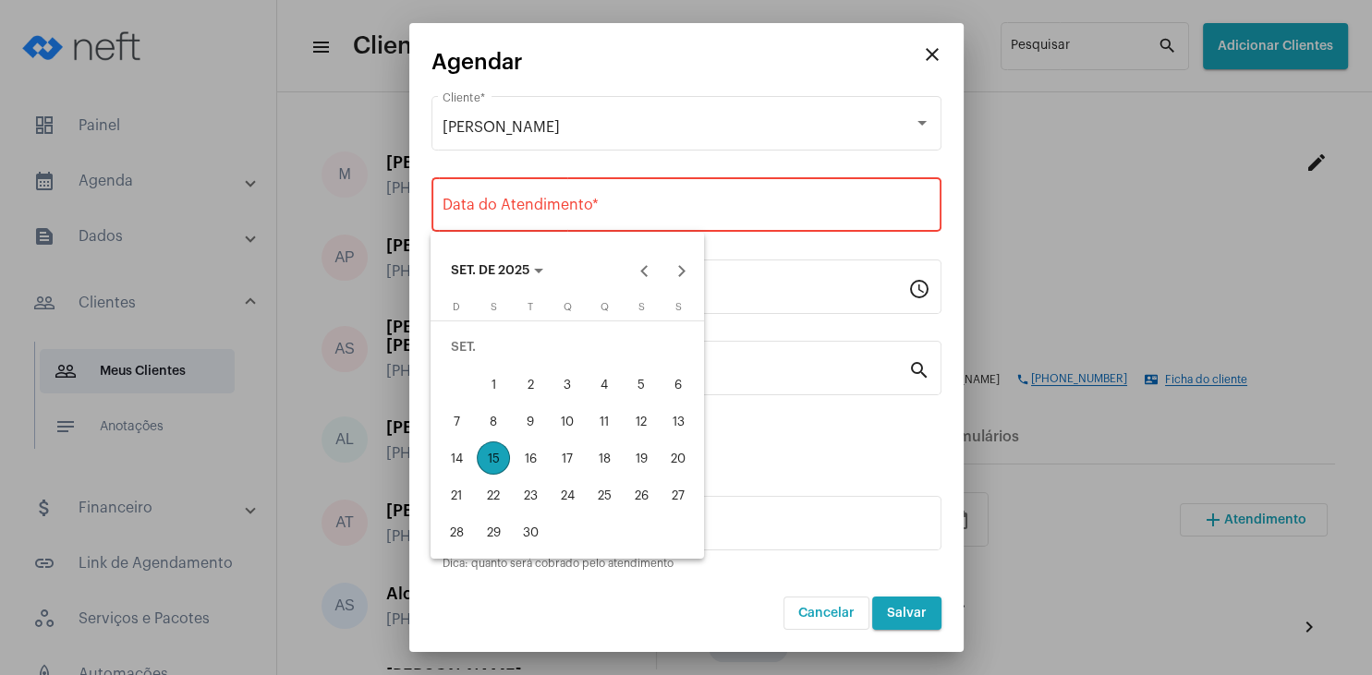
click at [535, 464] on div "16" at bounding box center [530, 458] width 33 height 33
type input "[DATE]"
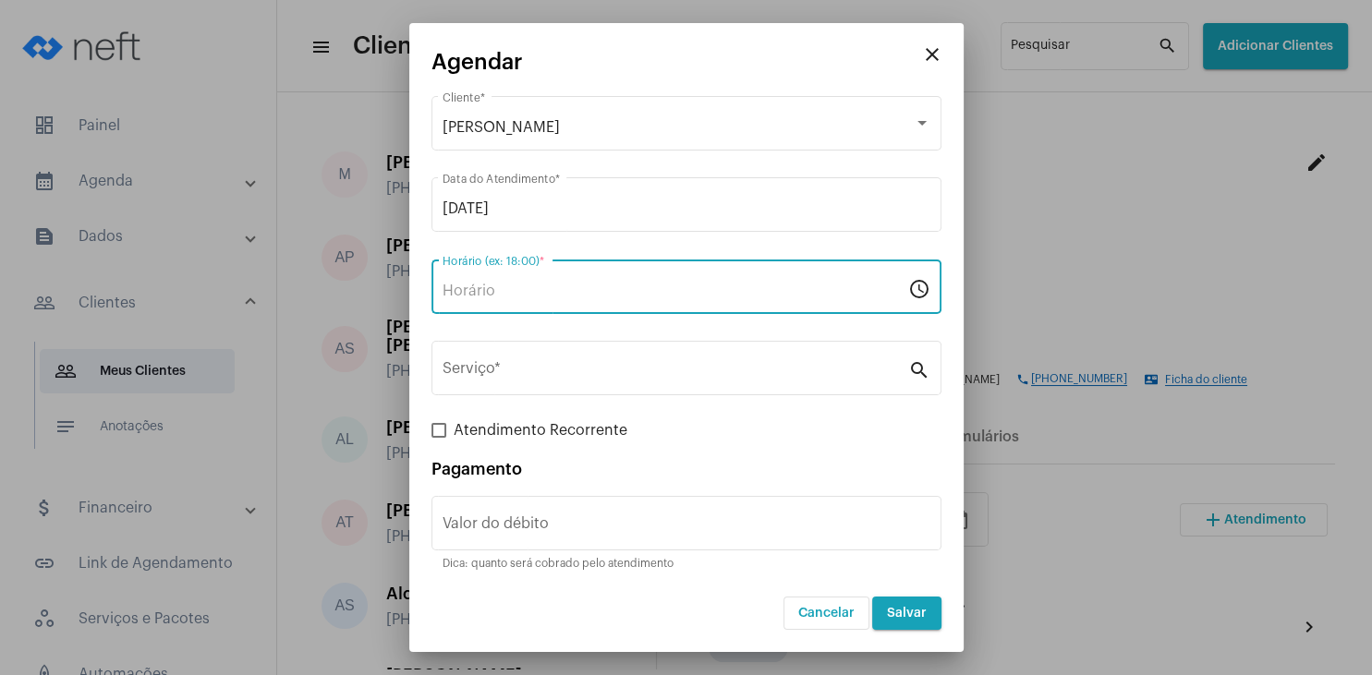
click at [544, 287] on input "Horário (ex: 18:00) *" at bounding box center [676, 291] width 466 height 17
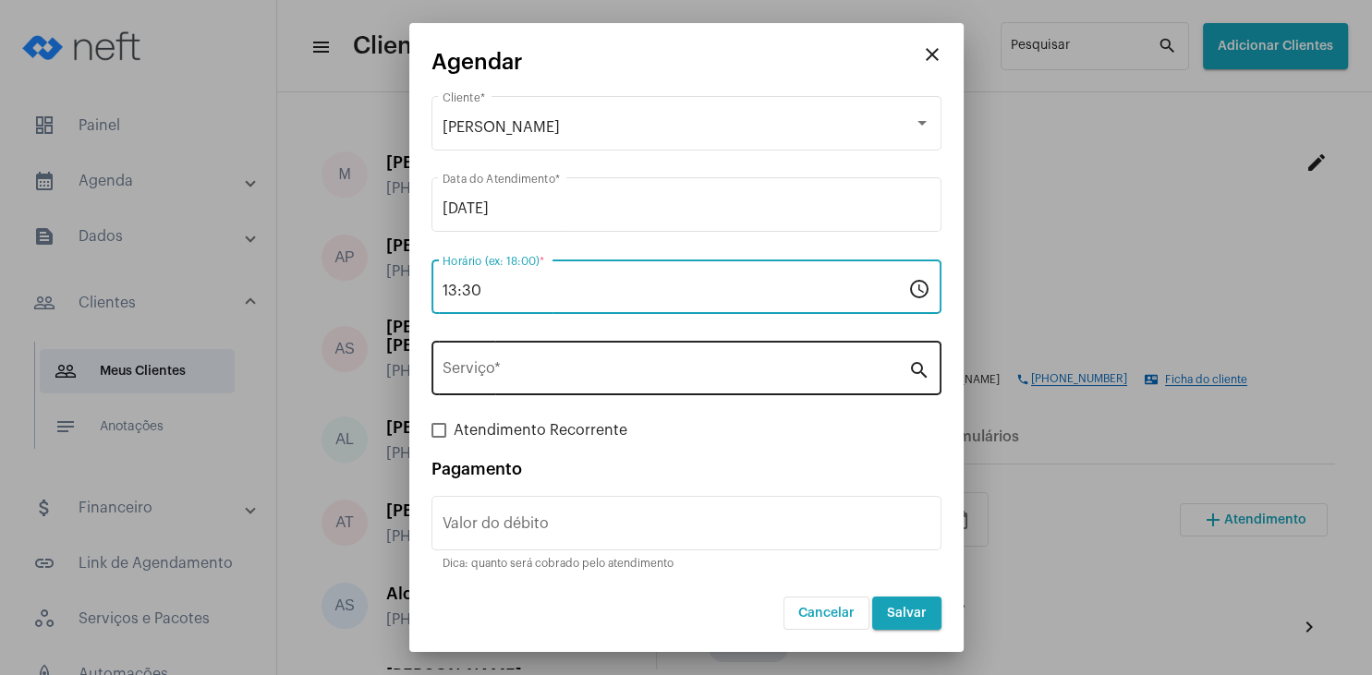
click at [533, 392] on div "Serviço *" at bounding box center [676, 366] width 466 height 58
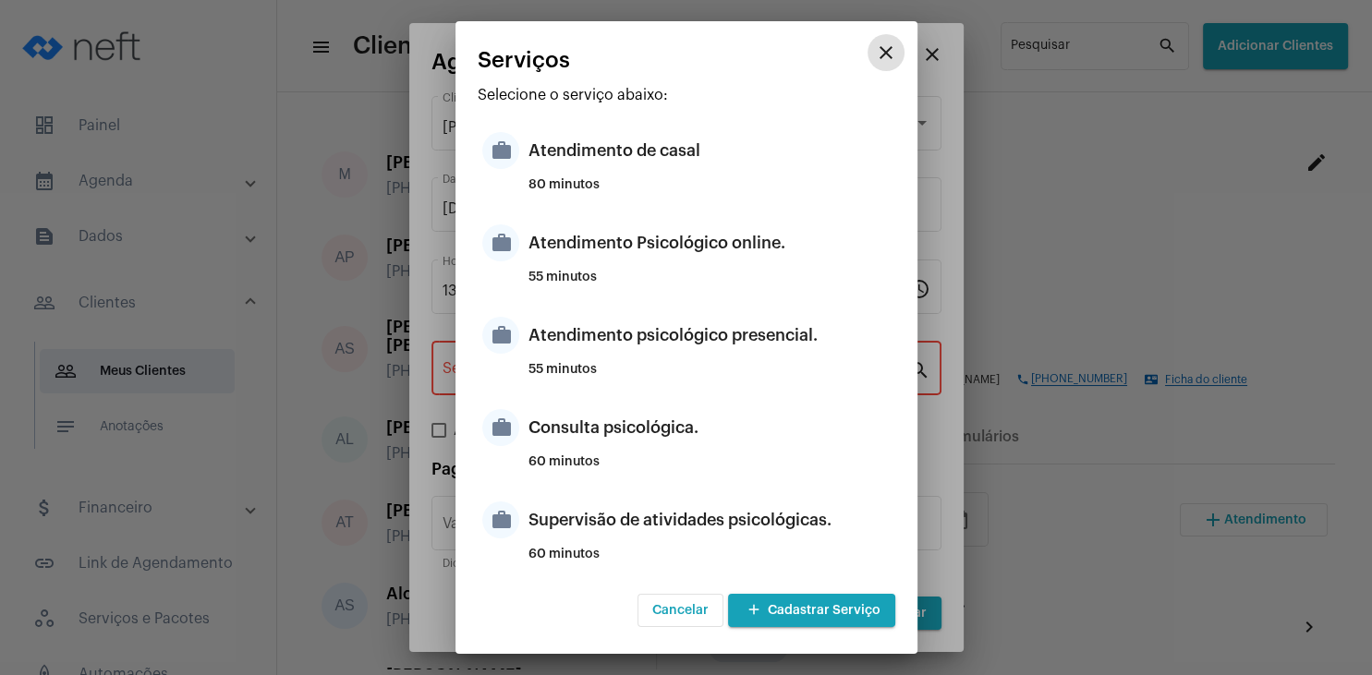
click at [893, 58] on mat-icon "close" at bounding box center [886, 53] width 22 height 22
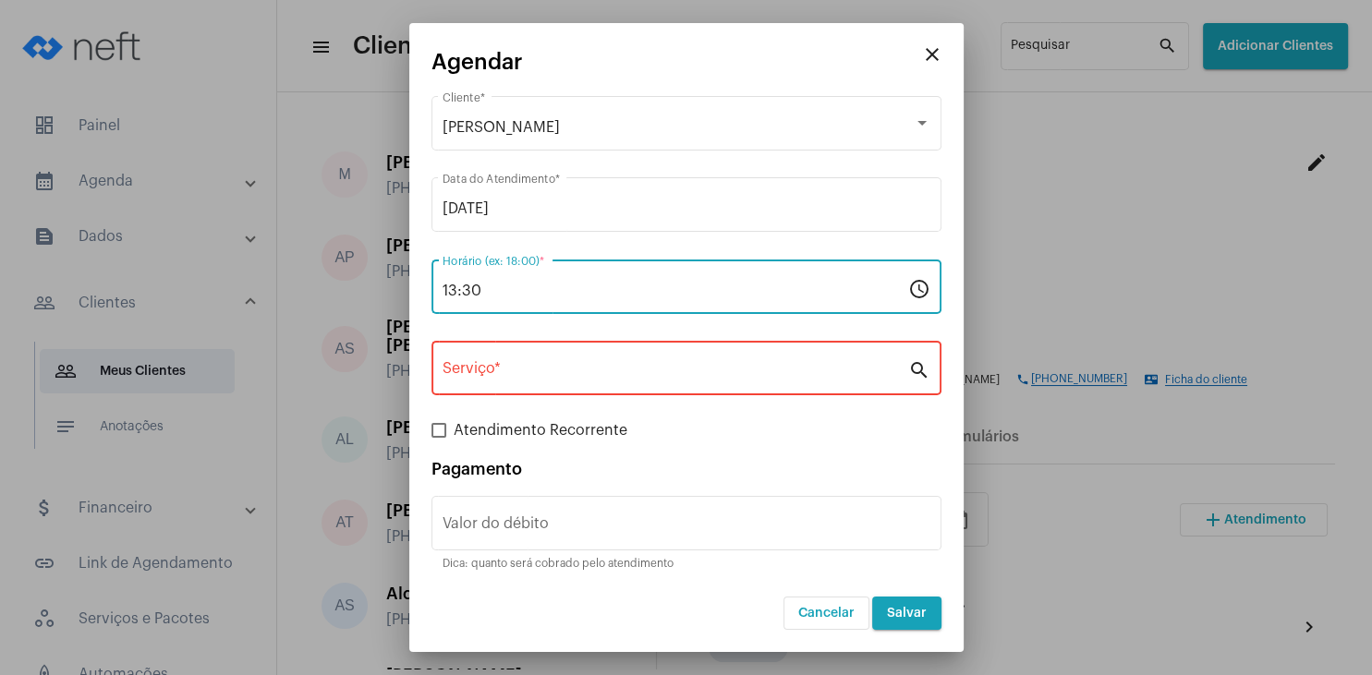
click at [527, 297] on input "13:30" at bounding box center [676, 291] width 466 height 17
type input "14:00"
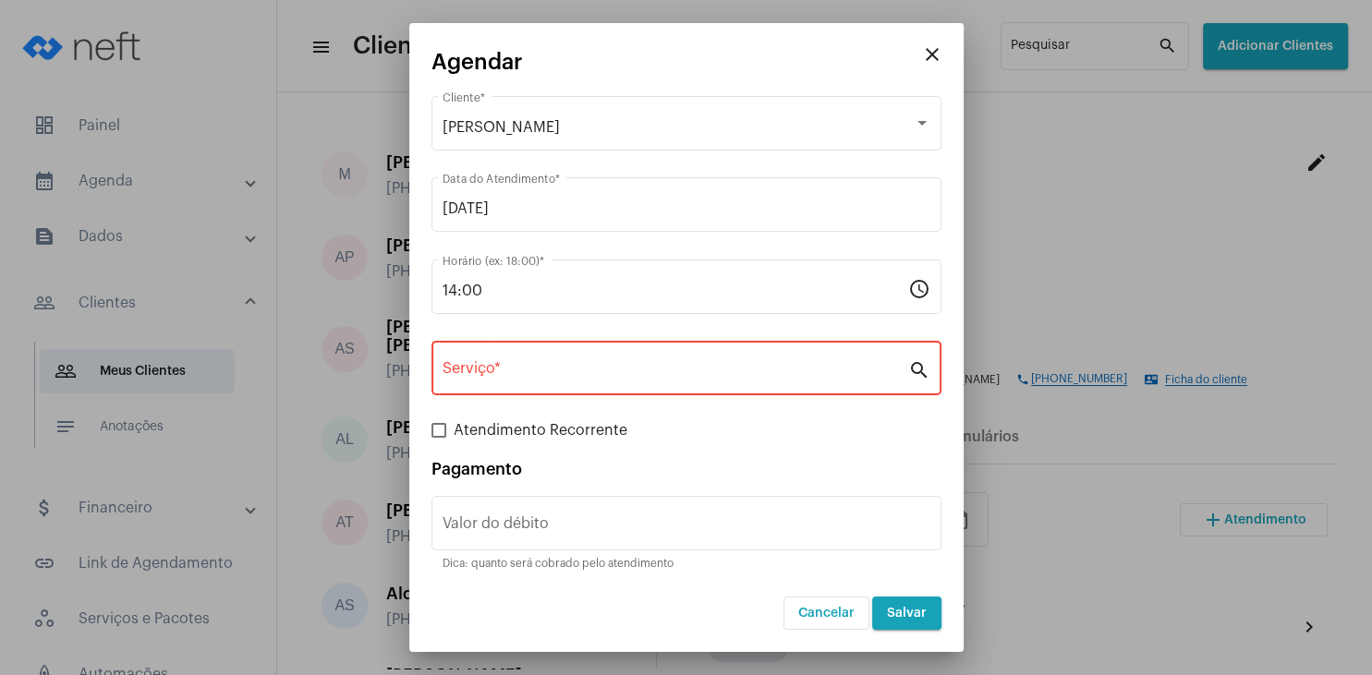
click at [564, 362] on div "Serviço *" at bounding box center [676, 366] width 466 height 58
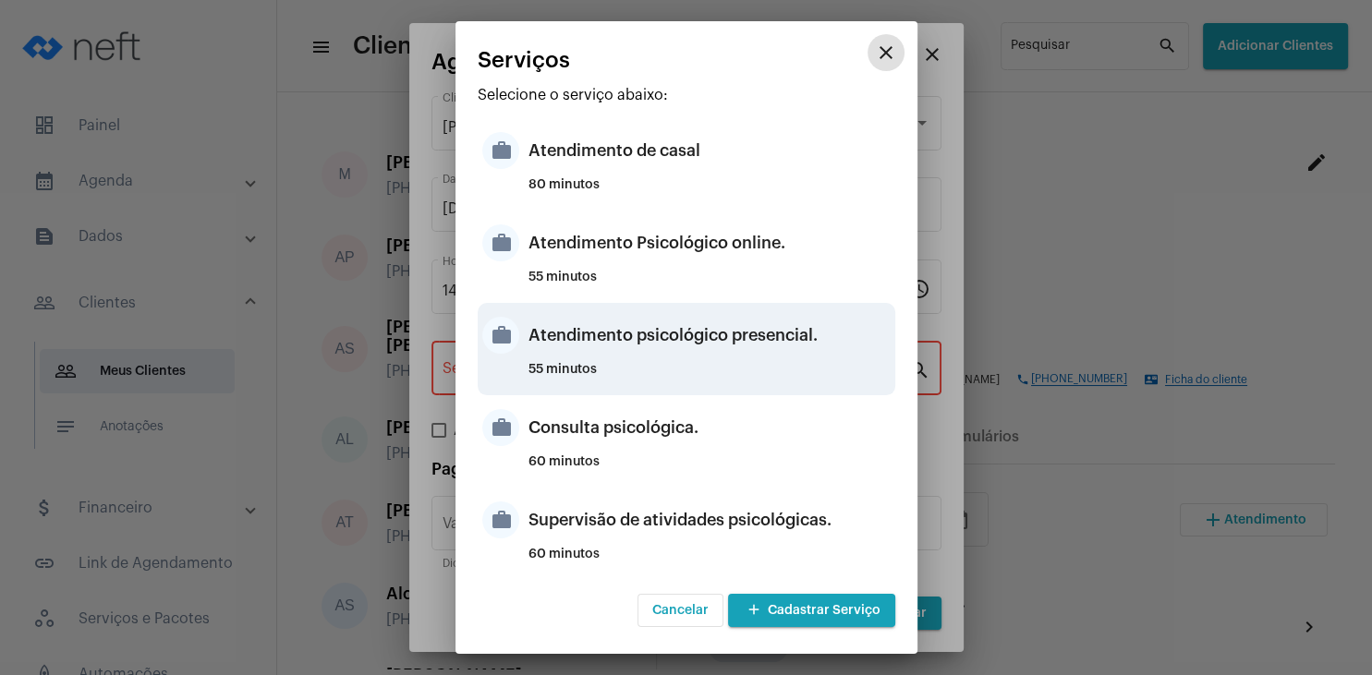
click at [729, 330] on div "Atendimento psicológico presencial." at bounding box center [709, 335] width 362 height 55
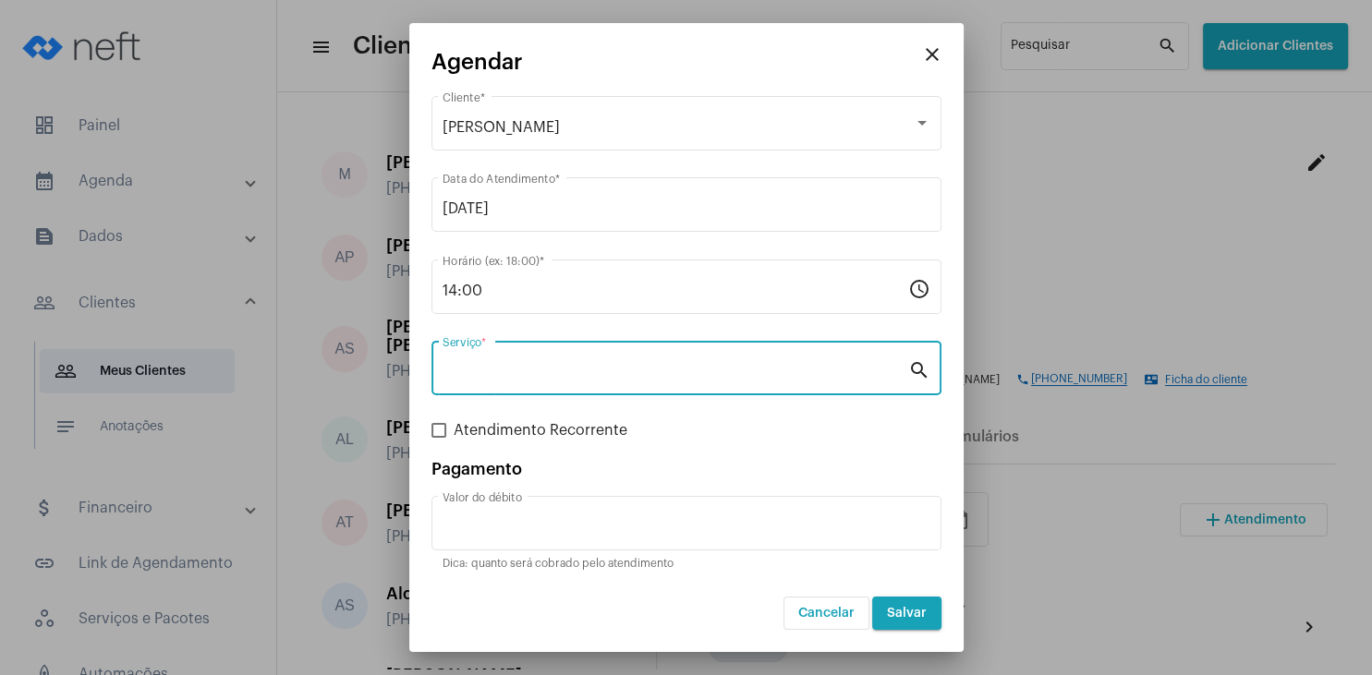
type input "Atendimento psicológico presencial."
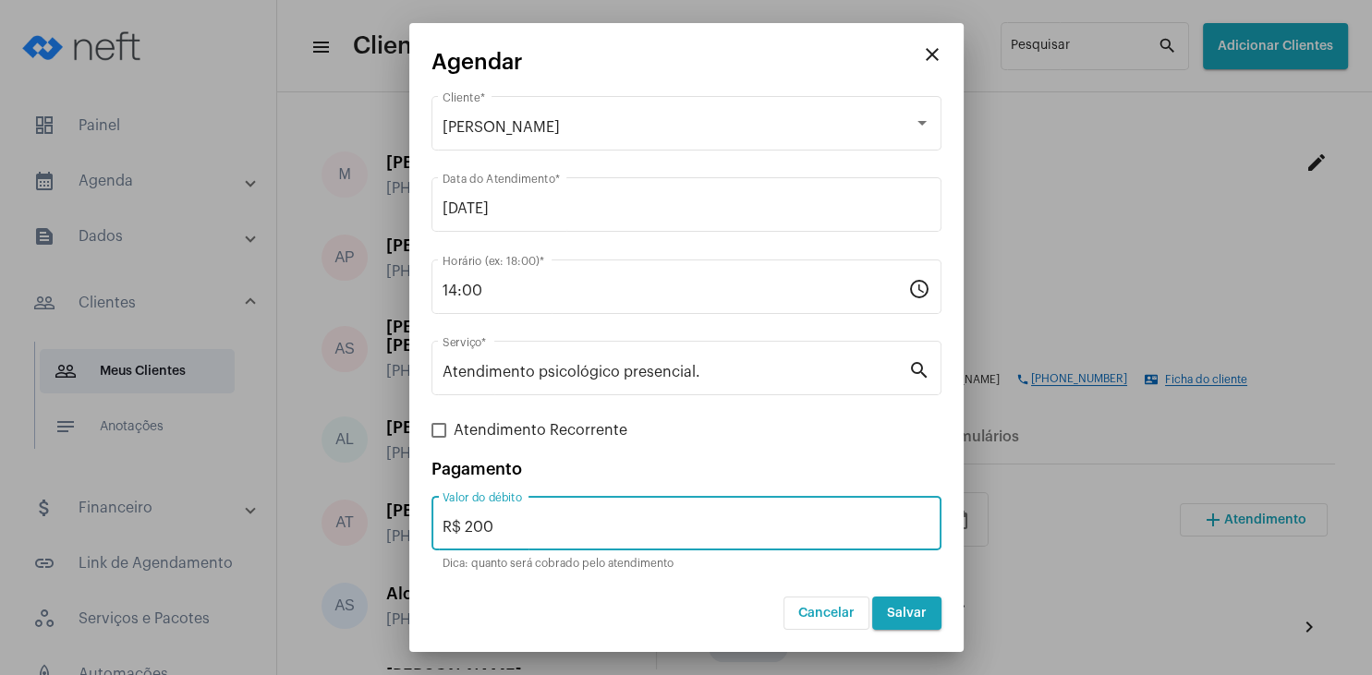
click at [523, 528] on input "R$ 200" at bounding box center [687, 527] width 488 height 17
type input "R$ 0"
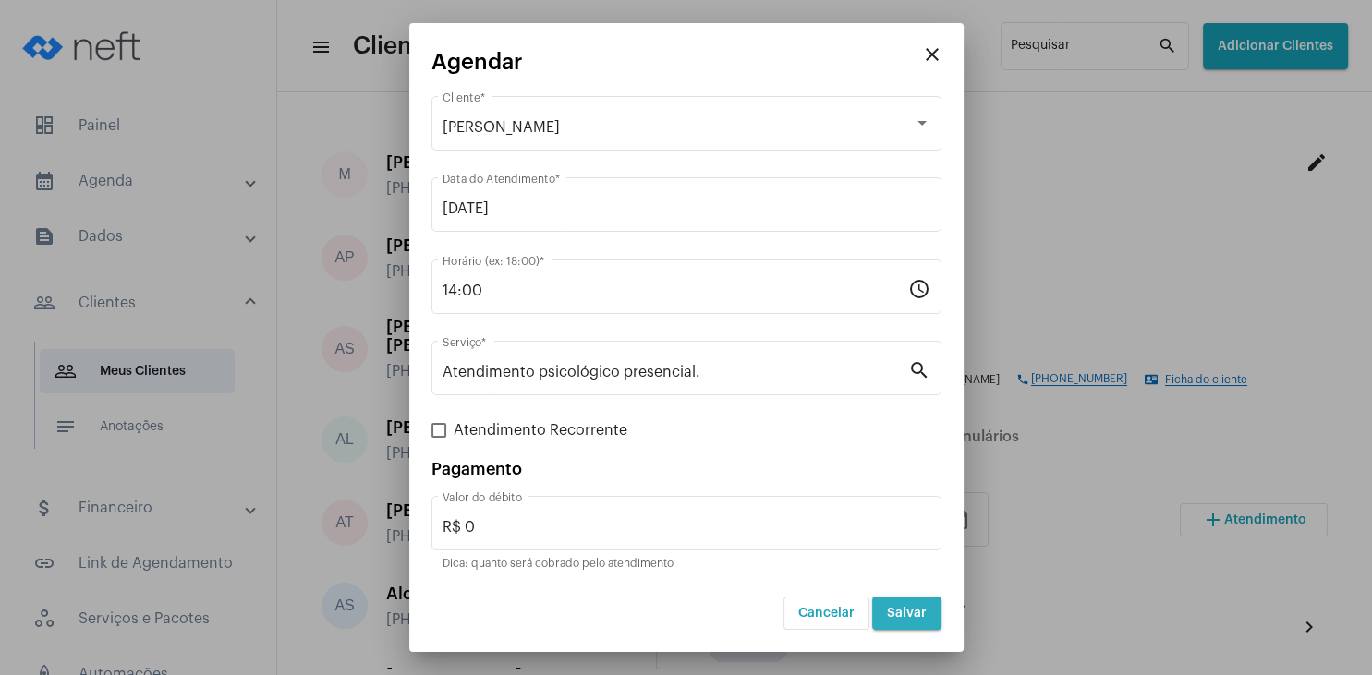
click at [908, 603] on button "Salvar" at bounding box center [906, 613] width 69 height 33
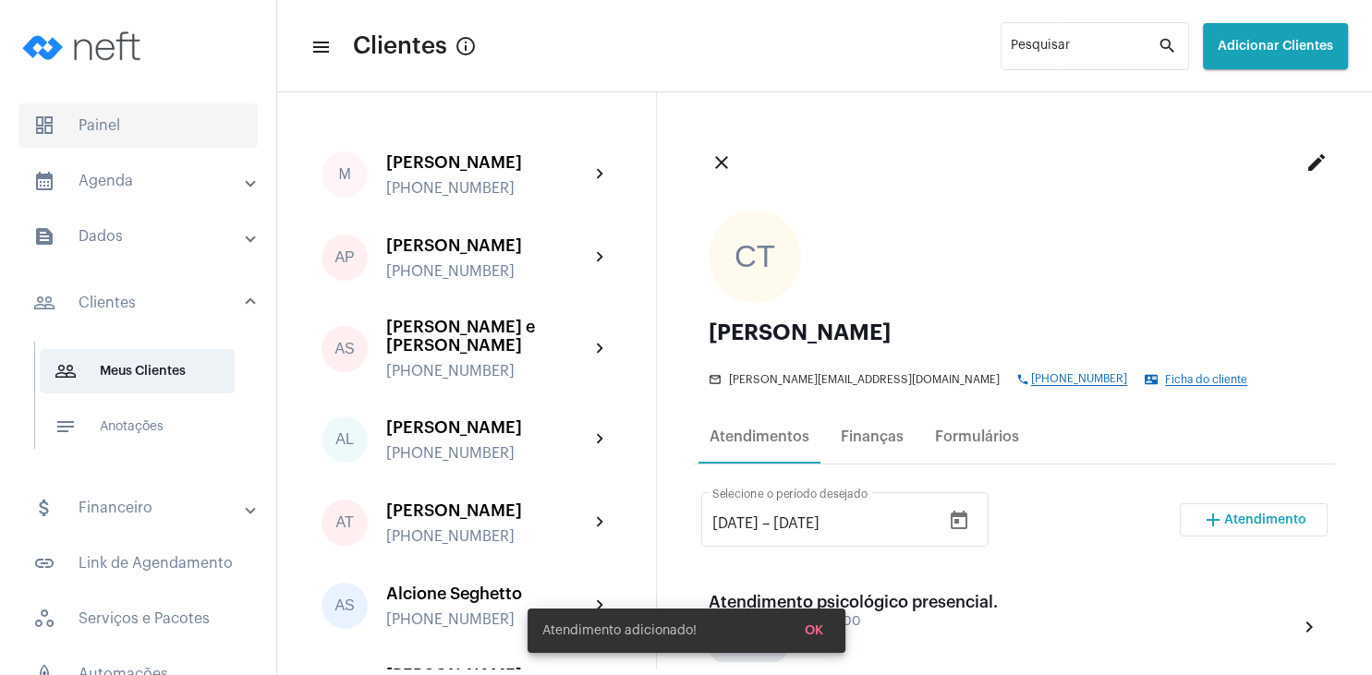
click at [120, 134] on span "dashboard Painel" at bounding box center [137, 125] width 239 height 44
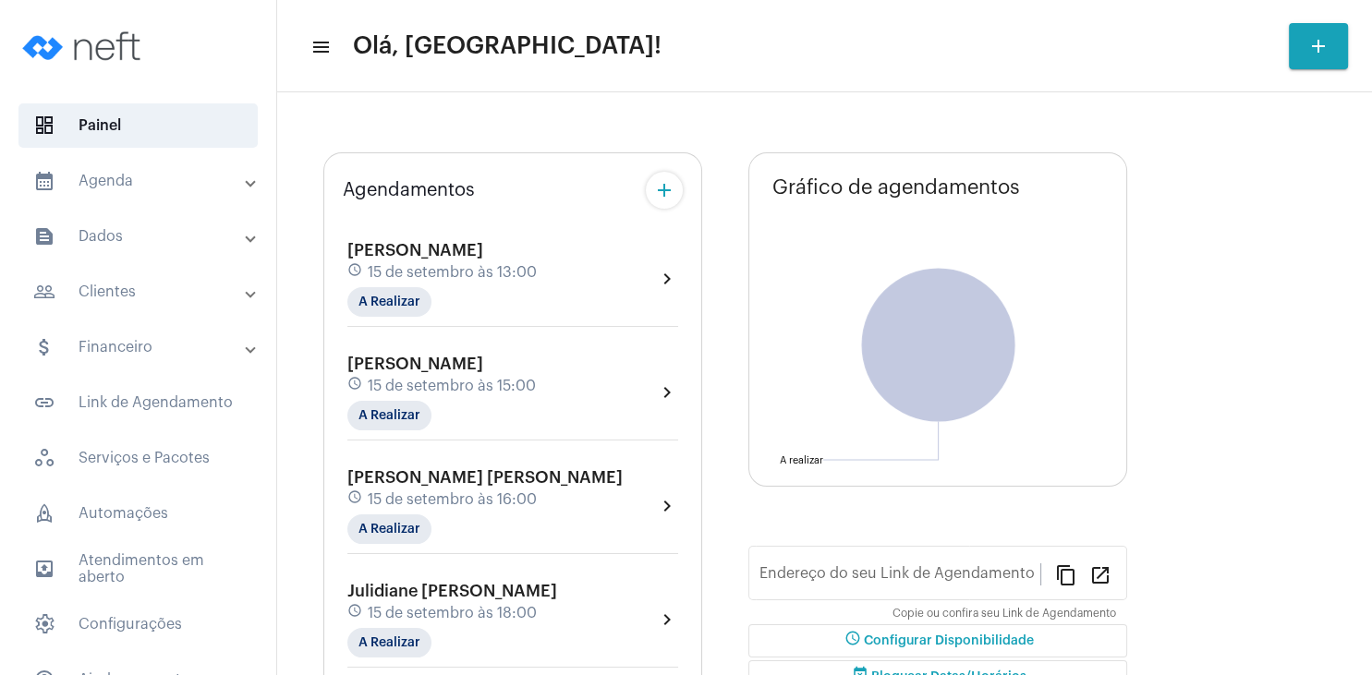
type input "[URL][DOMAIN_NAME][PERSON_NAME]"
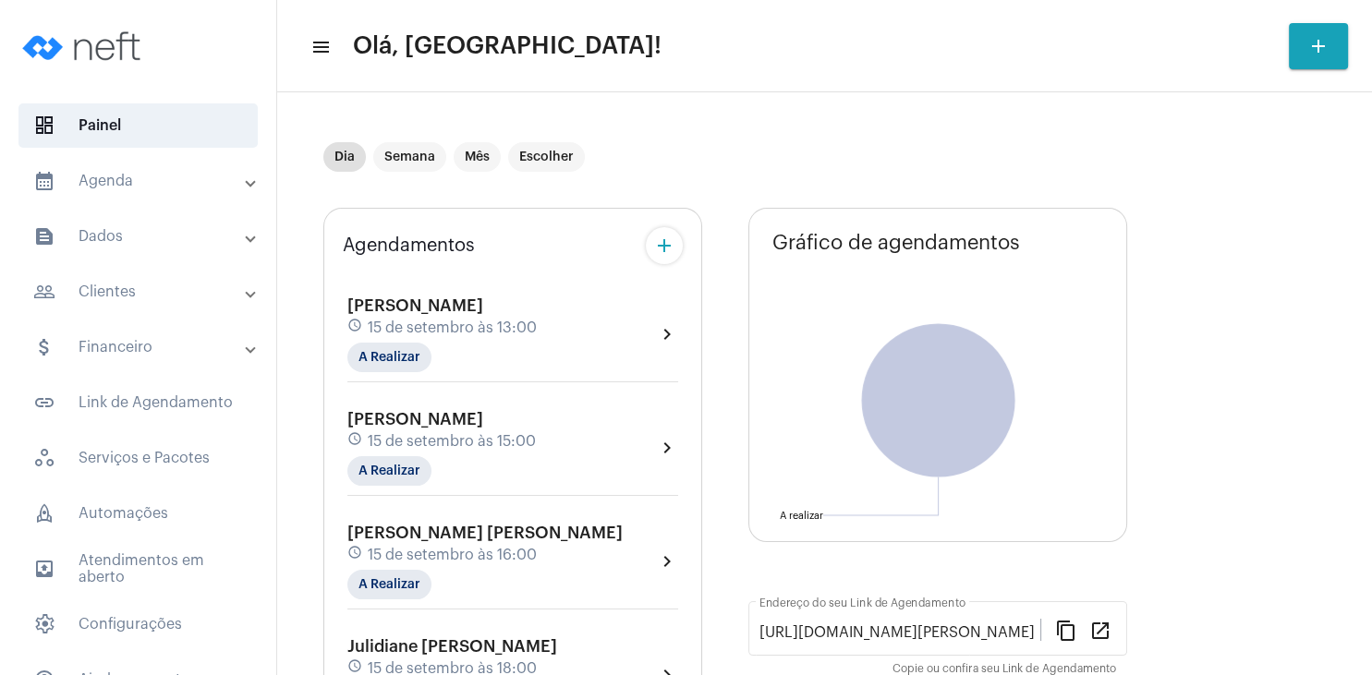
click at [1142, 332] on div "Agendamentos add [PERSON_NAME] teste schedule 15 de setembro às 13:00 A Realiza…" at bounding box center [824, 527] width 1002 height 666
click at [1141, 332] on div "Agendamentos add [PERSON_NAME] teste schedule 15 de setembro às 13:00 A Realiza…" at bounding box center [824, 527] width 1002 height 666
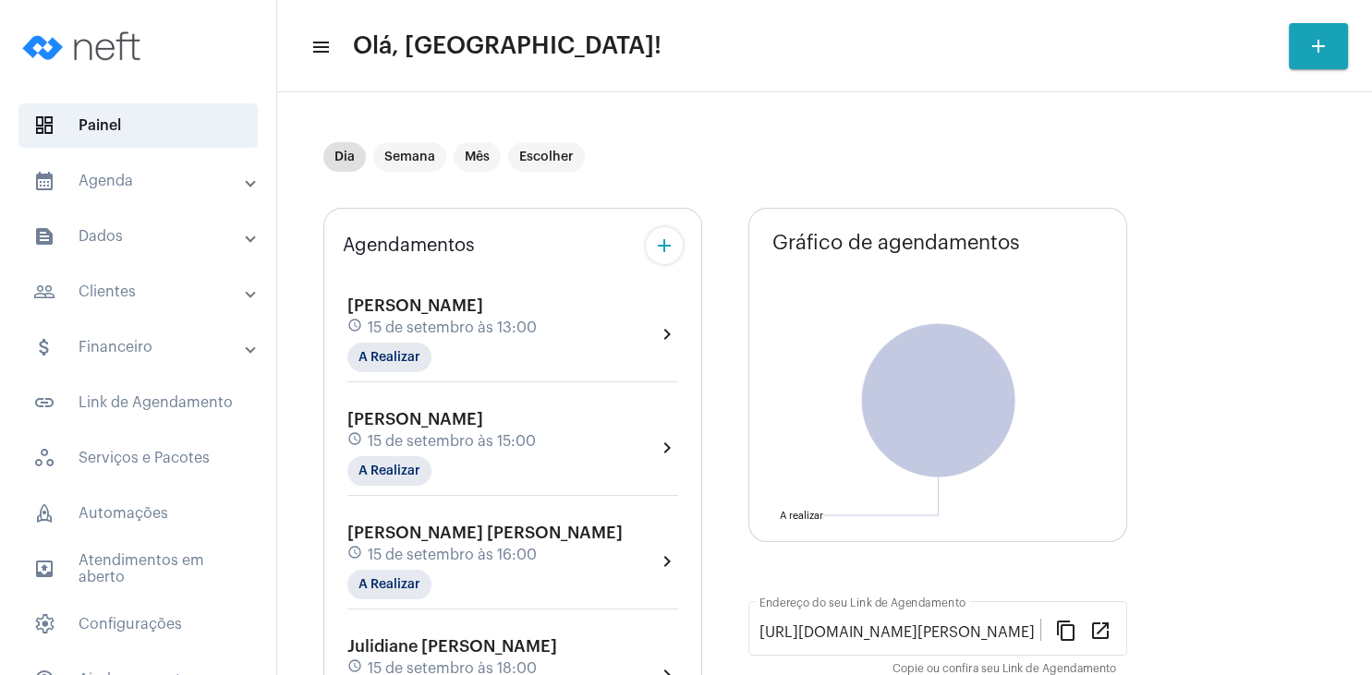
click at [1141, 332] on div "Agendamentos add [PERSON_NAME] teste schedule 15 de setembro às 13:00 A Realiza…" at bounding box center [824, 527] width 1002 height 666
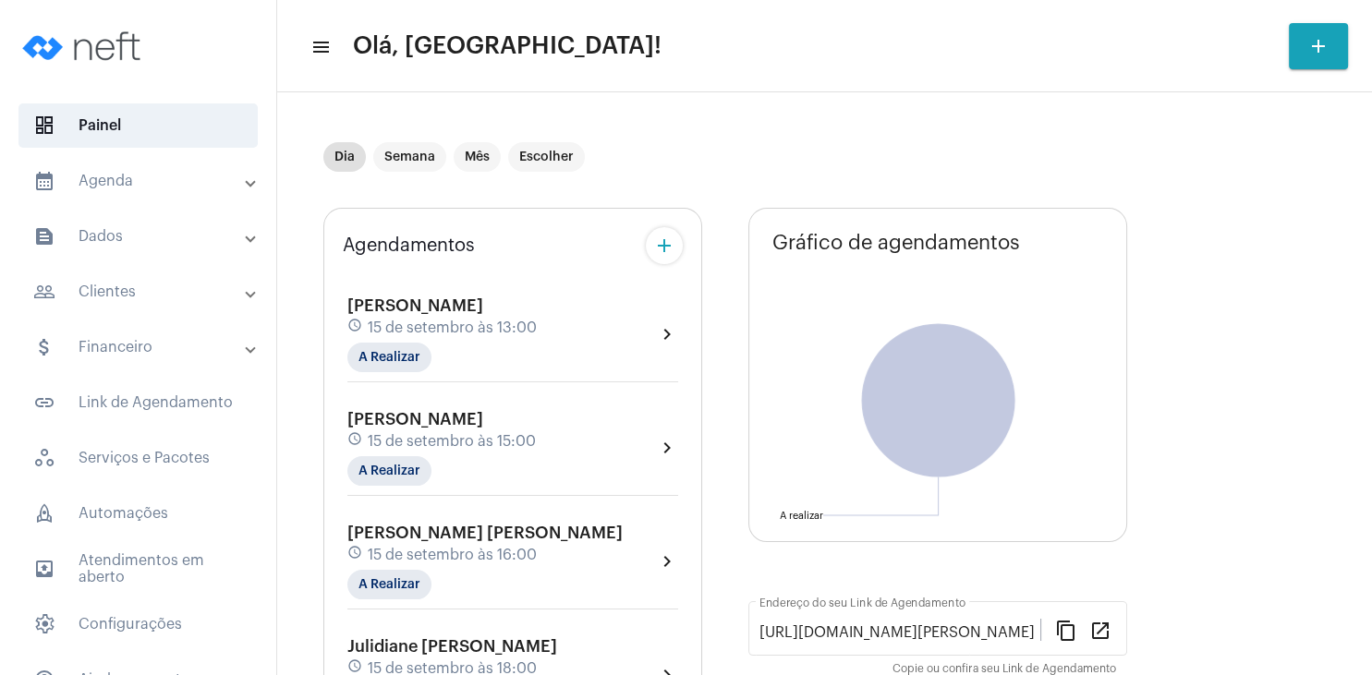
click at [1141, 332] on div "Agendamentos add [PERSON_NAME] teste schedule 15 de setembro às 13:00 A Realiza…" at bounding box center [824, 527] width 1002 height 666
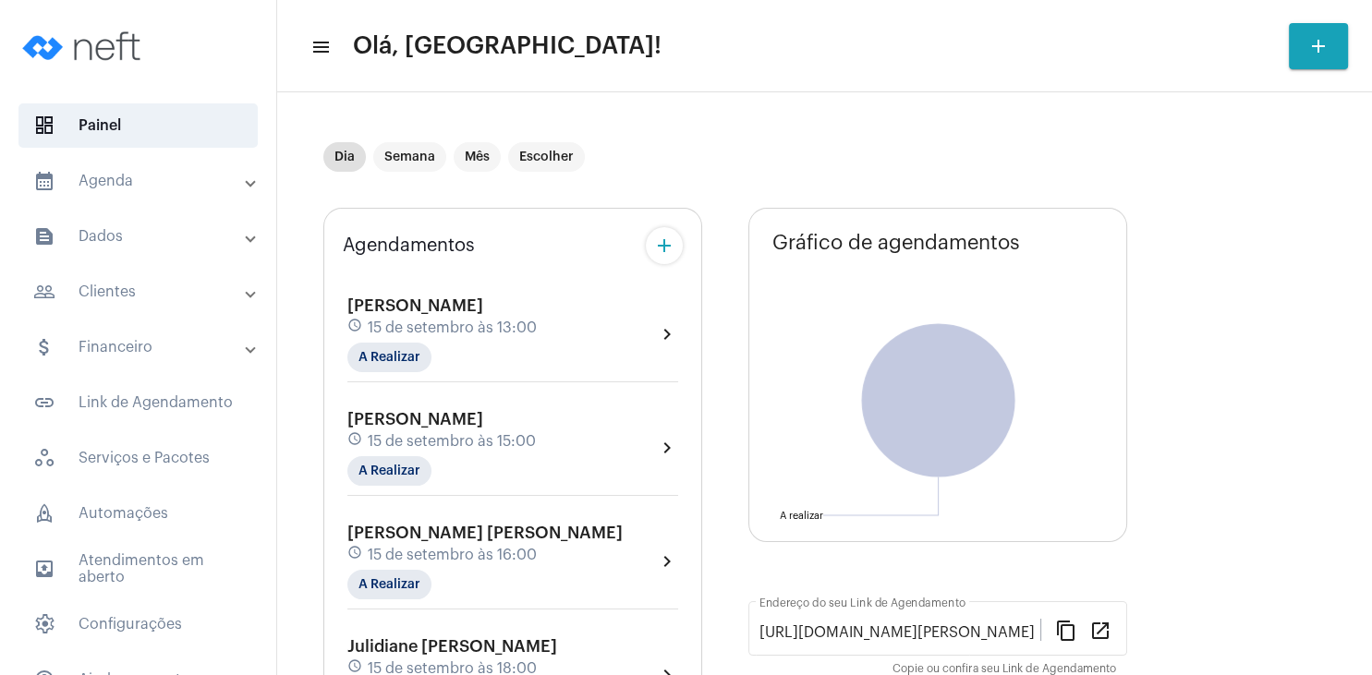
click at [1141, 332] on div "Agendamentos add [PERSON_NAME] teste schedule 15 de setembro às 13:00 A Realiza…" at bounding box center [824, 527] width 1002 height 666
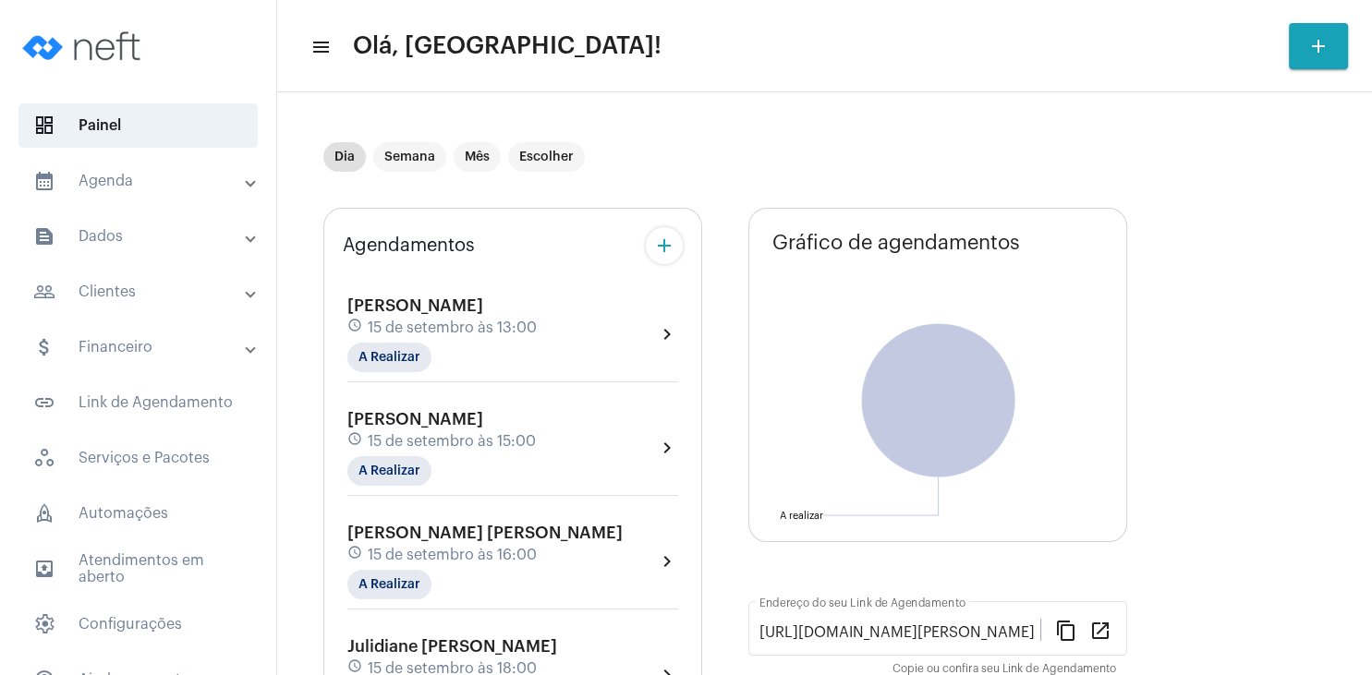
click at [1141, 332] on div "Agendamentos add [PERSON_NAME] teste schedule 15 de setembro às 13:00 A Realiza…" at bounding box center [824, 527] width 1002 height 666
click at [1142, 332] on div "Agendamentos add [PERSON_NAME] teste schedule 15 de setembro às 13:00 A Realiza…" at bounding box center [824, 527] width 1002 height 666
